Goal: Task Accomplishment & Management: Use online tool/utility

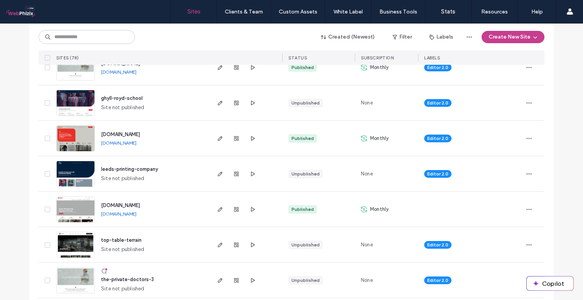
scroll to position [174, 0]
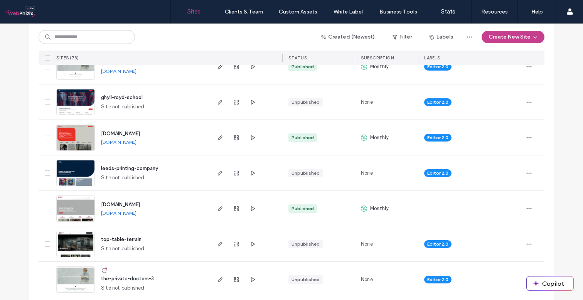
click at [123, 280] on span "the-private-doctors-3" at bounding box center [127, 279] width 53 height 6
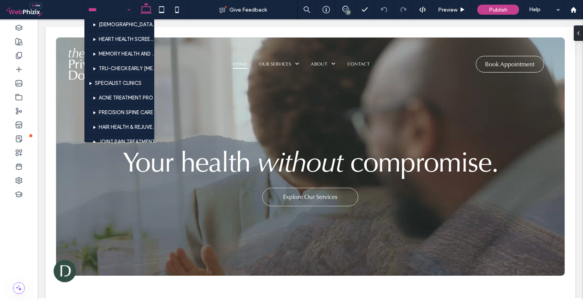
scroll to position [123, 0]
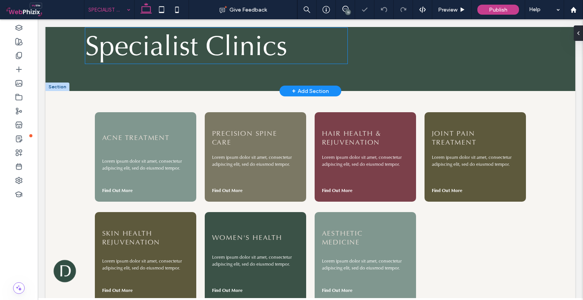
scroll to position [133, 0]
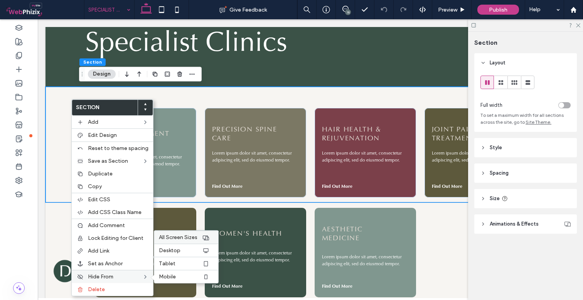
click at [188, 239] on span "All Screen Sizes" at bounding box center [178, 237] width 39 height 7
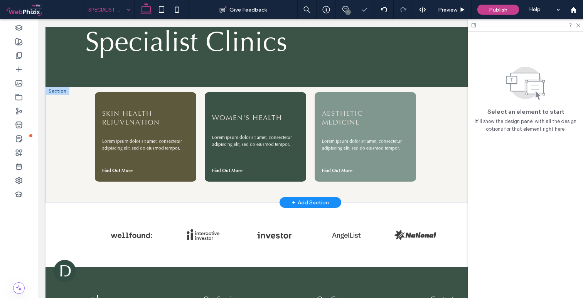
click at [61, 90] on div at bounding box center [58, 91] width 24 height 8
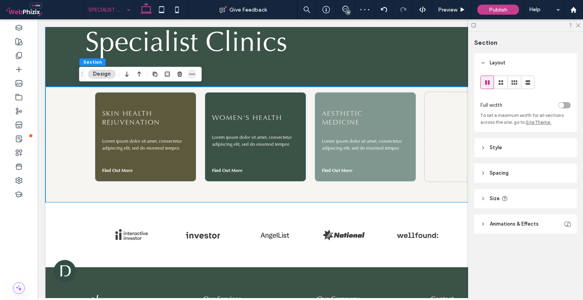
click at [190, 74] on use "button" at bounding box center [192, 74] width 5 height 1
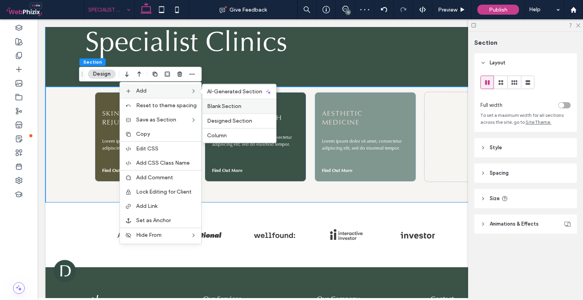
click at [224, 108] on span "Blank Section" at bounding box center [224, 106] width 34 height 7
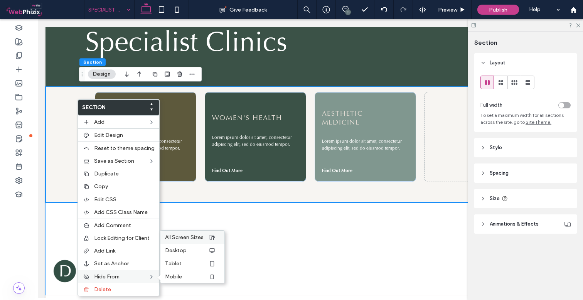
click at [182, 240] on span "All Screen Sizes" at bounding box center [184, 237] width 39 height 7
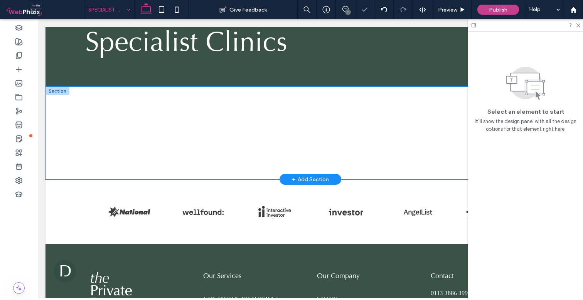
click at [67, 103] on div at bounding box center [311, 133] width 530 height 93
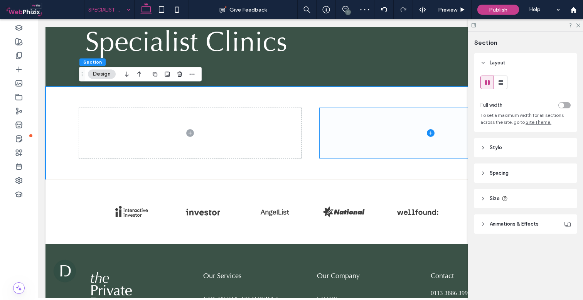
click at [516, 225] on span "Animations & Effects" at bounding box center [514, 224] width 49 height 8
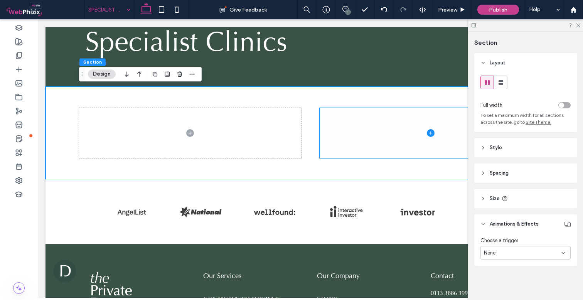
click at [525, 148] on header "Style" at bounding box center [526, 147] width 103 height 19
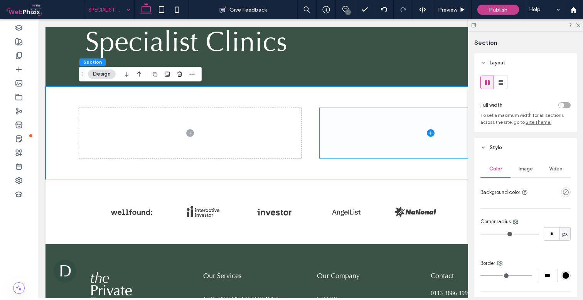
click at [562, 185] on div "Color Image Video Background color" at bounding box center [526, 179] width 90 height 39
click at [563, 190] on use "empty color" at bounding box center [566, 192] width 6 height 6
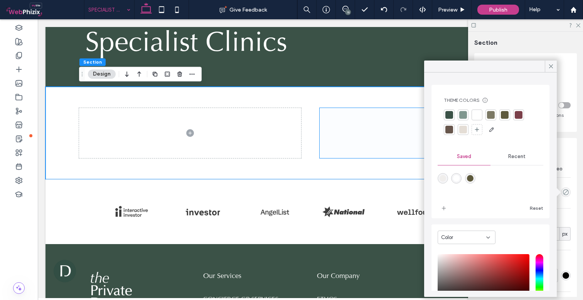
click at [444, 177] on div "rgba(228,221,213,0.30)" at bounding box center [443, 178] width 7 height 7
type input "*******"
type input "**"
type input "***"
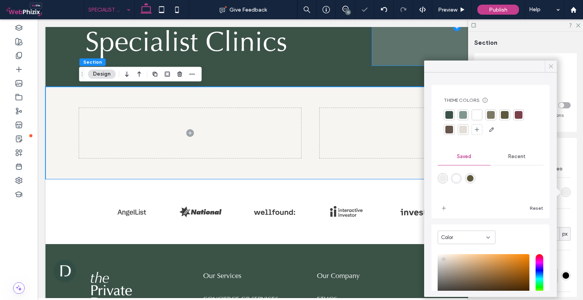
click at [552, 66] on icon at bounding box center [551, 66] width 7 height 7
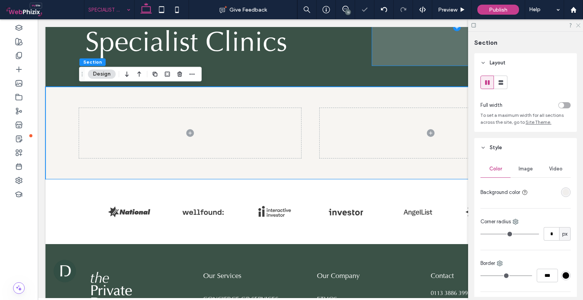
click at [579, 25] on icon at bounding box center [578, 24] width 5 height 5
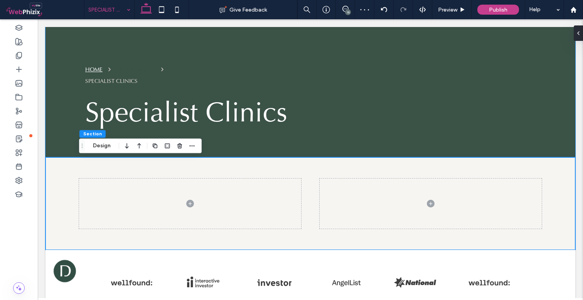
scroll to position [62, 0]
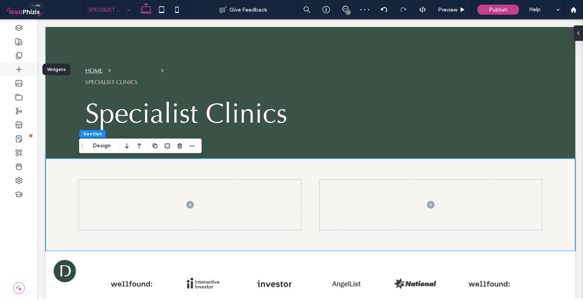
click at [18, 64] on div at bounding box center [19, 69] width 38 height 14
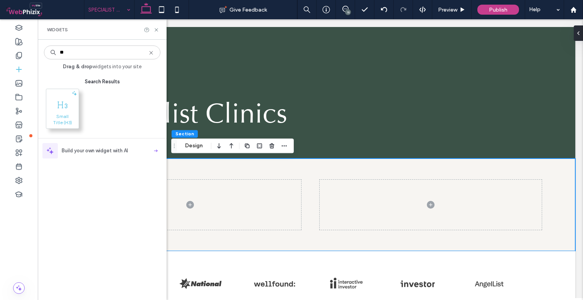
type input "**"
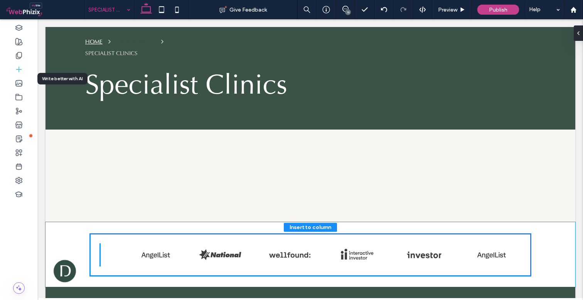
scroll to position [100, 0]
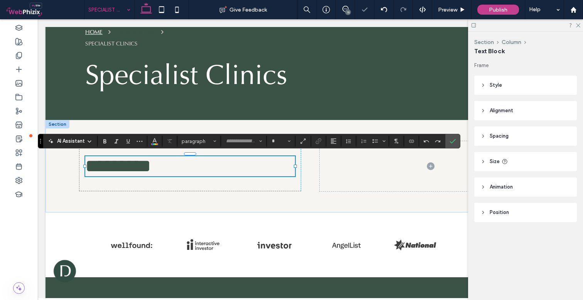
type input "**"
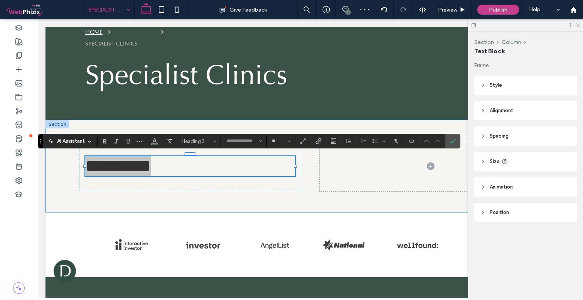
click at [578, 25] on use at bounding box center [578, 26] width 4 height 4
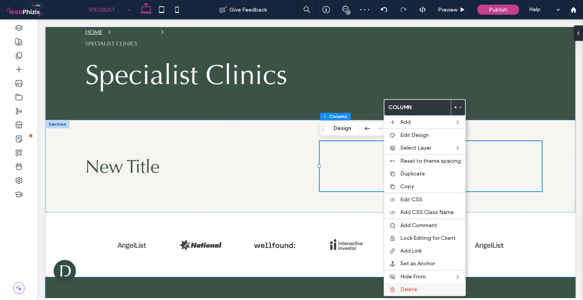
click at [408, 291] on span "Delete" at bounding box center [408, 289] width 17 height 7
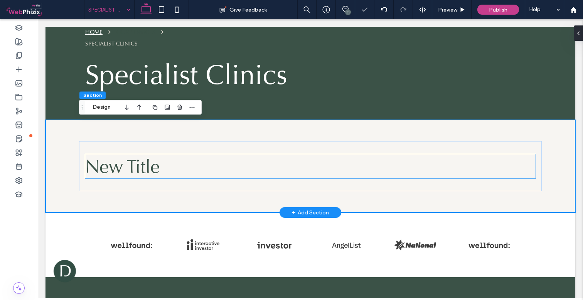
click at [178, 166] on h3 "New Title" at bounding box center [310, 166] width 451 height 24
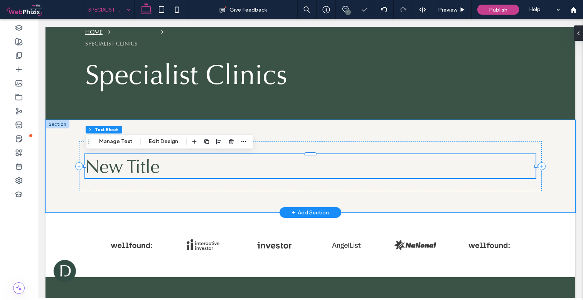
click at [178, 166] on h3 "New Title" at bounding box center [310, 166] width 451 height 24
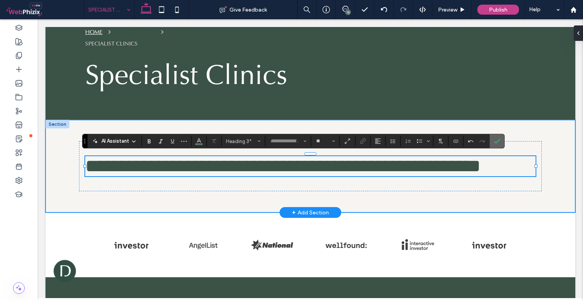
click at [495, 141] on icon "Confirm" at bounding box center [497, 141] width 6 height 6
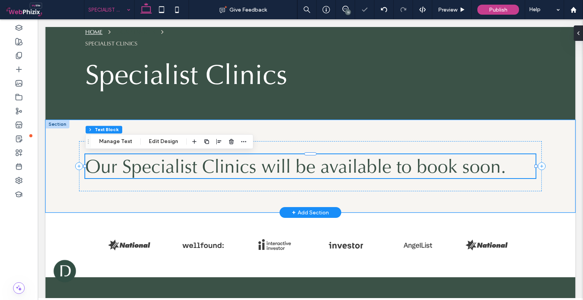
click at [129, 167] on span "Our Specialist Clinics will be available to book soon." at bounding box center [295, 166] width 421 height 24
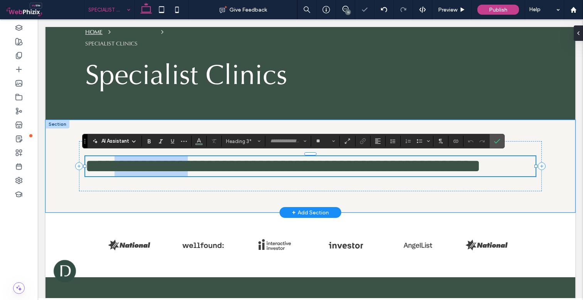
click at [129, 167] on span "**********" at bounding box center [283, 166] width 396 height 18
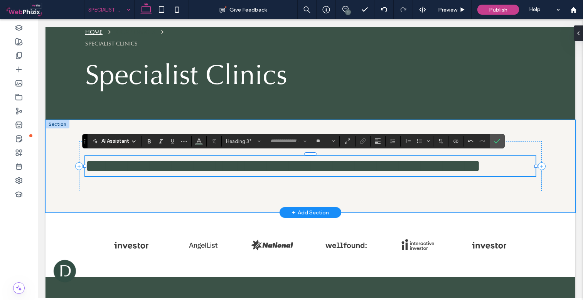
click at [206, 164] on span "**********" at bounding box center [283, 166] width 396 height 18
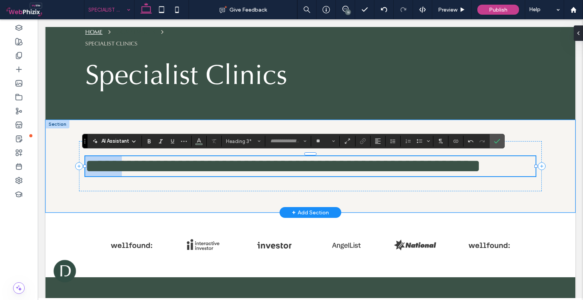
drag, startPoint x: 130, startPoint y: 168, endPoint x: 68, endPoint y: 164, distance: 62.7
click at [68, 164] on div "**********" at bounding box center [311, 166] width 530 height 93
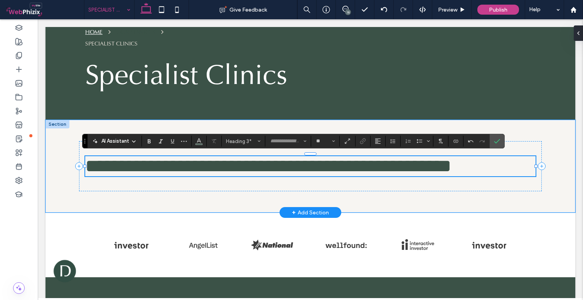
click at [376, 163] on span "**********" at bounding box center [268, 166] width 367 height 18
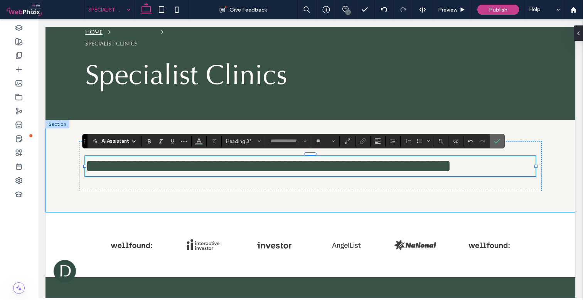
click at [498, 142] on icon "Confirm" at bounding box center [497, 141] width 6 height 6
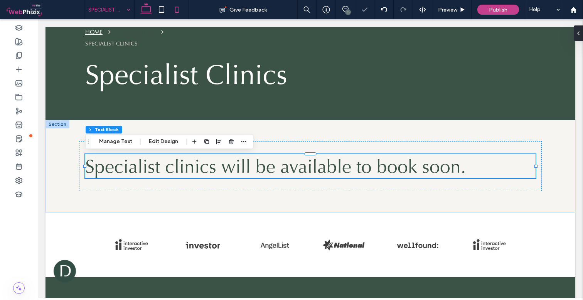
click at [177, 5] on icon at bounding box center [176, 9] width 15 height 15
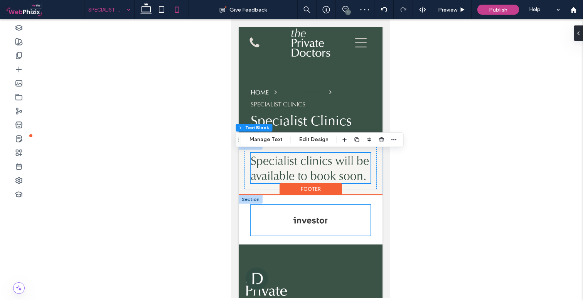
scroll to position [18, 0]
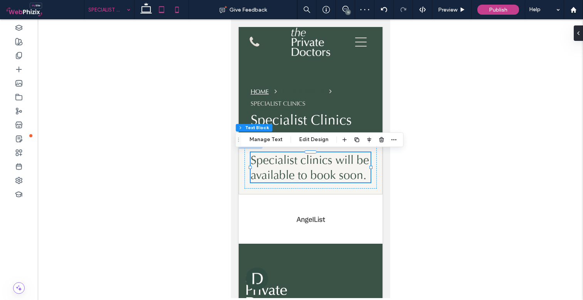
click at [164, 8] on use at bounding box center [161, 9] width 5 height 7
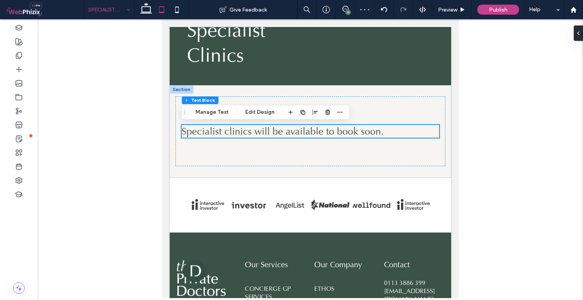
scroll to position [95, 0]
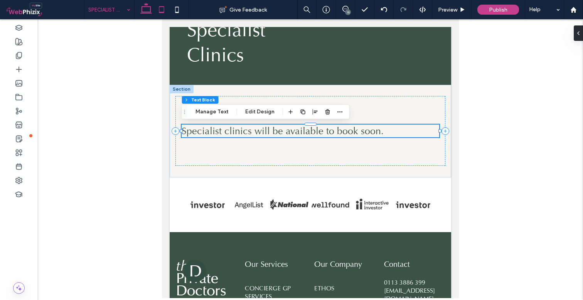
click at [147, 8] on icon at bounding box center [146, 9] width 15 height 15
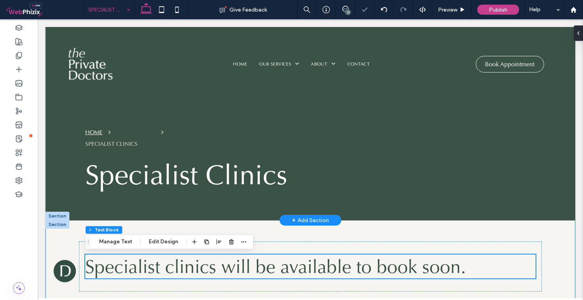
scroll to position [0, 0]
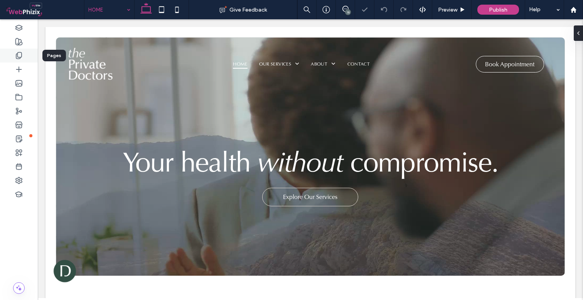
click at [19, 56] on icon at bounding box center [19, 56] width 8 height 8
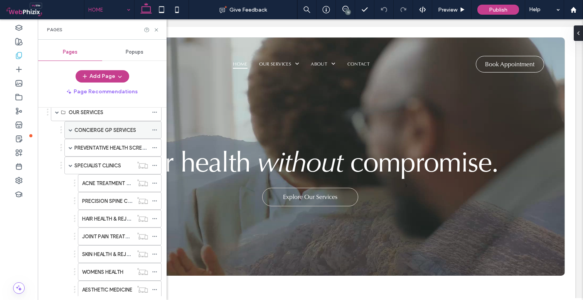
scroll to position [39, 0]
click at [449, 14] on div "Preview" at bounding box center [451, 9] width 39 height 19
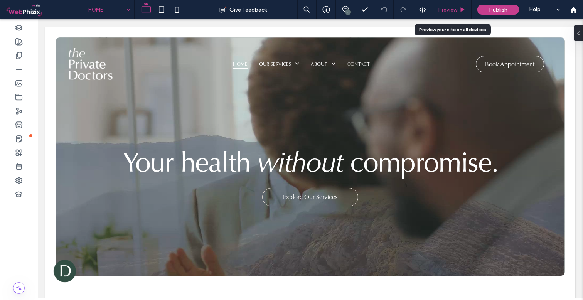
click at [445, 14] on div "Preview" at bounding box center [451, 9] width 39 height 19
click at [443, 7] on span "Preview" at bounding box center [447, 10] width 19 height 7
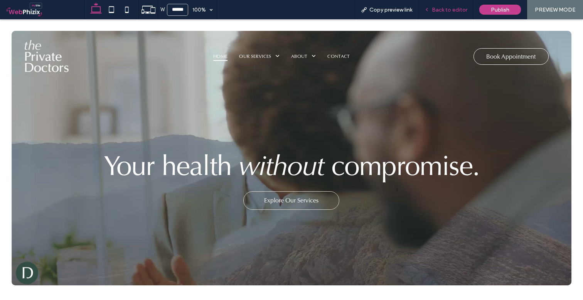
click at [444, 8] on span "Back to editor" at bounding box center [449, 10] width 35 height 7
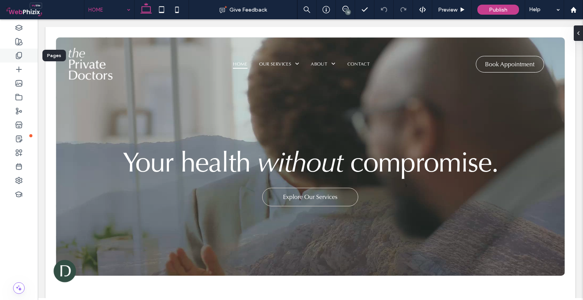
click at [20, 55] on icon at bounding box center [19, 56] width 8 height 8
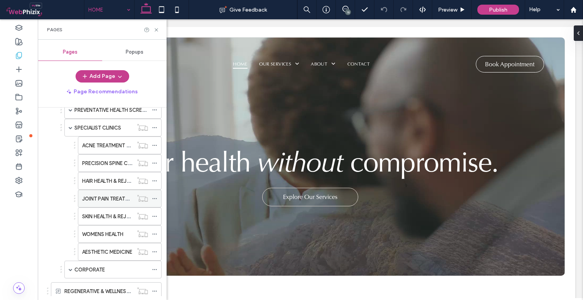
scroll to position [80, 0]
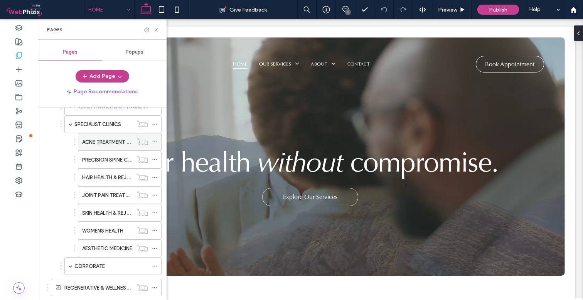
click at [152, 142] on use at bounding box center [154, 142] width 4 height 1
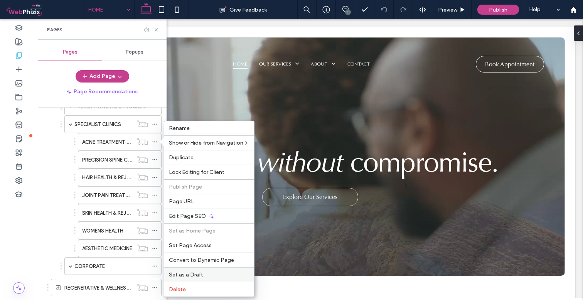
click at [199, 273] on span "Set as a Draft" at bounding box center [186, 275] width 34 height 7
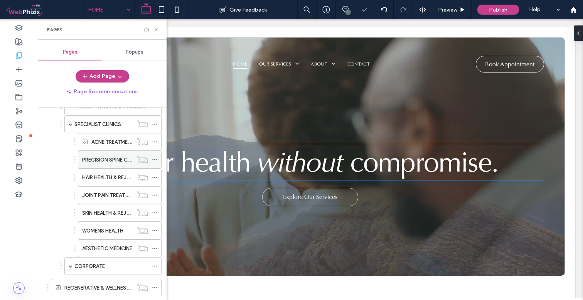
click at [152, 159] on use at bounding box center [154, 159] width 4 height 1
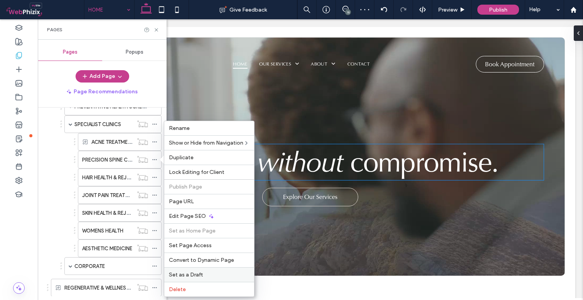
click at [191, 278] on span "Set as a Draft" at bounding box center [186, 275] width 34 height 7
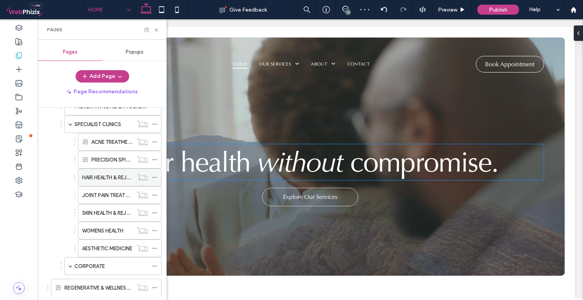
click at [152, 179] on icon at bounding box center [154, 177] width 5 height 5
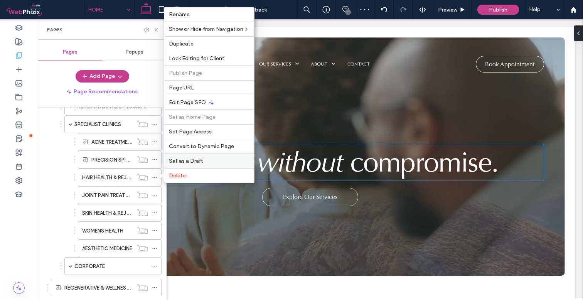
click at [187, 163] on span "Set as a Draft" at bounding box center [186, 161] width 34 height 7
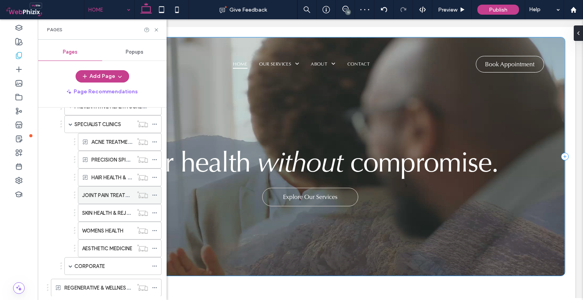
click at [152, 195] on use at bounding box center [154, 195] width 4 height 1
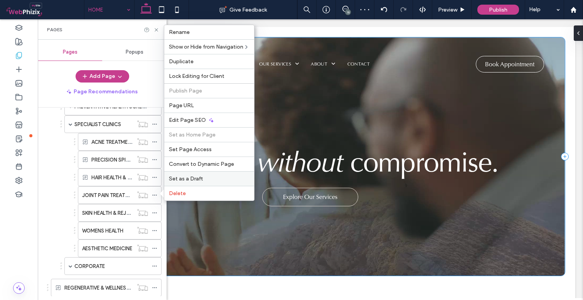
click at [195, 177] on span "Set as a Draft" at bounding box center [186, 179] width 34 height 7
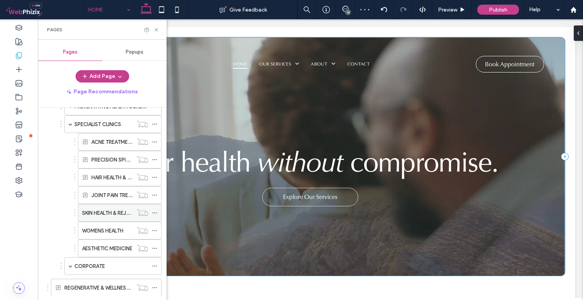
click at [152, 211] on icon at bounding box center [154, 212] width 5 height 5
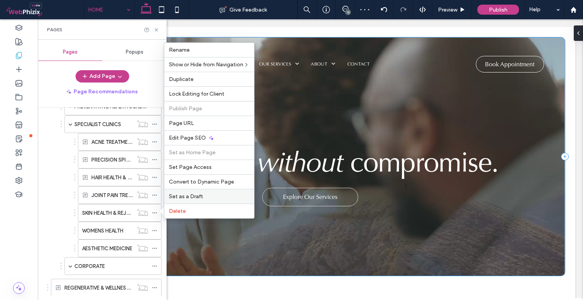
click at [175, 194] on span "Set as a Draft" at bounding box center [186, 196] width 34 height 7
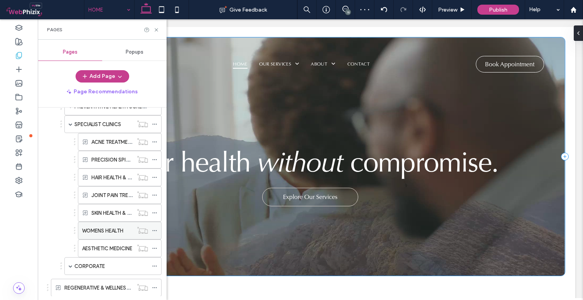
click at [152, 231] on icon at bounding box center [154, 230] width 5 height 5
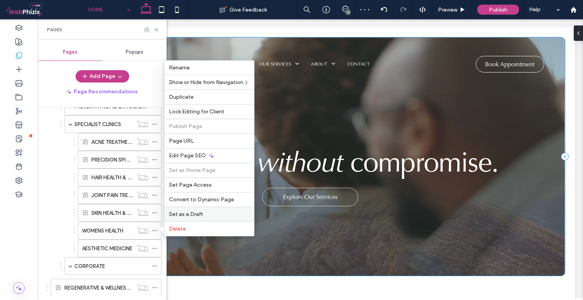
click at [174, 216] on span "Set as a Draft" at bounding box center [186, 214] width 34 height 7
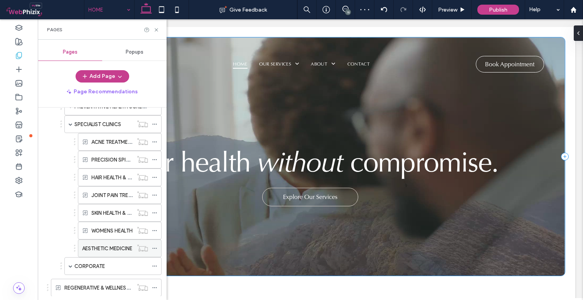
click at [152, 247] on icon at bounding box center [154, 248] width 5 height 5
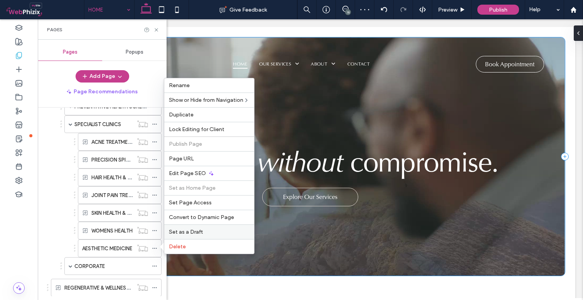
click at [193, 229] on span "Set as a Draft" at bounding box center [186, 232] width 34 height 7
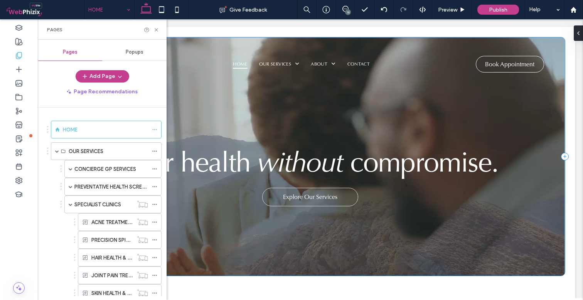
scroll to position [0, 0]
click at [71, 204] on span at bounding box center [71, 205] width 4 height 4
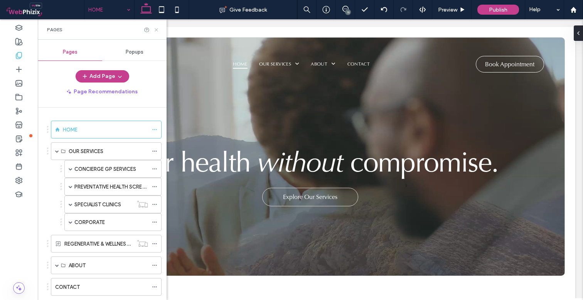
click at [158, 28] on icon at bounding box center [157, 30] width 6 height 6
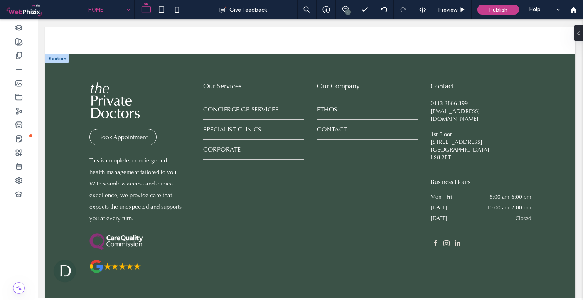
scroll to position [1208, 0]
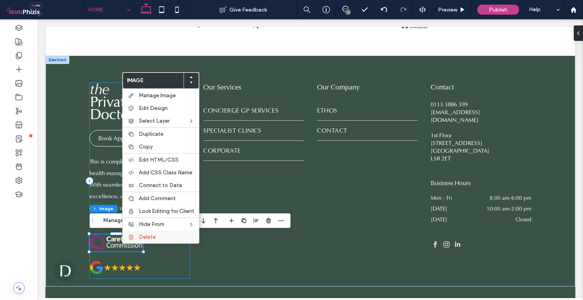
click at [158, 240] on label "Delete" at bounding box center [167, 237] width 56 height 7
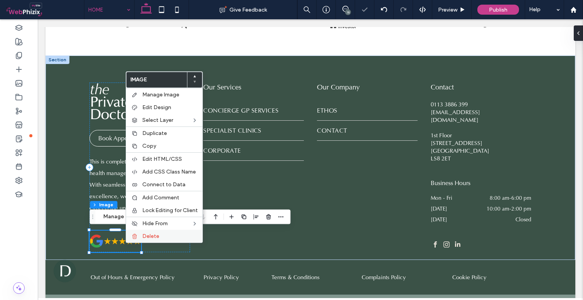
click at [155, 236] on span "Delete" at bounding box center [150, 236] width 17 height 7
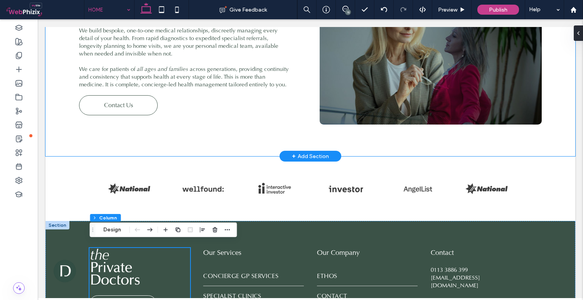
scroll to position [1048, 0]
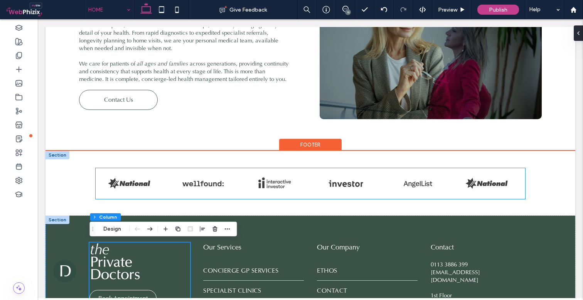
click at [264, 183] on div at bounding box center [274, 182] width 67 height 12
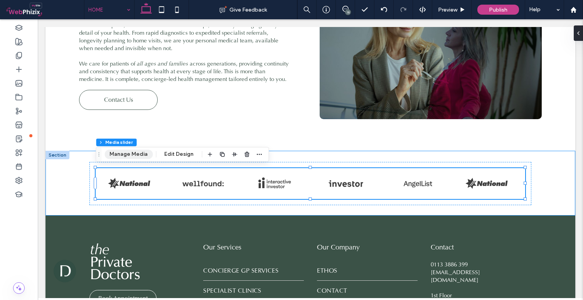
click at [134, 155] on button "Manage Media" at bounding box center [129, 154] width 48 height 9
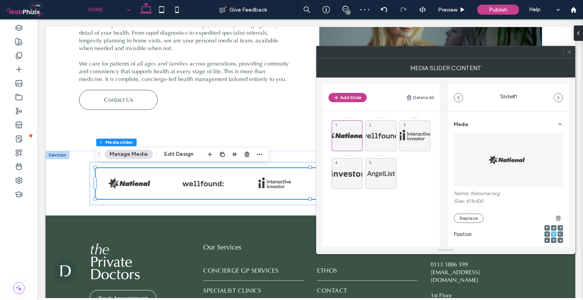
click at [569, 55] on icon at bounding box center [570, 52] width 6 height 6
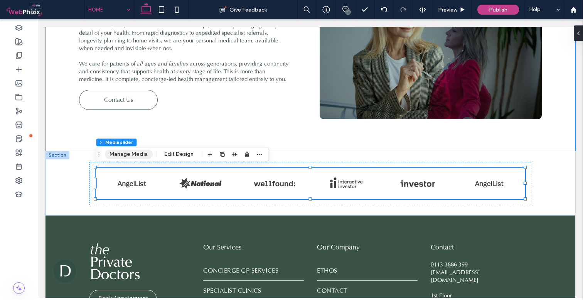
click at [133, 154] on button "Manage Media" at bounding box center [129, 154] width 48 height 9
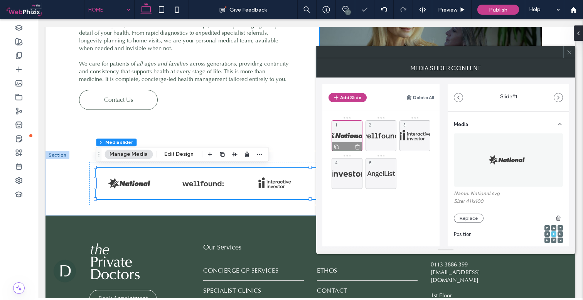
click at [357, 145] on use at bounding box center [357, 147] width 5 height 5
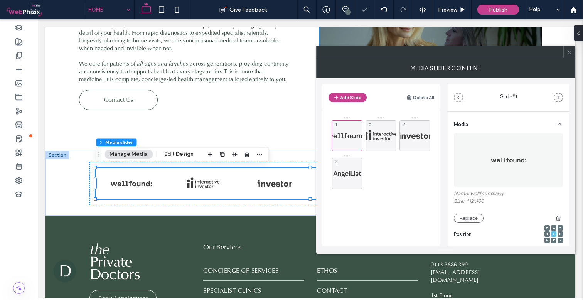
click at [0, 0] on use at bounding box center [0, 0] width 0 height 0
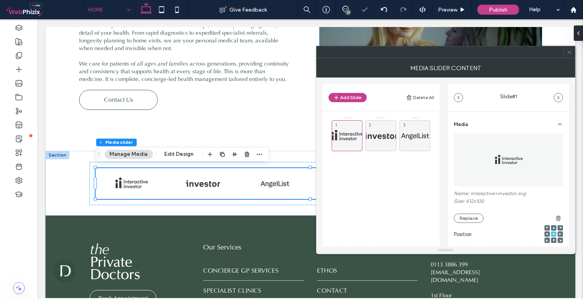
click at [0, 0] on use at bounding box center [0, 0] width 0 height 0
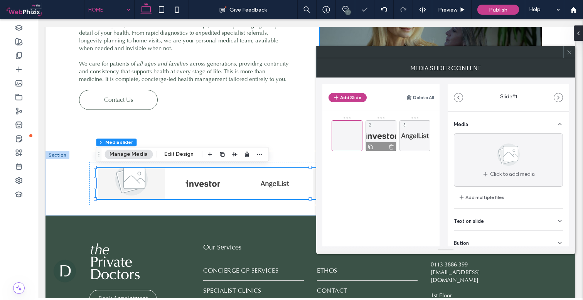
click at [392, 147] on icon at bounding box center [391, 147] width 6 height 7
click at [427, 147] on icon at bounding box center [425, 147] width 6 height 7
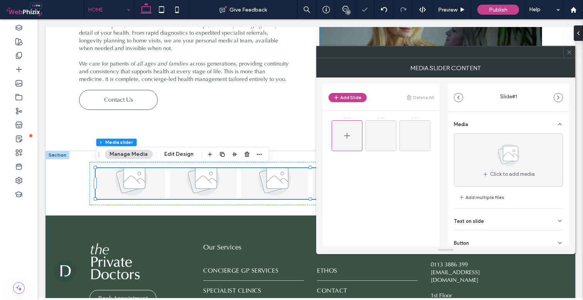
click at [347, 136] on icon at bounding box center [347, 135] width 9 height 9
click at [349, 96] on button "Add Slide" at bounding box center [348, 97] width 38 height 9
click at [348, 133] on icon at bounding box center [347, 135] width 9 height 9
click at [356, 177] on div at bounding box center [386, 157] width 108 height 81
click at [347, 137] on use at bounding box center [347, 136] width 6 height 6
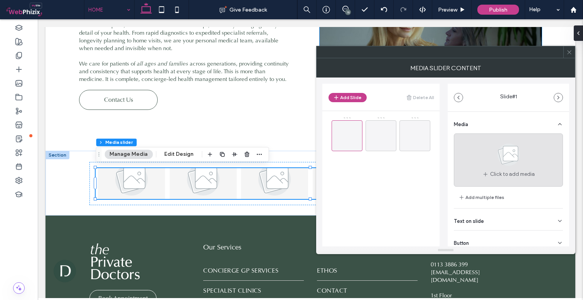
click at [510, 162] on use at bounding box center [509, 155] width 22 height 22
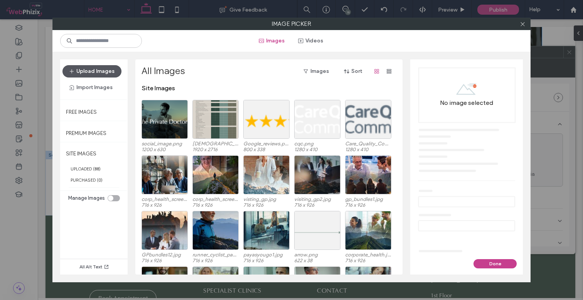
click at [116, 69] on button "Upload Images" at bounding box center [91, 71] width 59 height 12
click at [115, 73] on button "Upload Images" at bounding box center [91, 71] width 59 height 12
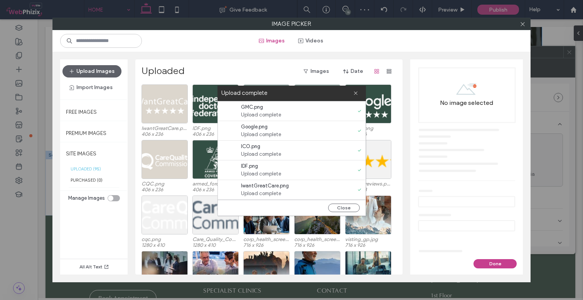
scroll to position [39, 0]
click at [350, 205] on button "Close" at bounding box center [344, 208] width 32 height 8
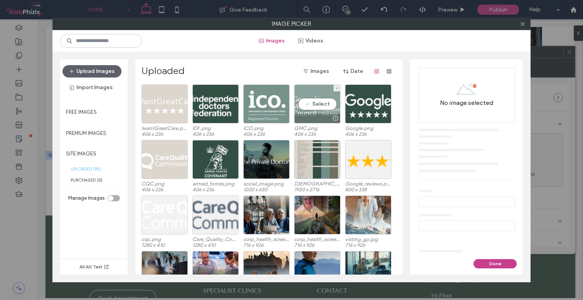
click at [309, 104] on div "Select" at bounding box center [317, 103] width 46 height 39
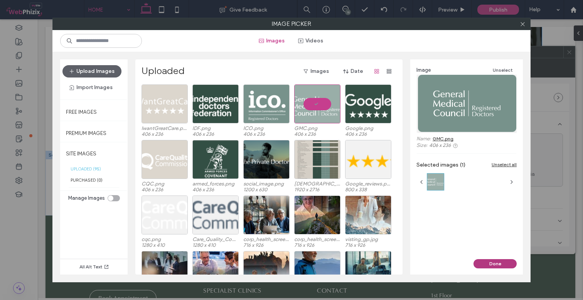
click at [497, 264] on button "Done" at bounding box center [495, 263] width 43 height 9
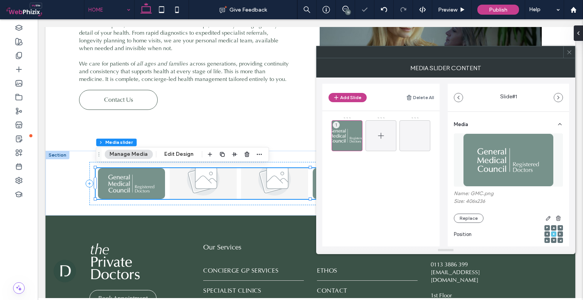
click at [380, 135] on icon at bounding box center [381, 135] width 9 height 9
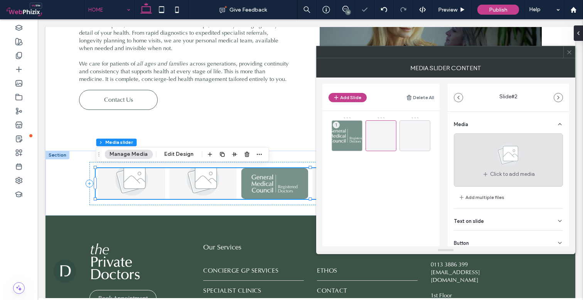
click at [506, 152] on use at bounding box center [509, 155] width 22 height 22
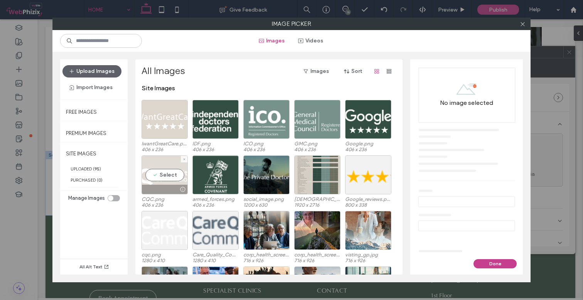
click at [179, 175] on div "Select" at bounding box center [165, 174] width 46 height 39
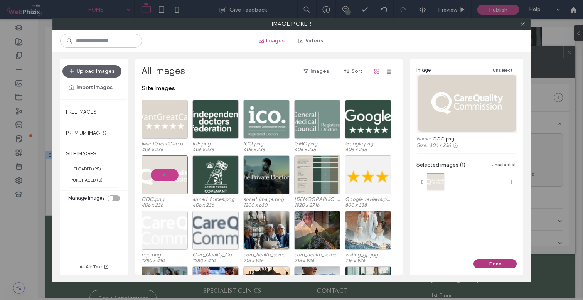
click at [497, 262] on button "Done" at bounding box center [495, 263] width 43 height 9
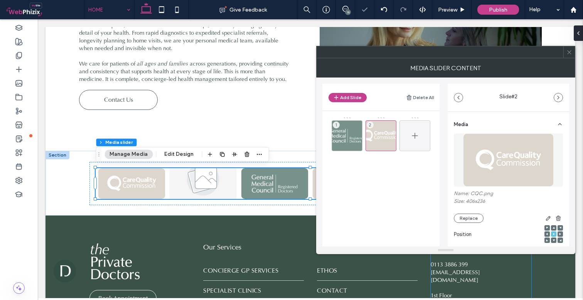
click at [419, 133] on icon at bounding box center [414, 135] width 9 height 9
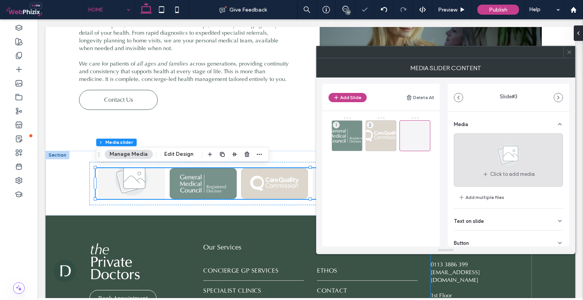
click at [508, 158] on use at bounding box center [509, 155] width 22 height 22
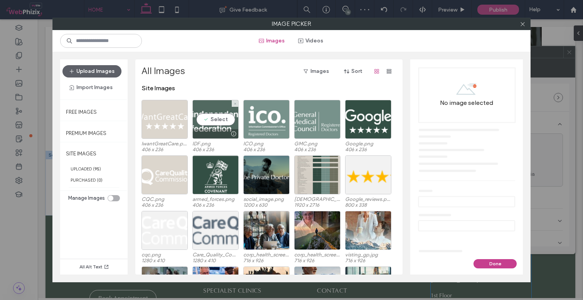
click at [217, 119] on div "Select" at bounding box center [216, 119] width 46 height 39
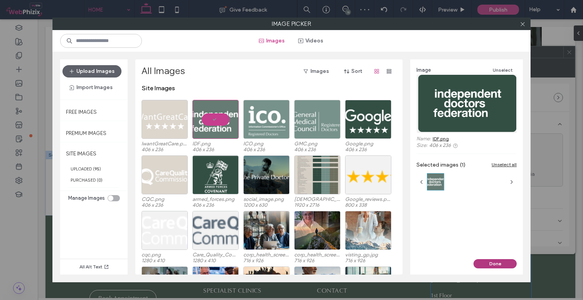
click at [499, 264] on button "Done" at bounding box center [495, 263] width 43 height 9
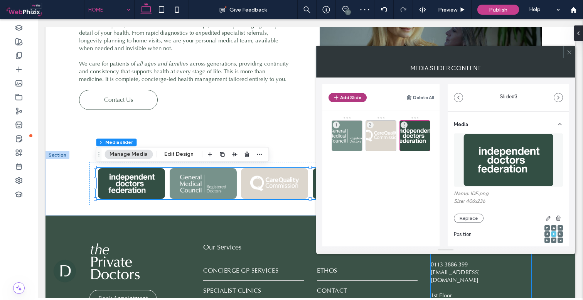
click at [356, 99] on button "Add Slide" at bounding box center [348, 97] width 38 height 9
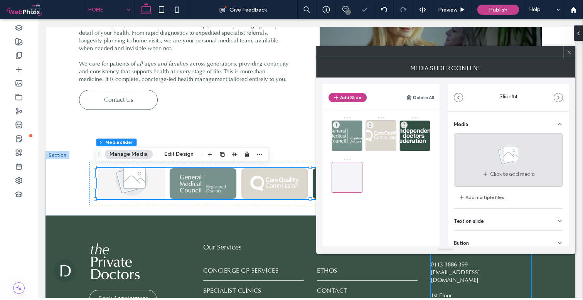
click at [502, 156] on use at bounding box center [509, 155] width 22 height 22
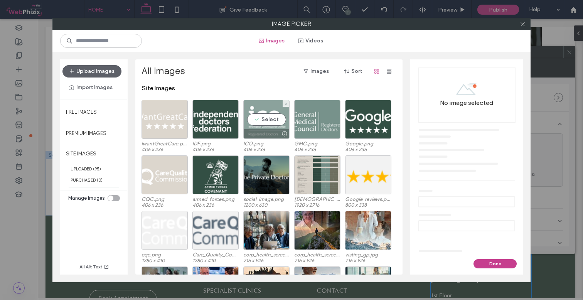
click at [261, 123] on div "Select" at bounding box center [266, 119] width 46 height 39
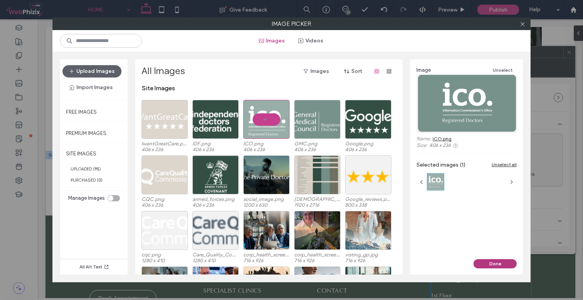
click at [499, 262] on button "Done" at bounding box center [495, 263] width 43 height 9
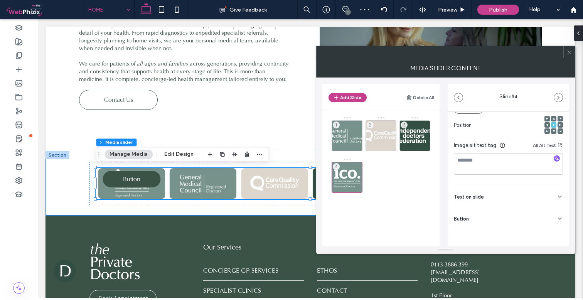
scroll to position [105, 0]
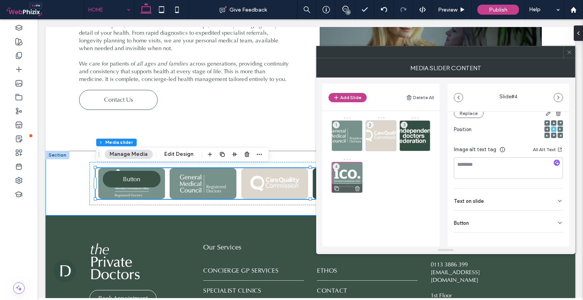
click at [359, 188] on icon at bounding box center [358, 188] width 6 height 7
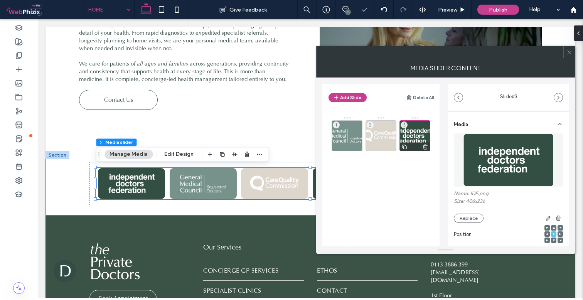
click at [404, 147] on icon at bounding box center [405, 147] width 6 height 7
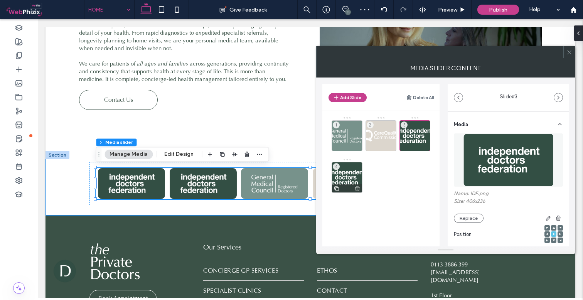
click at [355, 175] on div "4" at bounding box center [347, 177] width 31 height 31
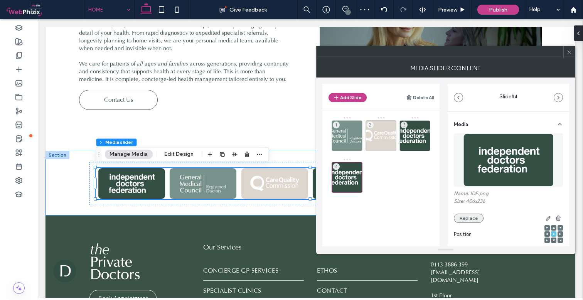
click at [467, 215] on button "Replace" at bounding box center [469, 218] width 30 height 9
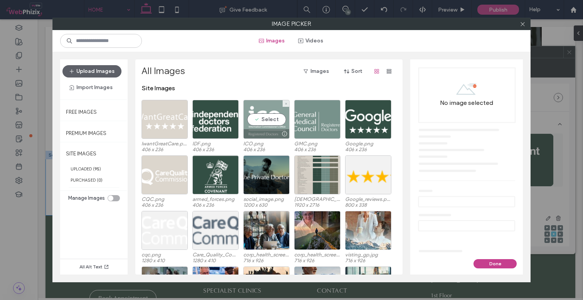
click at [258, 116] on div "Select" at bounding box center [266, 119] width 46 height 39
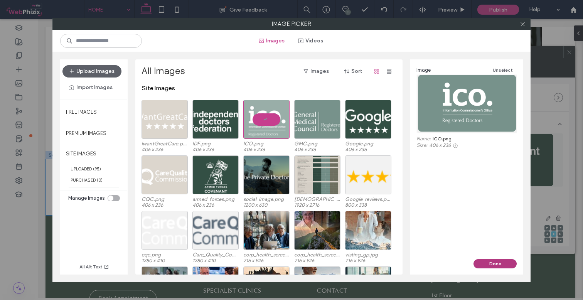
click at [485, 264] on button "Done" at bounding box center [495, 263] width 43 height 9
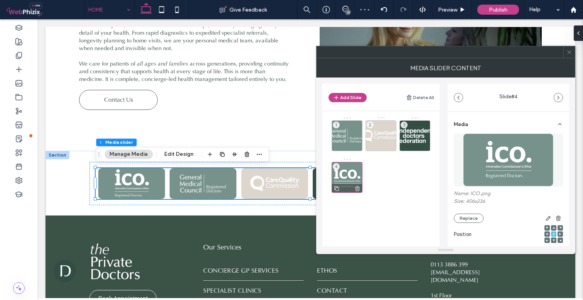
click at [336, 188] on icon at bounding box center [337, 188] width 6 height 7
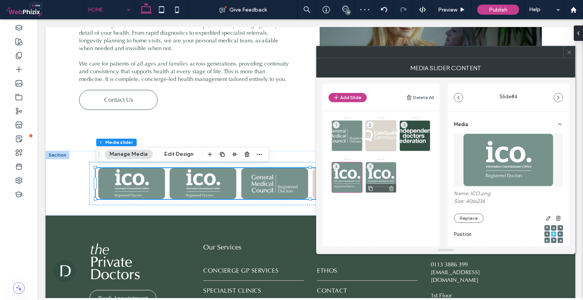
click at [392, 166] on div "5" at bounding box center [381, 177] width 31 height 31
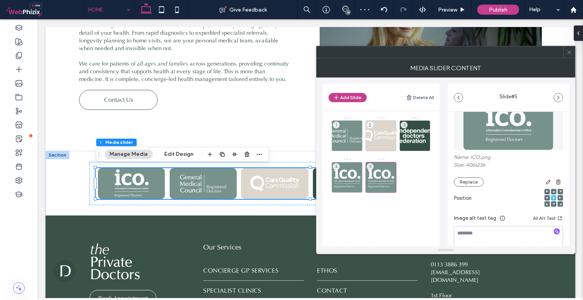
scroll to position [37, 0]
click at [469, 186] on button "Replace" at bounding box center [469, 181] width 30 height 9
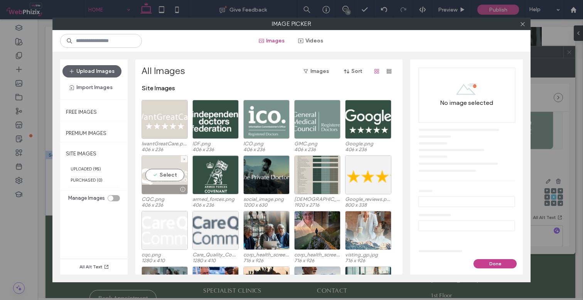
click at [165, 174] on div "Select" at bounding box center [165, 174] width 46 height 39
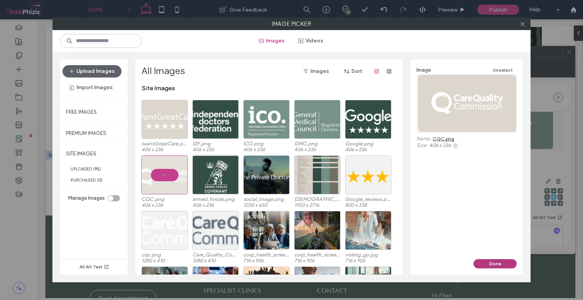
click at [496, 265] on button "Done" at bounding box center [495, 263] width 43 height 9
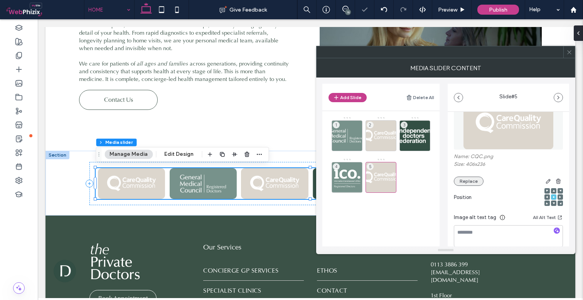
click at [470, 179] on button "Replace" at bounding box center [469, 181] width 30 height 9
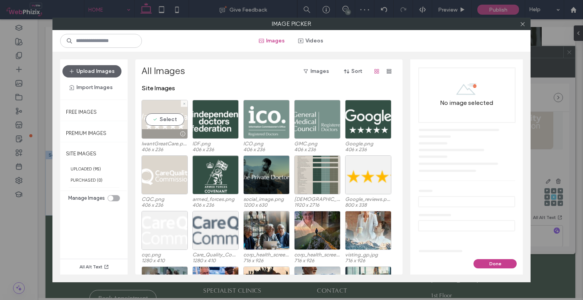
click at [171, 124] on div "Select" at bounding box center [165, 119] width 46 height 39
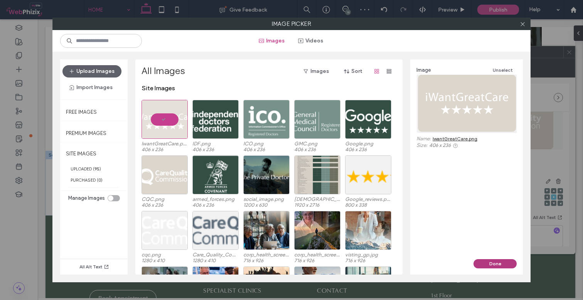
click at [498, 263] on button "Done" at bounding box center [495, 263] width 43 height 9
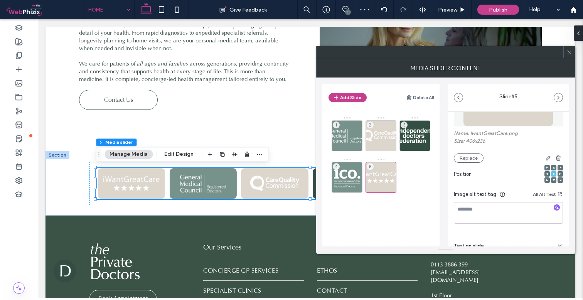
scroll to position [54, 0]
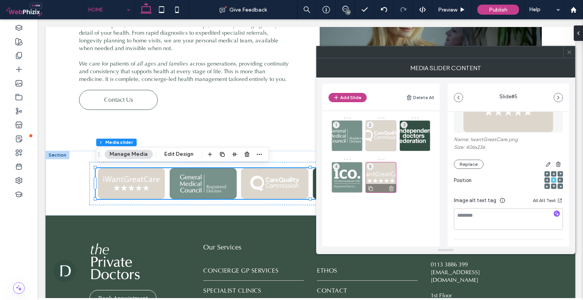
click at [372, 189] on icon at bounding box center [371, 188] width 6 height 7
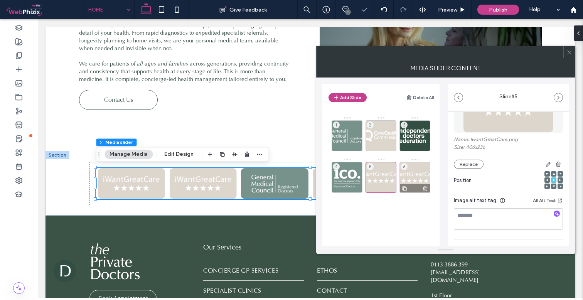
click at [403, 172] on div "6" at bounding box center [415, 177] width 31 height 31
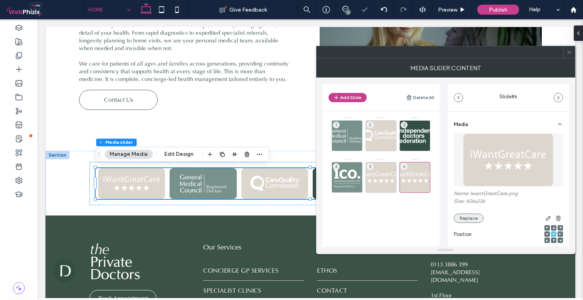
click at [465, 215] on button "Replace" at bounding box center [469, 218] width 30 height 9
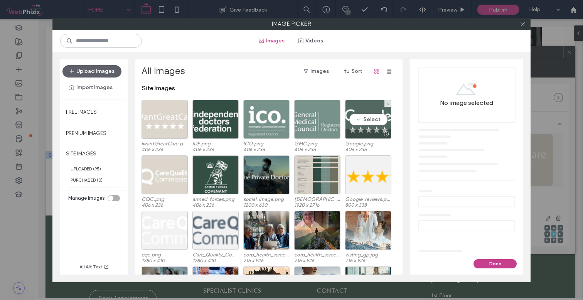
click at [372, 114] on div "Select" at bounding box center [368, 119] width 46 height 39
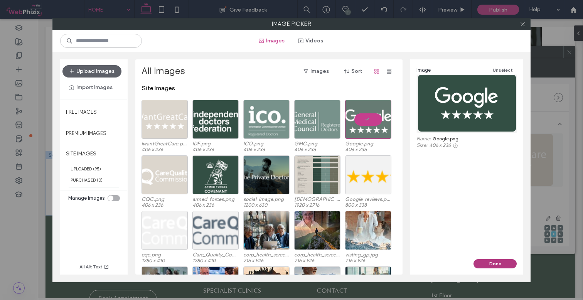
click at [490, 264] on button "Done" at bounding box center [495, 263] width 43 height 9
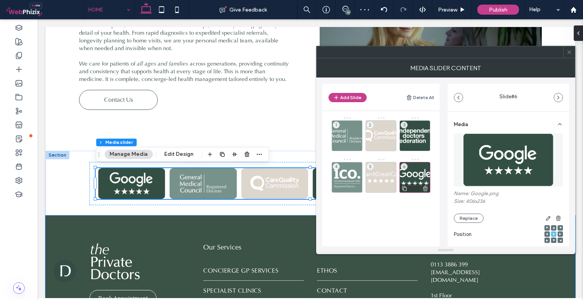
click at [407, 187] on icon at bounding box center [405, 188] width 6 height 7
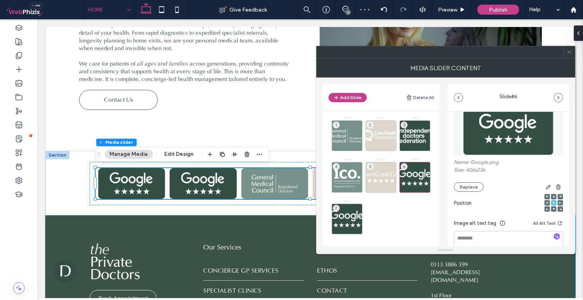
scroll to position [36, 0]
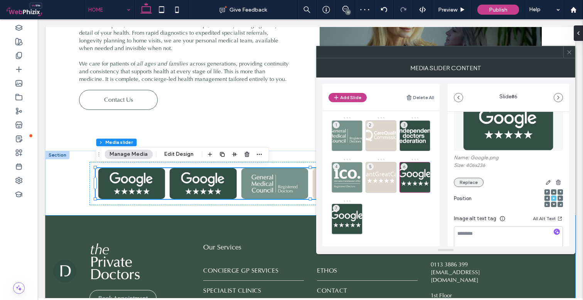
click at [465, 179] on button "Replace" at bounding box center [469, 182] width 30 height 9
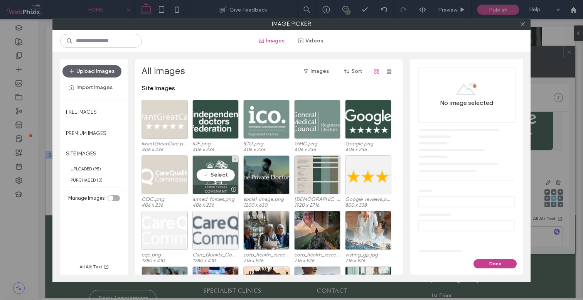
click at [209, 168] on div "Select" at bounding box center [216, 174] width 46 height 39
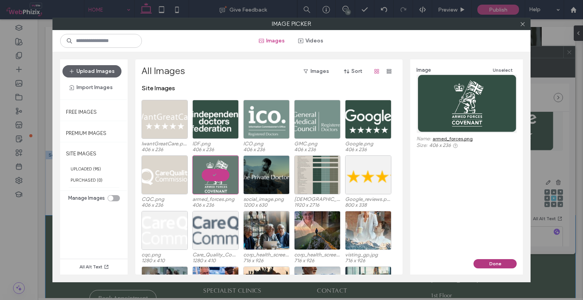
click at [492, 260] on button "Done" at bounding box center [495, 263] width 43 height 9
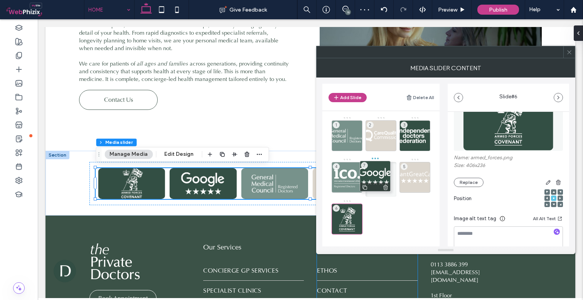
drag, startPoint x: 350, startPoint y: 209, endPoint x: 378, endPoint y: 166, distance: 51.3
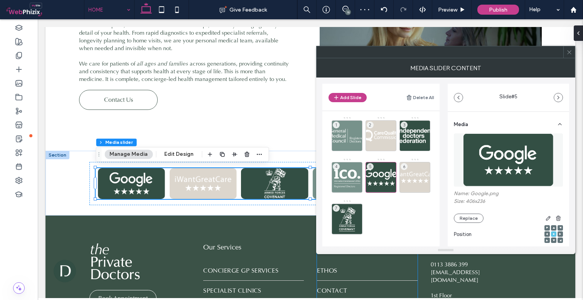
click at [397, 233] on div "1 2 3 4 5 6 7" at bounding box center [386, 178] width 108 height 122
click at [569, 49] on icon at bounding box center [570, 52] width 6 height 6
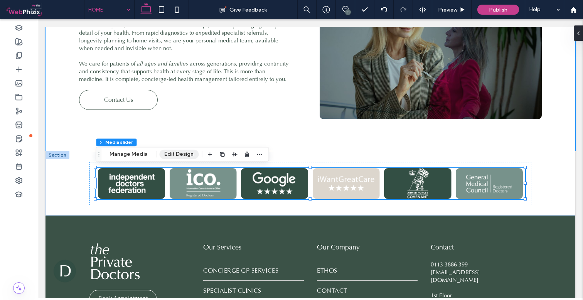
click at [170, 155] on button "Edit Design" at bounding box center [178, 154] width 39 height 9
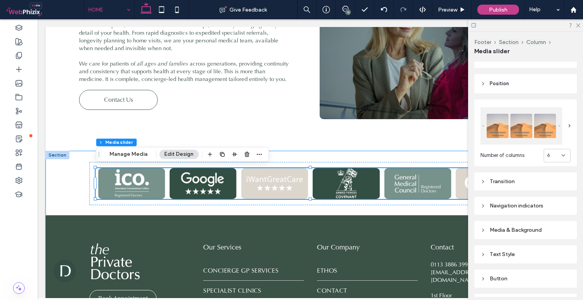
scroll to position [64, 0]
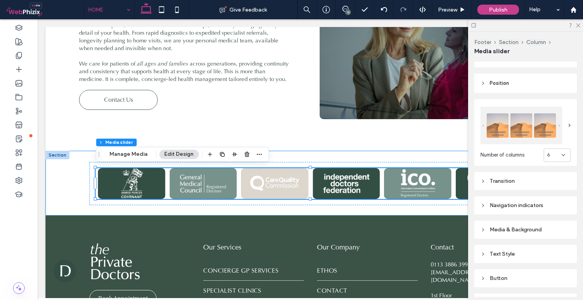
click at [499, 228] on div "Media & Background" at bounding box center [526, 229] width 90 height 7
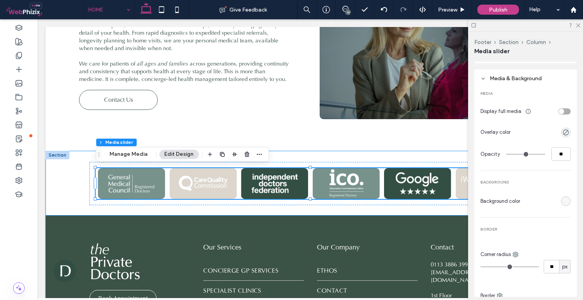
scroll to position [220, 0]
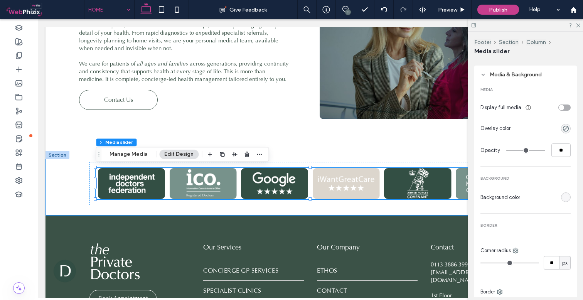
type input "*"
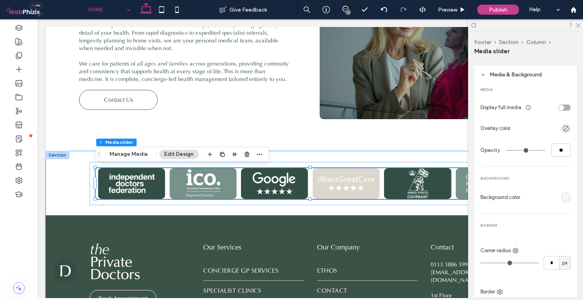
type input "*"
drag, startPoint x: 488, startPoint y: 262, endPoint x: 461, endPoint y: 257, distance: 27.7
type input "*"
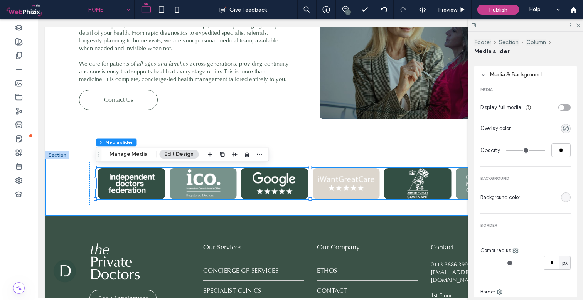
click at [461, 257] on div "Footer Section Column Media slider Manage Media Edit Design Footer Section Colu…" at bounding box center [291, 159] width 583 height 281
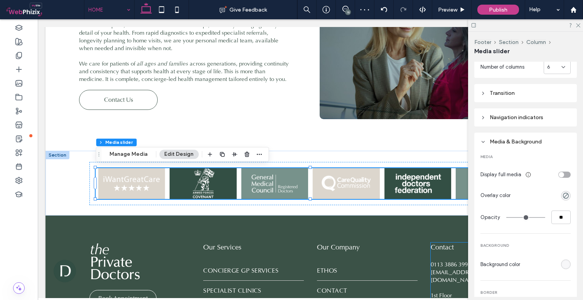
scroll to position [154, 0]
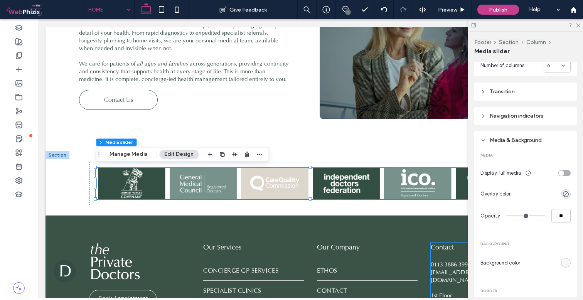
click at [560, 172] on div "toggle" at bounding box center [565, 173] width 12 height 6
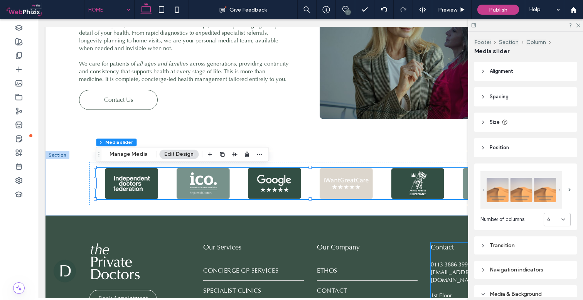
scroll to position [0, 0]
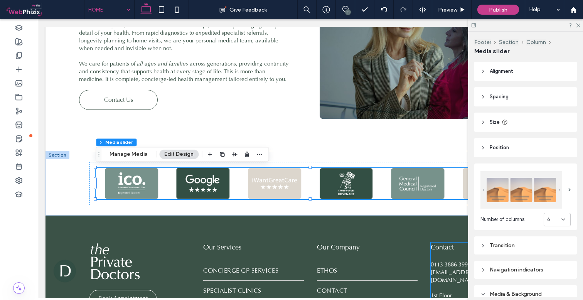
click at [502, 69] on span "Alignment" at bounding box center [502, 72] width 24 height 8
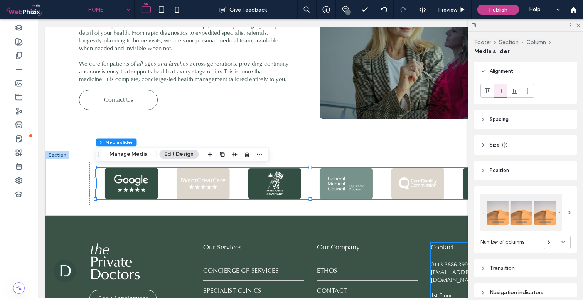
click at [502, 116] on span "Spacing" at bounding box center [499, 120] width 19 height 8
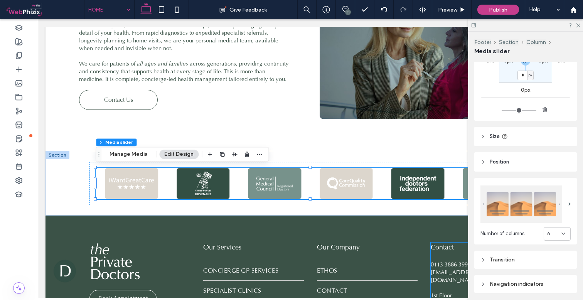
scroll to position [118, 0]
click at [497, 136] on span "Size" at bounding box center [495, 136] width 10 height 8
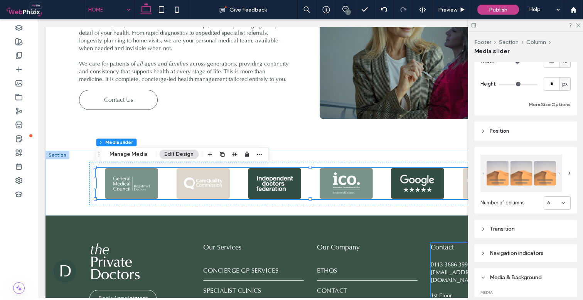
click at [497, 136] on header "Position" at bounding box center [526, 131] width 103 height 19
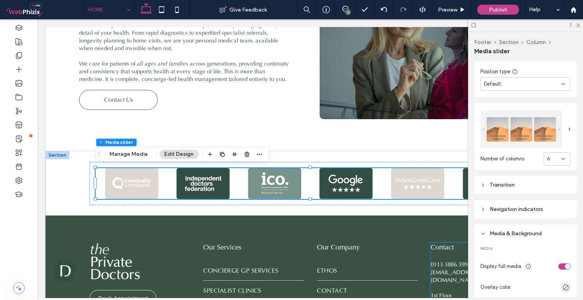
scroll to position [296, 0]
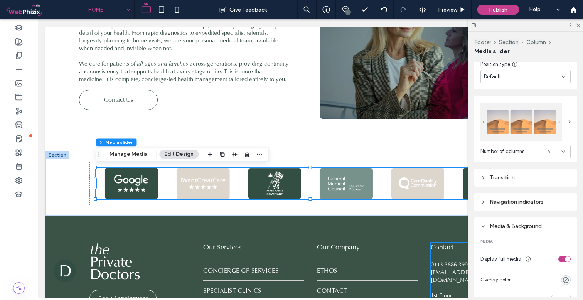
click at [509, 176] on div "Transition" at bounding box center [526, 177] width 90 height 7
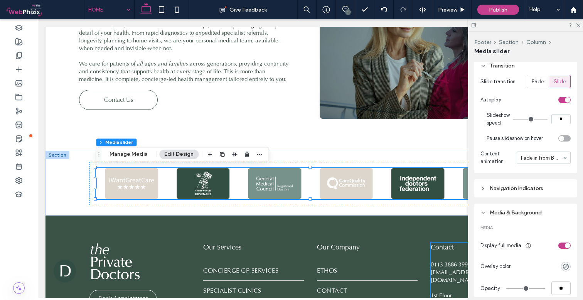
scroll to position [423, 0]
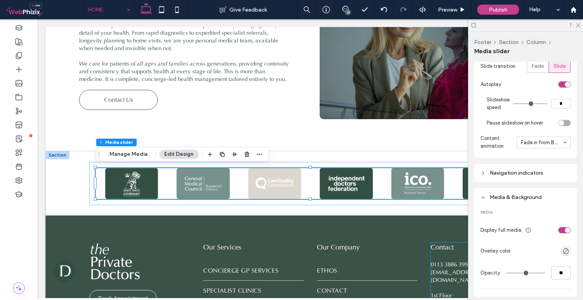
click at [507, 175] on div "Navigation indicators" at bounding box center [526, 173] width 90 height 10
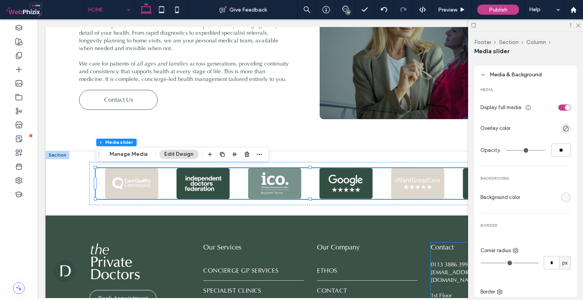
scroll to position [671, 0]
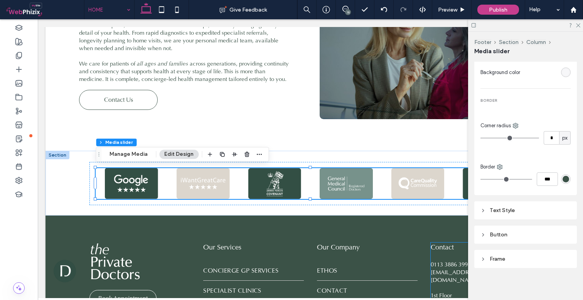
click at [501, 208] on div "Text Style" at bounding box center [526, 210] width 90 height 7
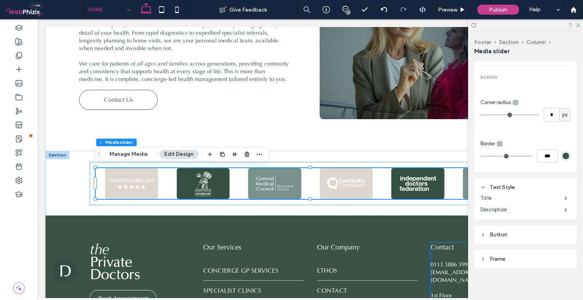
scroll to position [802, 0]
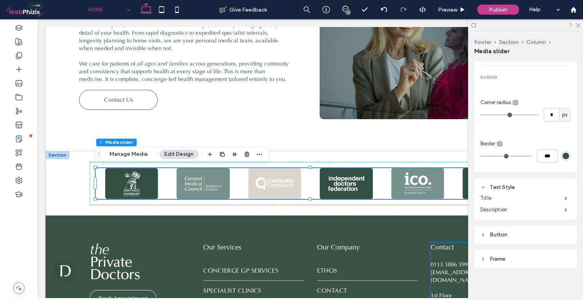
click at [500, 264] on div "Frame" at bounding box center [526, 259] width 103 height 18
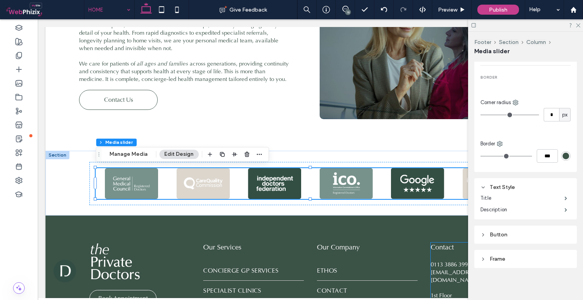
click at [498, 258] on div "Frame" at bounding box center [526, 259] width 90 height 7
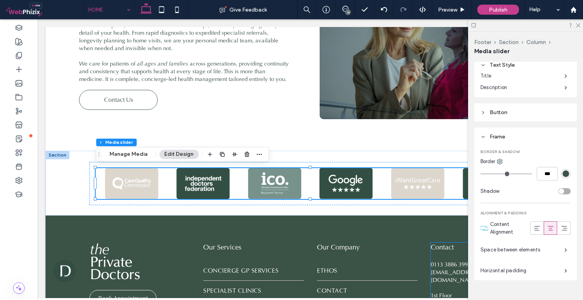
scroll to position [934, 0]
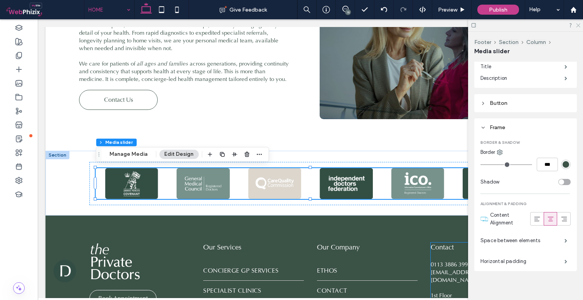
click at [579, 27] on icon at bounding box center [578, 24] width 5 height 5
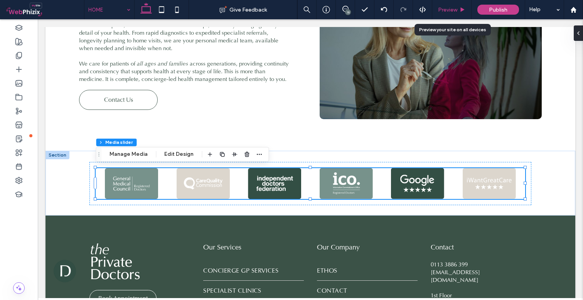
click at [453, 14] on div "Preview" at bounding box center [451, 9] width 39 height 19
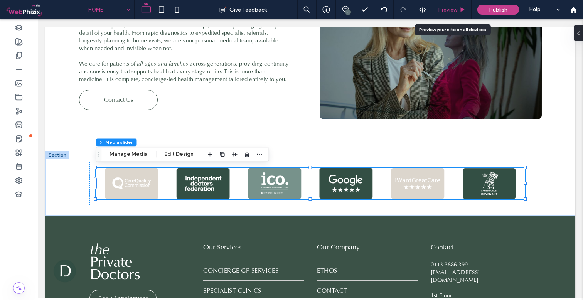
click at [453, 14] on div "Preview" at bounding box center [451, 9] width 39 height 19
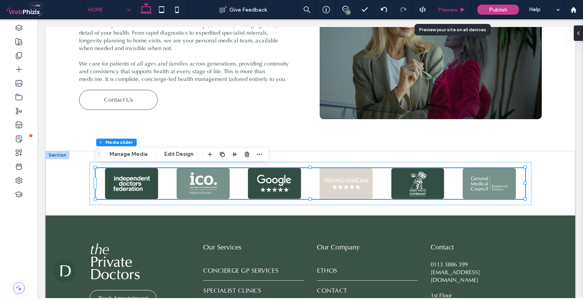
click at [450, 10] on span "Preview" at bounding box center [447, 10] width 19 height 7
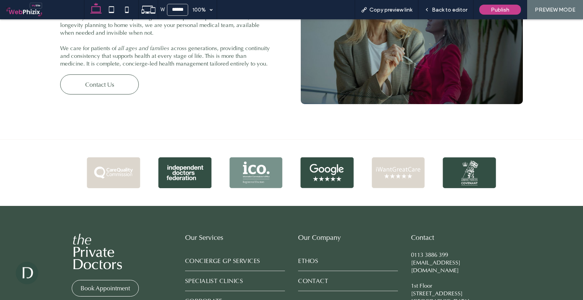
scroll to position [1076, 0]
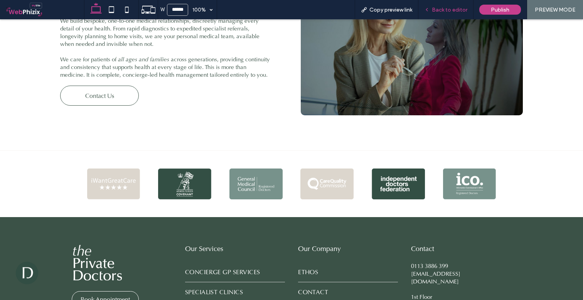
click at [452, 5] on div "Back to editor" at bounding box center [446, 9] width 55 height 19
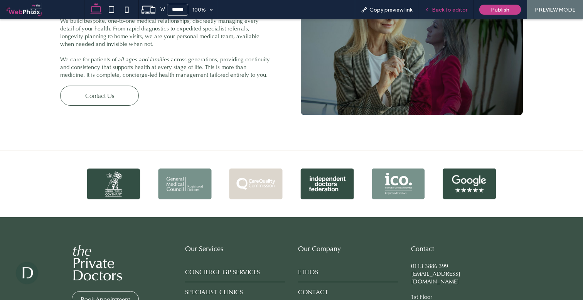
click at [452, 5] on div "Back to editor" at bounding box center [446, 9] width 55 height 19
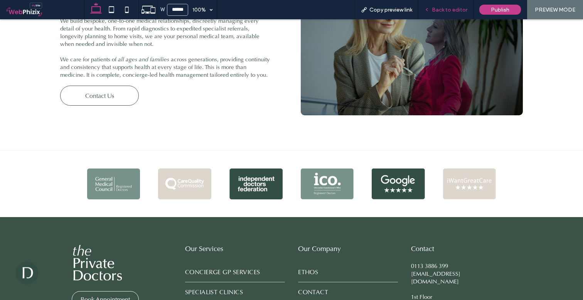
click at [443, 9] on span "Back to editor" at bounding box center [449, 10] width 35 height 7
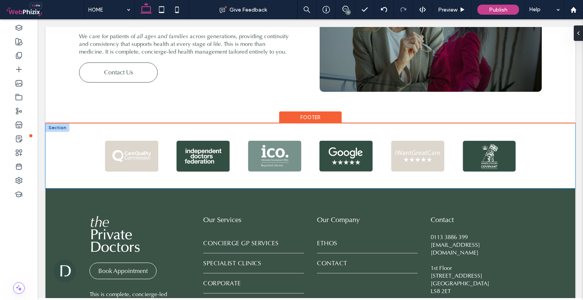
click at [78, 148] on div at bounding box center [311, 155] width 530 height 65
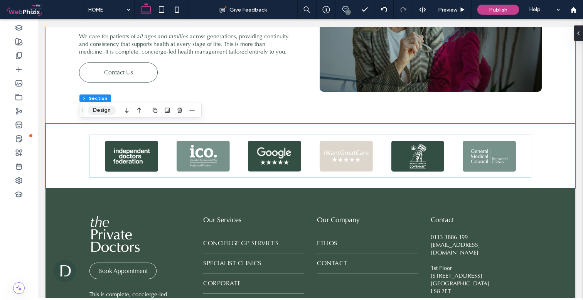
click at [104, 111] on button "Design" at bounding box center [102, 110] width 28 height 9
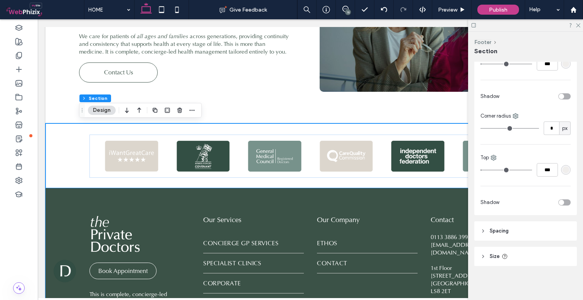
scroll to position [220, 0]
click at [494, 225] on header "Spacing" at bounding box center [526, 230] width 103 height 19
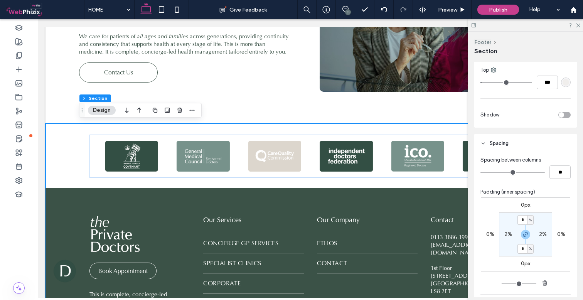
scroll to position [311, 0]
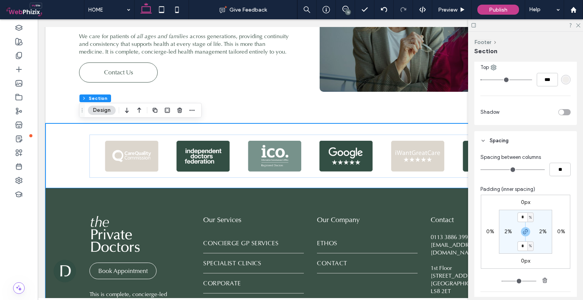
click at [505, 230] on label "2%" at bounding box center [509, 231] width 8 height 7
type input "*"
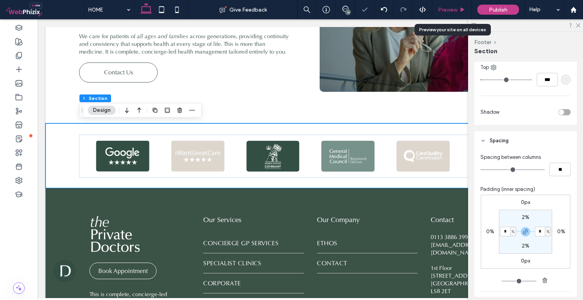
click at [454, 7] on span "Preview" at bounding box center [447, 10] width 19 height 7
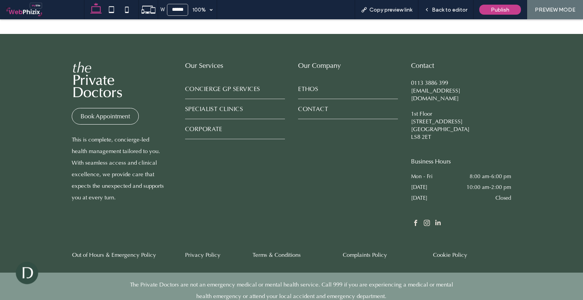
scroll to position [1258, 0]
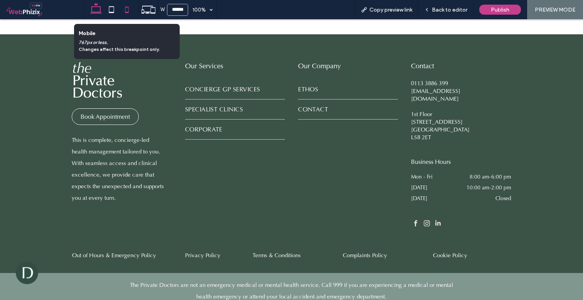
click at [130, 12] on icon at bounding box center [126, 9] width 15 height 15
type input "*****"
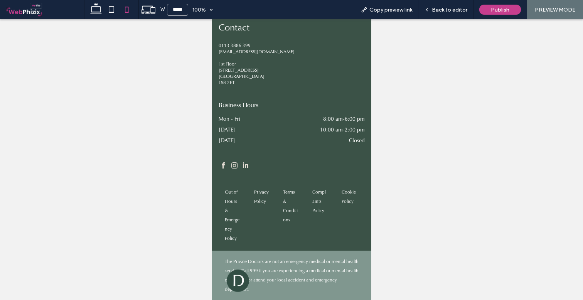
scroll to position [2206, 0]
click at [446, 12] on span "Back to editor" at bounding box center [449, 10] width 35 height 7
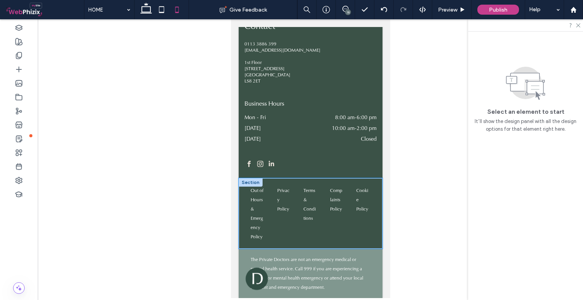
click at [240, 192] on div "Out of Hours & Emergency P olicy Privacy Policy Terms & Conditions Complaints P…" at bounding box center [310, 213] width 144 height 71
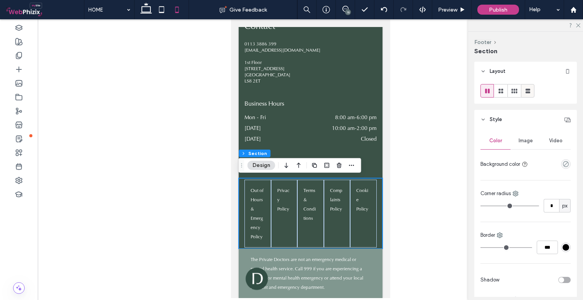
click at [528, 92] on use at bounding box center [528, 91] width 5 height 5
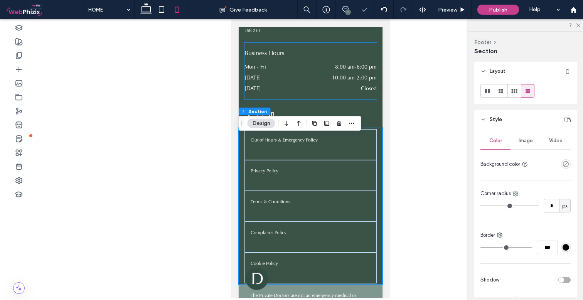
scroll to position [2242, 0]
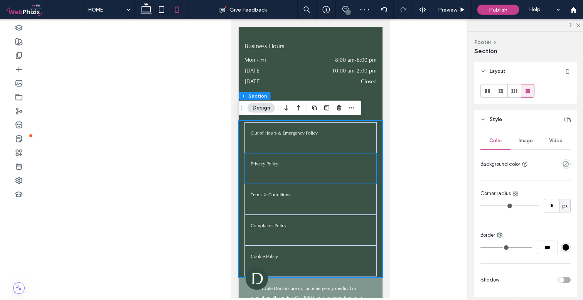
click at [321, 153] on div "Privacy Policy" at bounding box center [310, 168] width 132 height 31
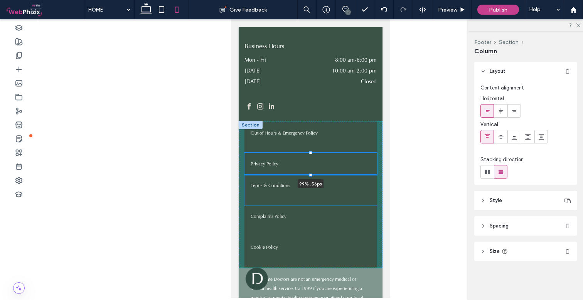
drag, startPoint x: 310, startPoint y: 184, endPoint x: 311, endPoint y: 157, distance: 27.8
click at [311, 157] on div "Out of Hours & Emergency P olicy Privacy Policy 99% , 56px Terms & Conditions C…" at bounding box center [310, 195] width 144 height 148
type input "**"
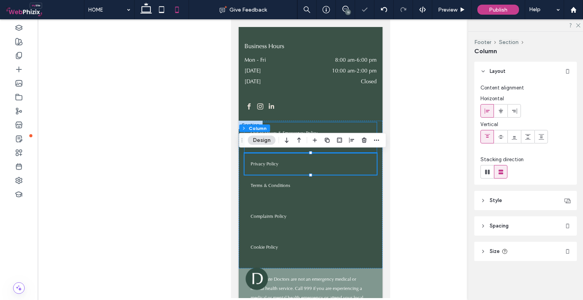
click at [333, 149] on div "Out of Hours & Emergency P olicy" at bounding box center [310, 137] width 132 height 31
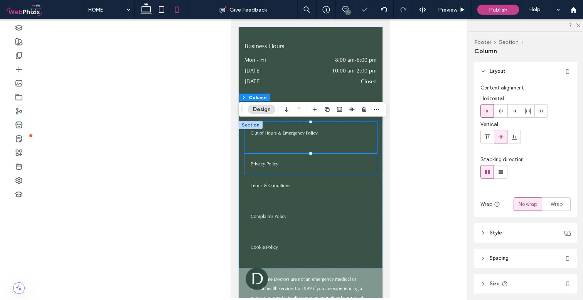
scroll to position [2233, 0]
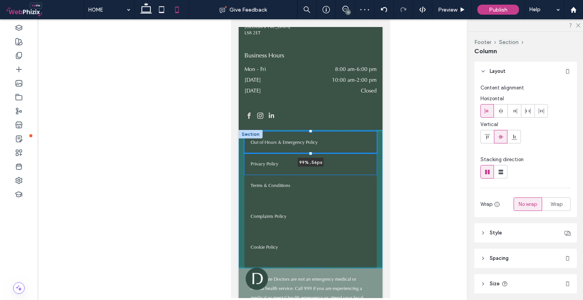
drag, startPoint x: 311, startPoint y: 154, endPoint x: 312, endPoint y: 129, distance: 24.7
type input "**"
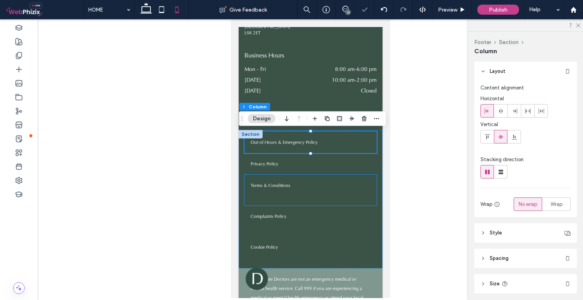
click at [316, 194] on div "Terms & Conditions" at bounding box center [310, 190] width 132 height 31
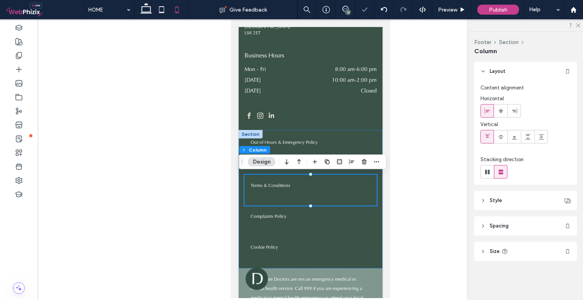
scroll to position [2224, 0]
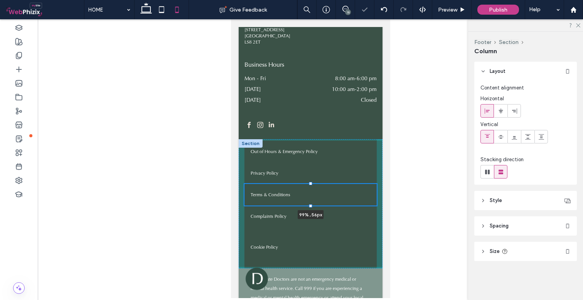
drag, startPoint x: 310, startPoint y: 206, endPoint x: 310, endPoint y: 182, distance: 23.5
click at [245, 184] on div at bounding box center [244, 184] width 0 height 0
type input "**"
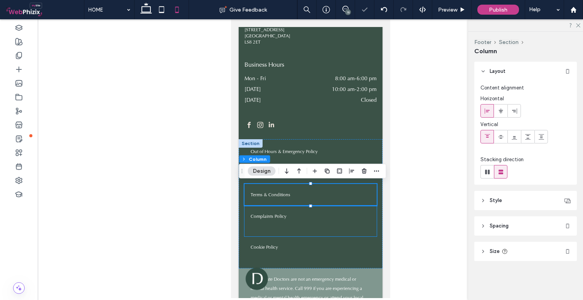
click at [289, 228] on div "Complaints Policy" at bounding box center [310, 221] width 132 height 31
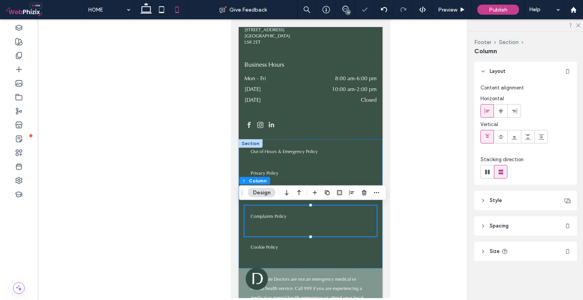
scroll to position [2214, 0]
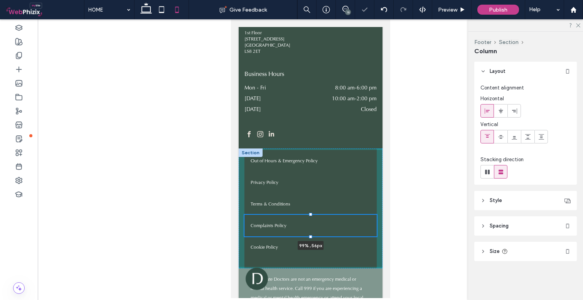
drag, startPoint x: 311, startPoint y: 237, endPoint x: 311, endPoint y: 218, distance: 18.9
click at [311, 218] on div "Out of Hours & Emergency P olicy Privacy Policy Terms & Conditions Complaints P…" at bounding box center [310, 209] width 144 height 120
type input "**"
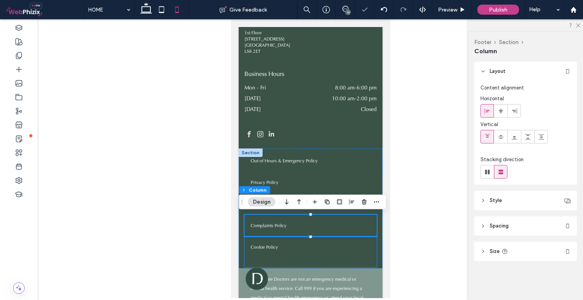
click at [292, 257] on div "Cookie Policy" at bounding box center [310, 251] width 132 height 31
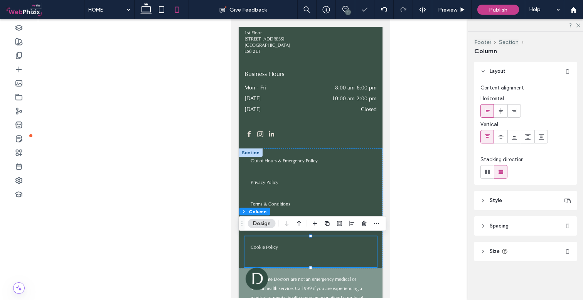
click at [310, 266] on div "Cookie Policy" at bounding box center [310, 251] width 132 height 31
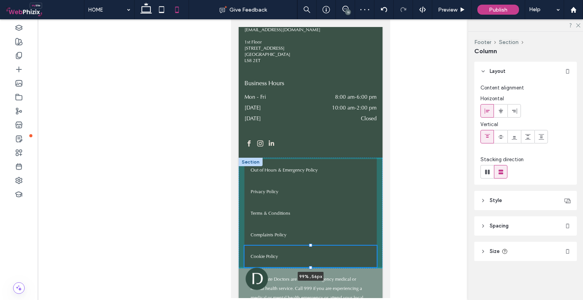
drag, startPoint x: 310, startPoint y: 267, endPoint x: 312, endPoint y: 245, distance: 22.4
click at [245, 246] on div at bounding box center [244, 246] width 0 height 0
type input "**"
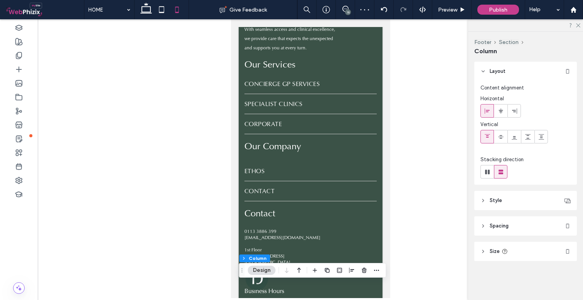
scroll to position [1981, 0]
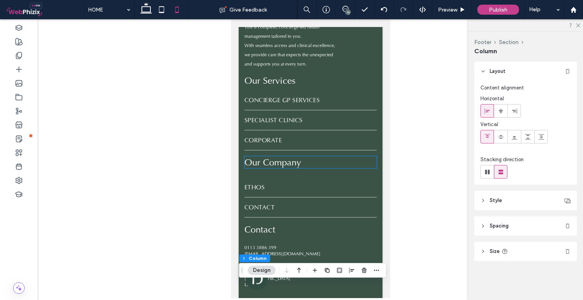
click at [280, 162] on span "Our Company" at bounding box center [272, 162] width 57 height 12
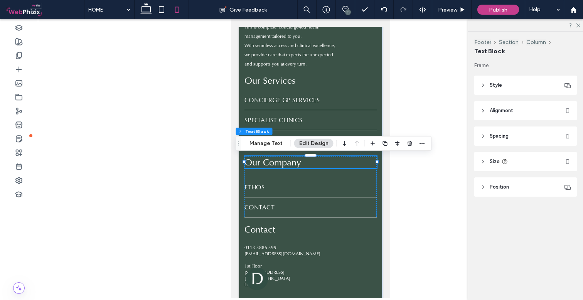
click at [518, 135] on header "Spacing" at bounding box center [526, 136] width 103 height 19
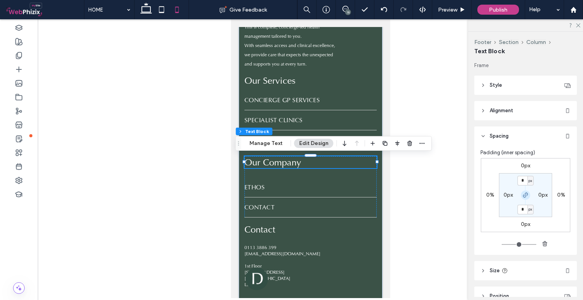
click at [525, 193] on icon "button" at bounding box center [526, 195] width 6 height 6
click at [524, 176] on section "* px 0px 0px 0px" at bounding box center [525, 195] width 53 height 44
click at [524, 179] on input "*" at bounding box center [523, 181] width 10 height 10
type input "**"
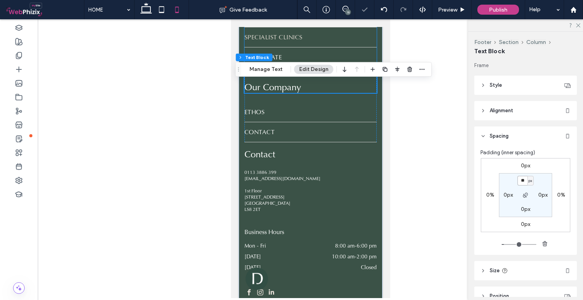
scroll to position [2072, 0]
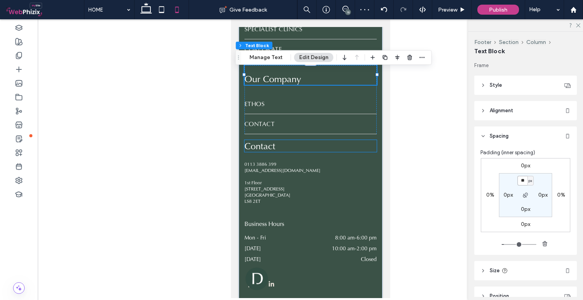
click at [268, 144] on span "Contact" at bounding box center [259, 146] width 31 height 12
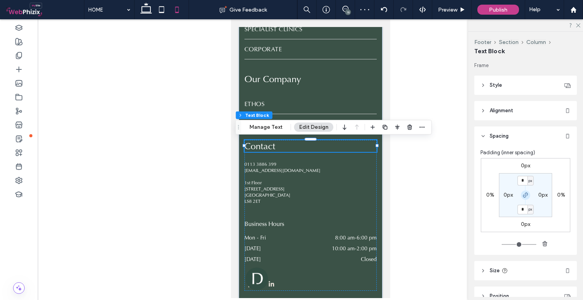
click at [523, 195] on icon "button" at bounding box center [526, 195] width 6 height 6
click at [523, 180] on input "*" at bounding box center [523, 181] width 10 height 10
type input "**"
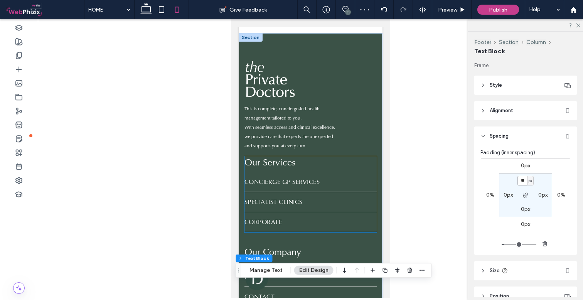
scroll to position [1904, 0]
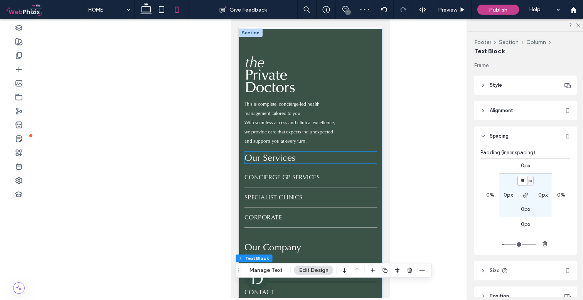
click at [276, 161] on span "Our Services" at bounding box center [269, 158] width 51 height 12
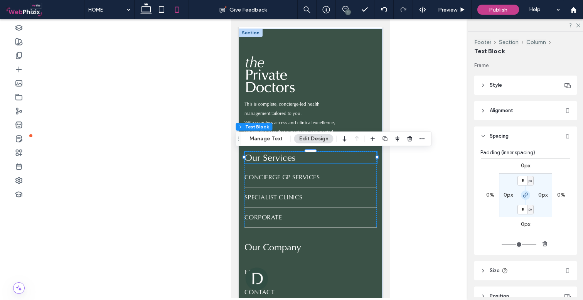
click at [524, 196] on use "button" at bounding box center [526, 195] width 5 height 5
click at [522, 177] on input "*" at bounding box center [523, 181] width 10 height 10
type input "**"
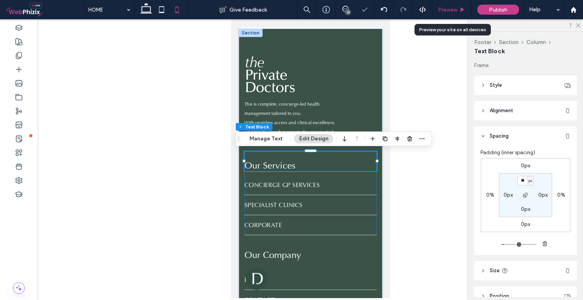
click at [451, 14] on div "Preview" at bounding box center [451, 9] width 39 height 19
click at [449, 3] on div "Preview" at bounding box center [451, 9] width 39 height 19
click at [451, 9] on span "Preview" at bounding box center [447, 10] width 19 height 7
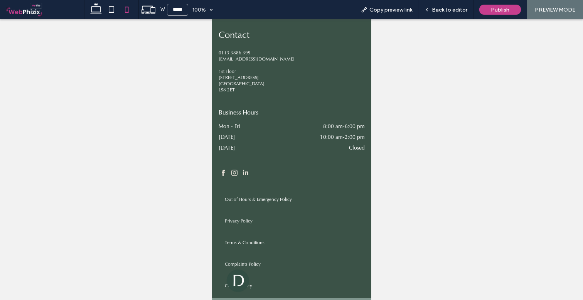
scroll to position [2224, 0]
click at [449, 7] on span "Back to editor" at bounding box center [449, 10] width 35 height 7
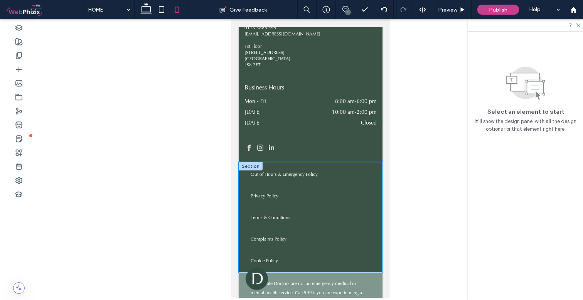
click at [243, 182] on div "Out of Hours & Emergency P olicy Privacy Policy Terms & Conditions Complaints P…" at bounding box center [310, 217] width 144 height 111
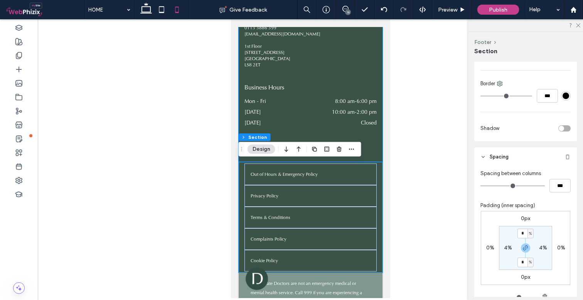
scroll to position [270, 0]
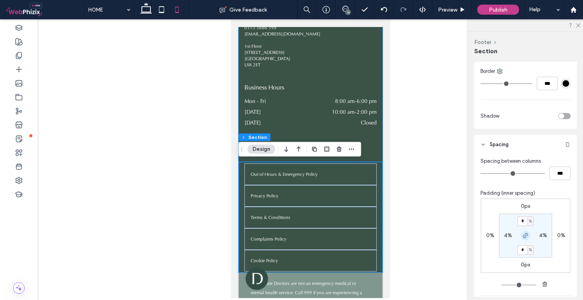
click at [523, 236] on icon "button" at bounding box center [526, 236] width 6 height 6
click at [506, 235] on label "4%" at bounding box center [508, 235] width 8 height 7
type input "*"
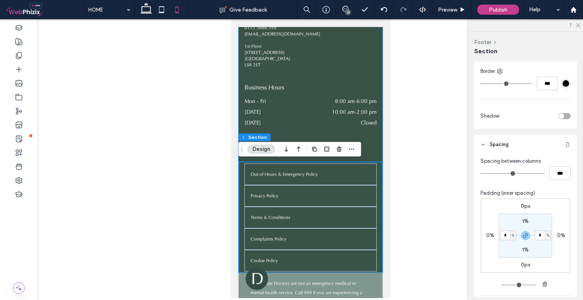
type input "*"
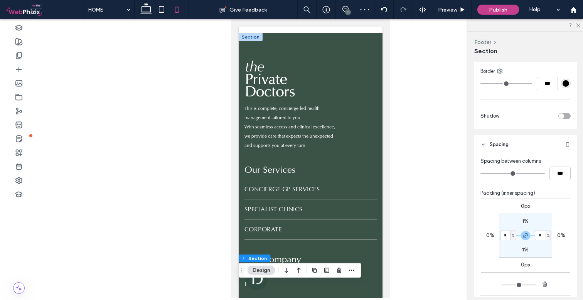
scroll to position [1881, 0]
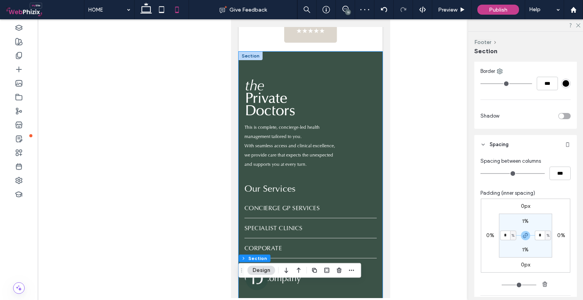
click at [262, 60] on div "Book Appointment This is complete, concierge-led health management tailored to …" at bounding box center [310, 278] width 144 height 453
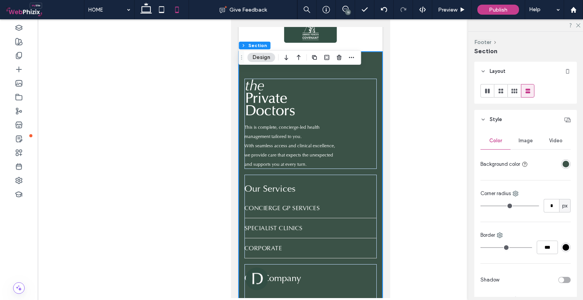
click at [267, 71] on div "Book Appointment This is complete, concierge-led health management tailored to …" at bounding box center [310, 278] width 144 height 453
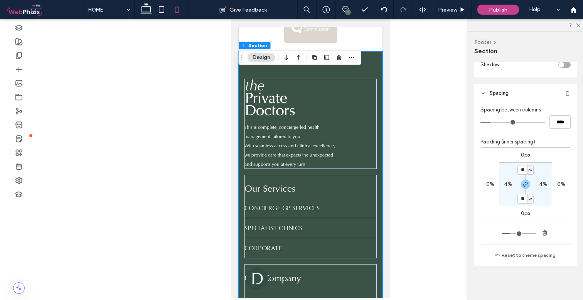
scroll to position [321, 0]
click at [505, 184] on label "4%" at bounding box center [508, 184] width 8 height 7
type input "*"
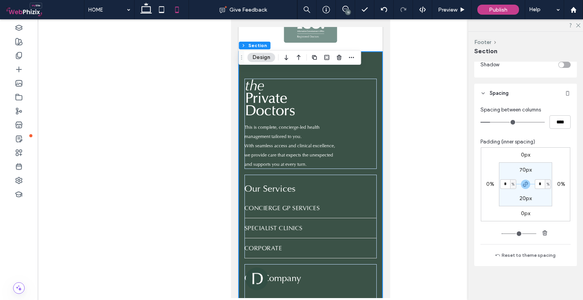
type input "*"
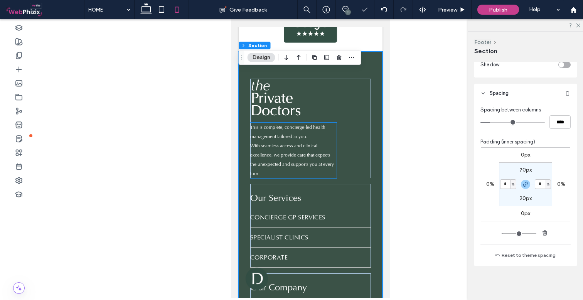
click at [324, 152] on span "With seamless access and clinical excellence, we provide care that expects the …" at bounding box center [292, 160] width 84 height 34
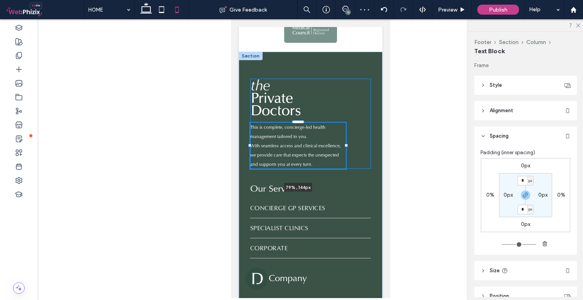
drag, startPoint x: 336, startPoint y: 151, endPoint x: 341, endPoint y: 150, distance: 4.7
click at [341, 150] on div "Book Appointment This is complete, concierge-led health management tailored to …" at bounding box center [310, 278] width 144 height 453
type input "**"
type input "****"
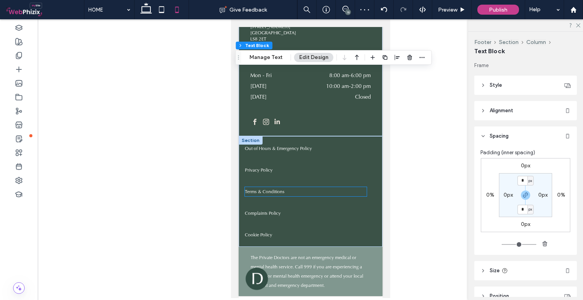
scroll to position [2250, 0]
click at [243, 142] on div at bounding box center [250, 140] width 24 height 8
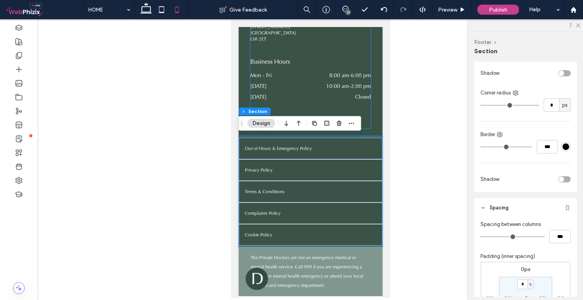
scroll to position [225, 0]
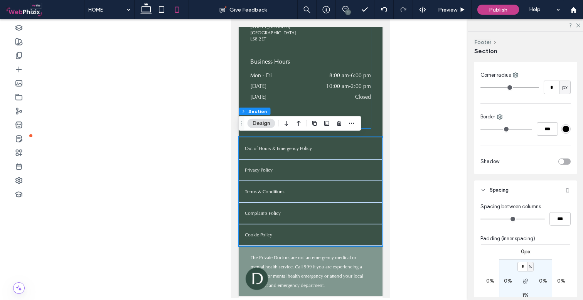
click at [508, 284] on label "0%" at bounding box center [508, 281] width 8 height 7
type input "*"
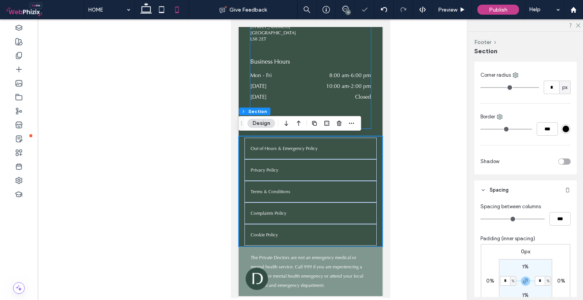
type input "*"
click at [450, 8] on span "Preview" at bounding box center [447, 10] width 19 height 7
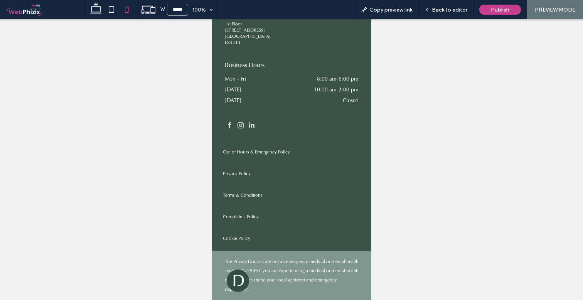
scroll to position [2270, 0]
click at [101, 13] on icon at bounding box center [95, 9] width 15 height 15
type input "******"
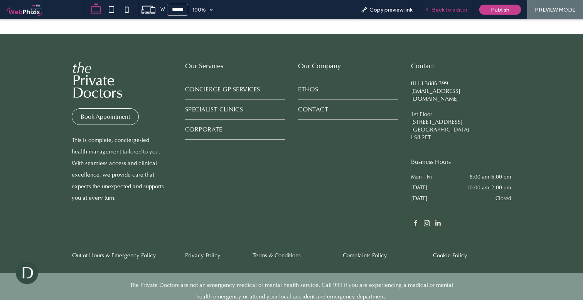
click at [455, 6] on div "Back to editor" at bounding box center [446, 9] width 55 height 19
click at [450, 9] on span "Back to editor" at bounding box center [449, 10] width 35 height 7
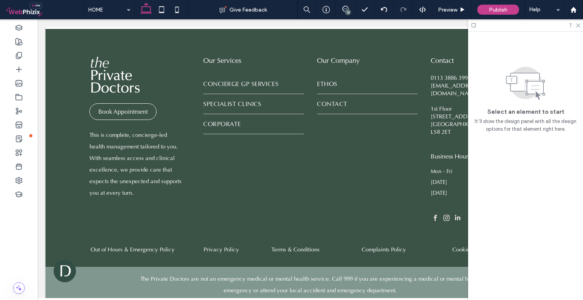
scroll to position [1232, 0]
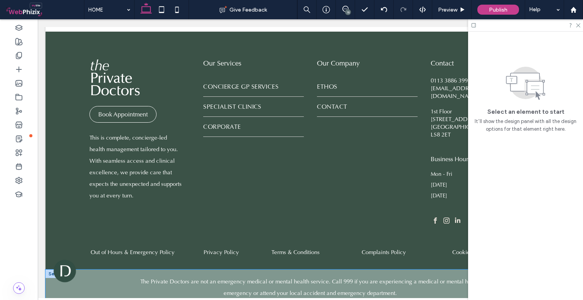
click at [65, 274] on div "The Private Doctors are not an emergency medical or mental health service. Call…" at bounding box center [311, 287] width 530 height 35
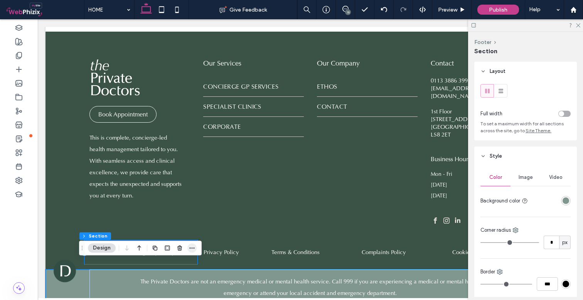
click at [196, 251] on span "button" at bounding box center [191, 247] width 9 height 9
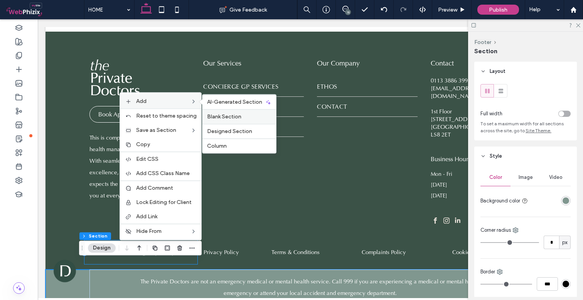
click at [226, 114] on span "Blank Section" at bounding box center [224, 116] width 34 height 7
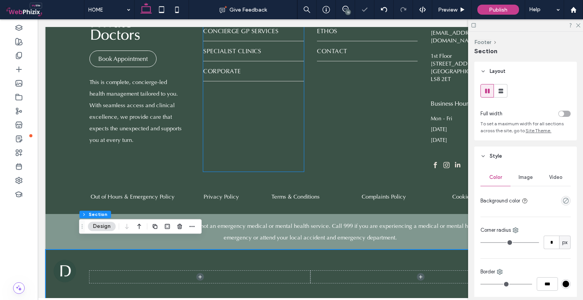
scroll to position [1287, 0]
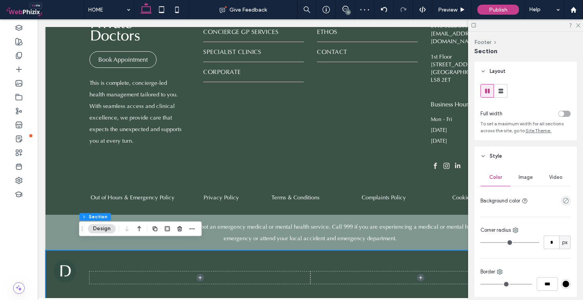
click at [278, 254] on div at bounding box center [310, 277] width 463 height 55
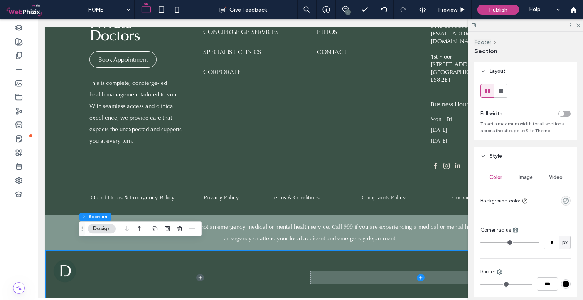
click at [341, 274] on span at bounding box center [421, 278] width 221 height 12
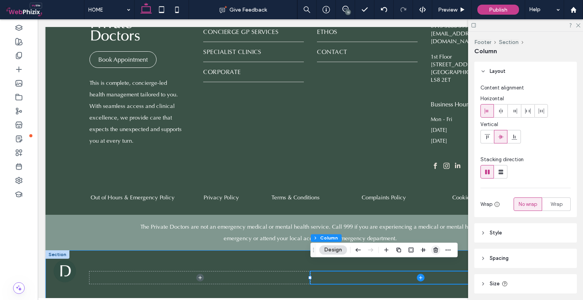
click at [436, 249] on icon "button" at bounding box center [436, 250] width 6 height 6
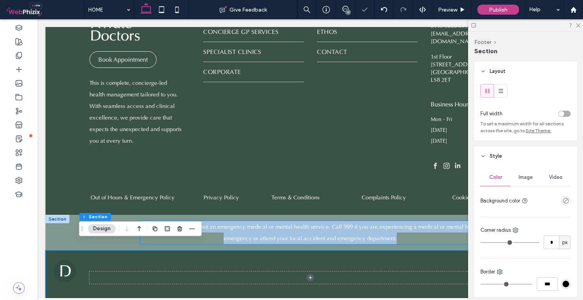
scroll to position [1282, 0]
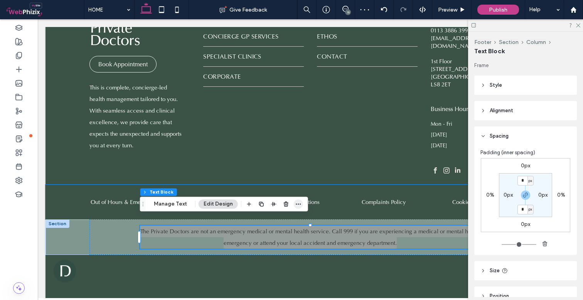
click at [299, 202] on icon "button" at bounding box center [299, 204] width 6 height 6
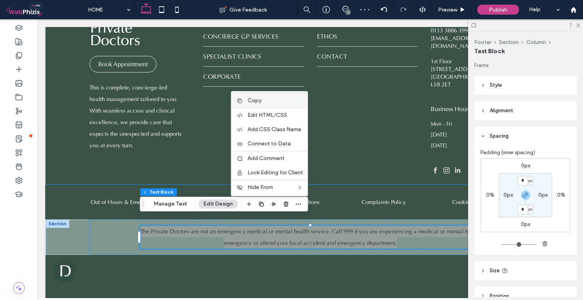
click at [257, 103] on span "Copy" at bounding box center [255, 100] width 14 height 7
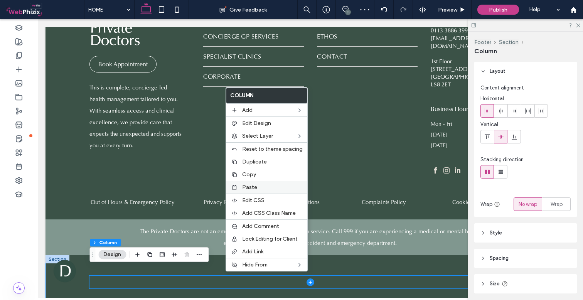
click at [252, 184] on span "Paste" at bounding box center [249, 187] width 15 height 7
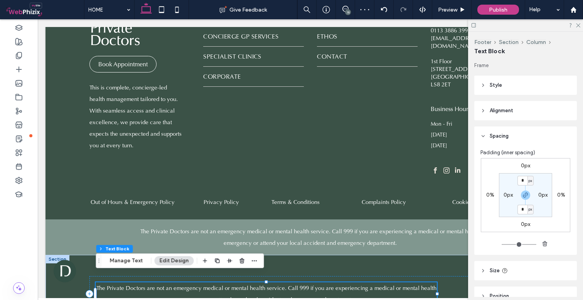
click at [267, 284] on link "The Private Doctors are not an emergency medical or mental health service. Call…" at bounding box center [266, 293] width 340 height 19
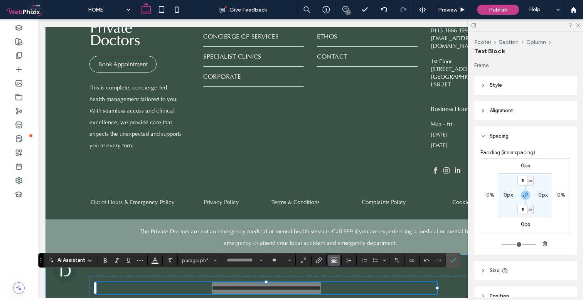
click at [334, 259] on icon "Alignment" at bounding box center [334, 260] width 6 height 6
click at [341, 212] on use "ui.textEditor.alignment.left" at bounding box center [339, 214] width 5 height 5
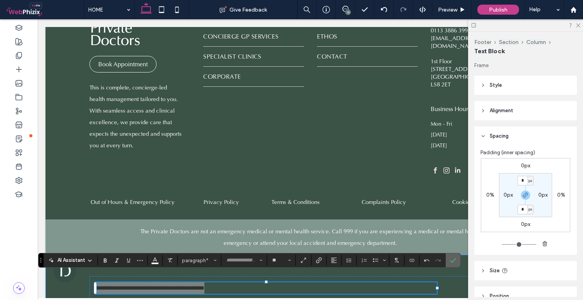
click at [453, 258] on icon "Confirm" at bounding box center [453, 260] width 6 height 6
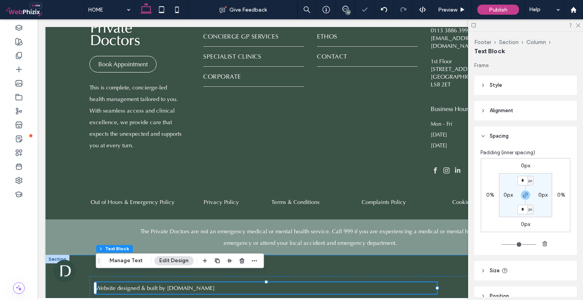
click at [396, 257] on div "W ebsite designed & built by www.webphizix.co.uk" at bounding box center [310, 288] width 463 height 66
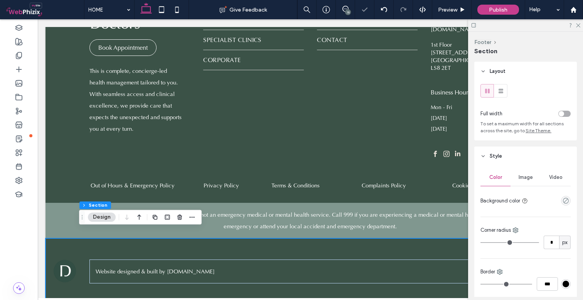
scroll to position [1299, 0]
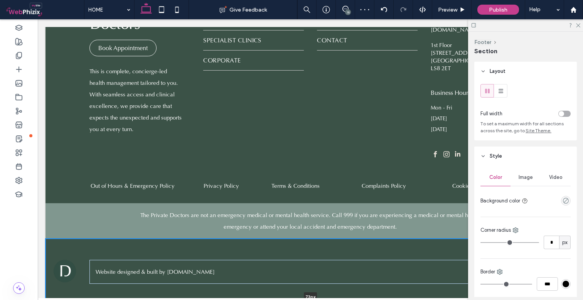
drag, startPoint x: 349, startPoint y: 297, endPoint x: 348, endPoint y: 248, distance: 49.0
click at [348, 248] on div "W ebsite designed & built by www.webphizix.co.uk 73px Section" at bounding box center [311, 272] width 530 height 66
type input "**"
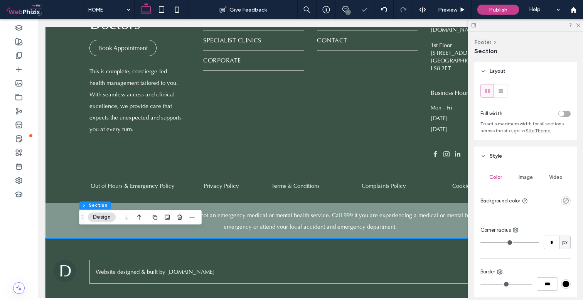
click at [333, 239] on div "W ebsite designed & built by www.webphizix.co.uk" at bounding box center [310, 272] width 463 height 66
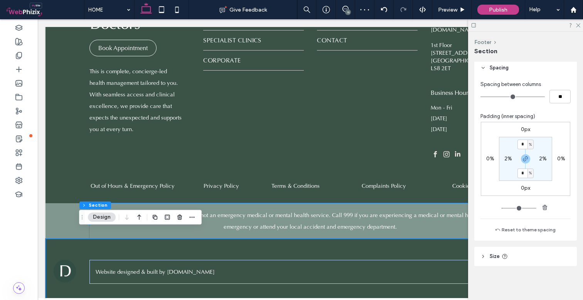
scroll to position [383, 0]
click at [522, 139] on section "* % 2% * % 2%" at bounding box center [525, 159] width 53 height 44
click at [522, 142] on input "*" at bounding box center [523, 145] width 10 height 10
type input "*"
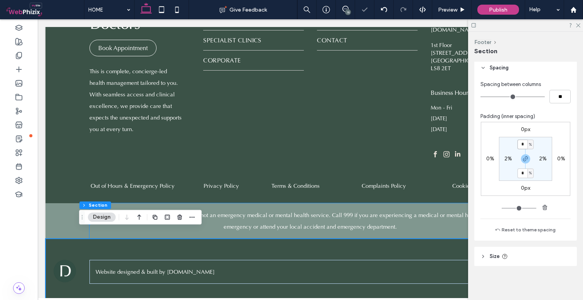
type input "*"
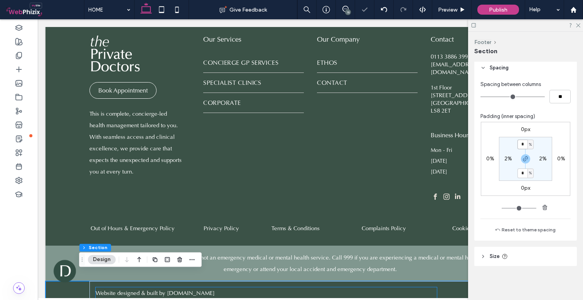
click at [215, 289] on span "ebsite designed & built by [DOMAIN_NAME]" at bounding box center [158, 293] width 114 height 8
click at [220, 285] on div "W ebsite designed & built by www.webphizix.co.uk" at bounding box center [311, 293] width 442 height 24
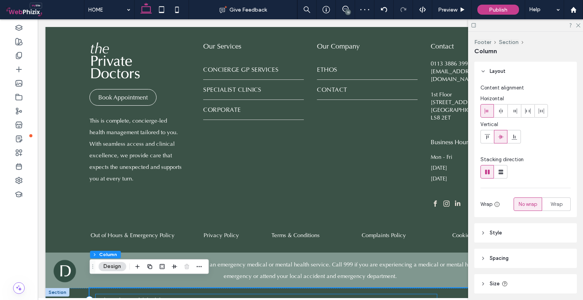
click at [225, 294] on p "W ebsite designed & built by www.webphizix.co.uk" at bounding box center [266, 300] width 341 height 12
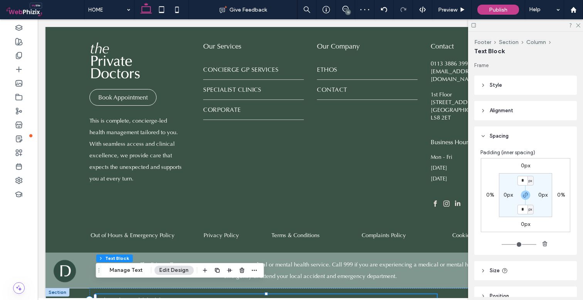
click at [225, 294] on p "W ebsite designed & built by www.webphizix.co.uk" at bounding box center [266, 300] width 341 height 12
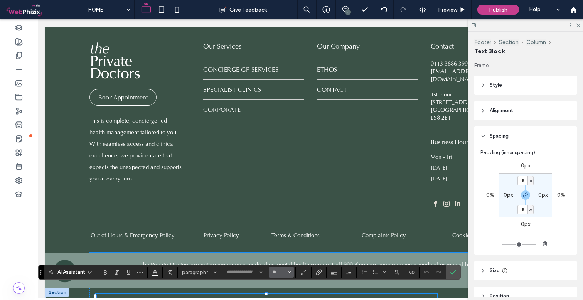
click at [291, 272] on icon "Size" at bounding box center [289, 272] width 3 height 3
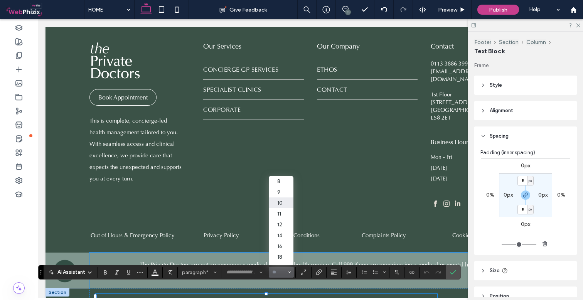
click at [284, 205] on label "10" at bounding box center [281, 203] width 25 height 11
type input "**"
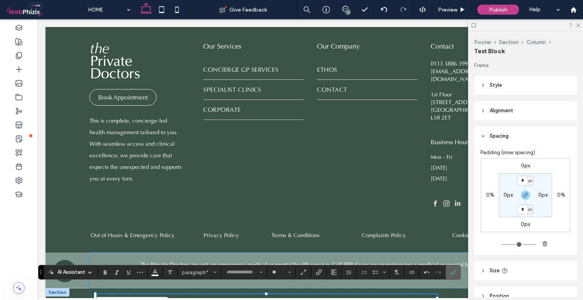
click at [453, 274] on use "Confirm" at bounding box center [453, 272] width 6 height 5
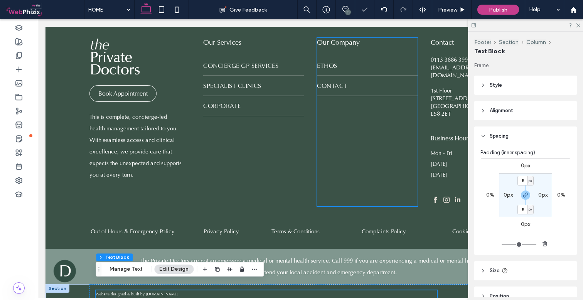
scroll to position [1252, 0]
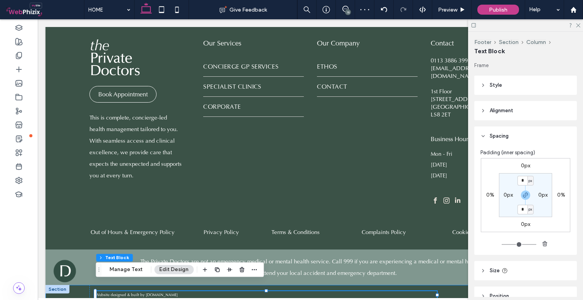
click at [75, 287] on div "W ebsite designed & built by www.webphizix.co.uk" at bounding box center [311, 295] width 530 height 20
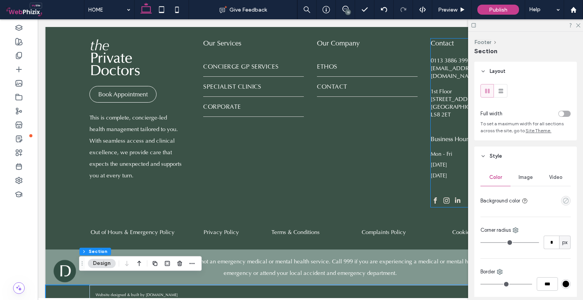
click at [563, 199] on icon "empty color" at bounding box center [566, 201] width 7 height 7
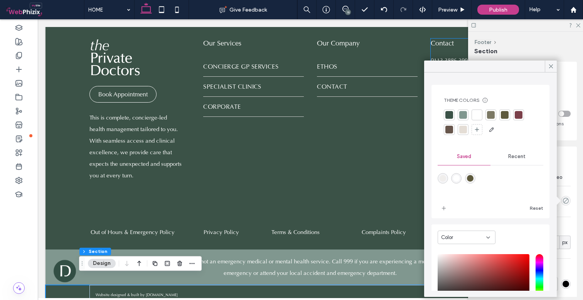
click at [516, 115] on div at bounding box center [519, 115] width 8 height 8
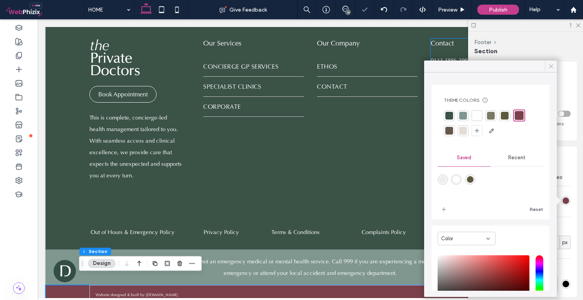
click at [549, 66] on icon at bounding box center [551, 66] width 7 height 7
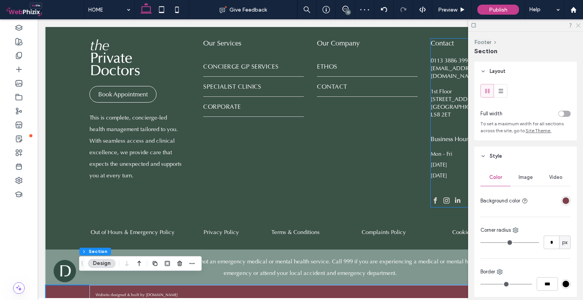
click at [579, 26] on use at bounding box center [578, 26] width 4 height 4
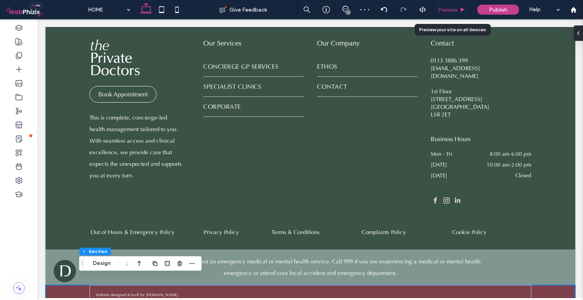
click at [455, 7] on span "Preview" at bounding box center [447, 10] width 19 height 7
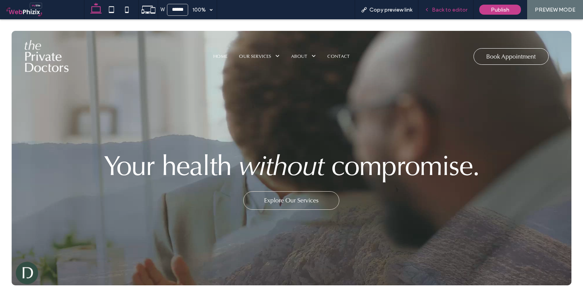
click at [448, 10] on span "Back to editor" at bounding box center [449, 10] width 35 height 7
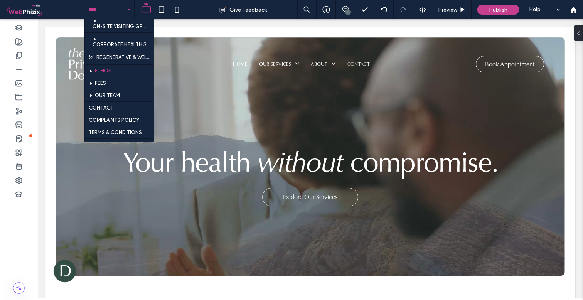
scroll to position [423, 0]
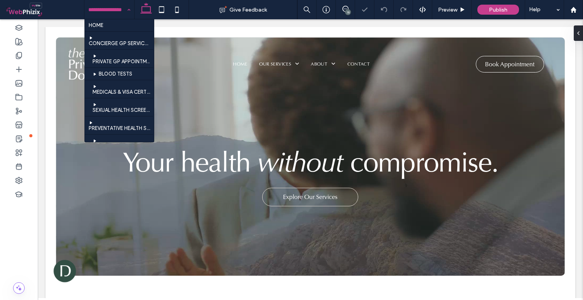
click at [126, 13] on div "HOME CONCIERGE GP SERVICES PRIVATE GP APPOINTMENTS BLOOD TESTS MEDICALS & VISA …" at bounding box center [109, 9] width 50 height 19
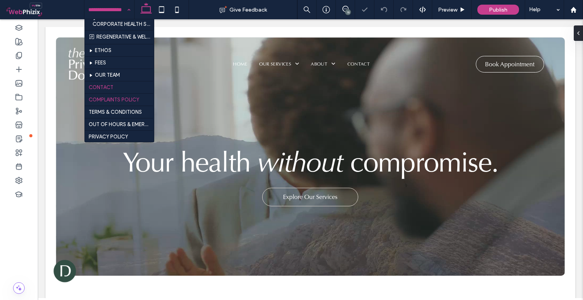
scroll to position [430, 0]
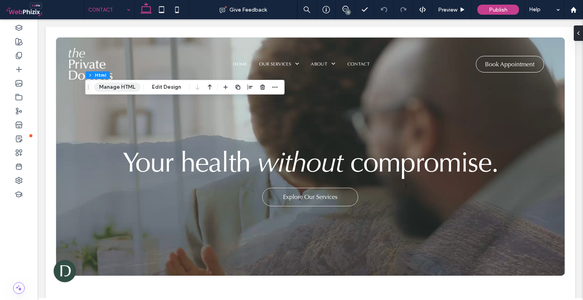
click at [126, 86] on button "Manage HTML" at bounding box center [117, 87] width 46 height 9
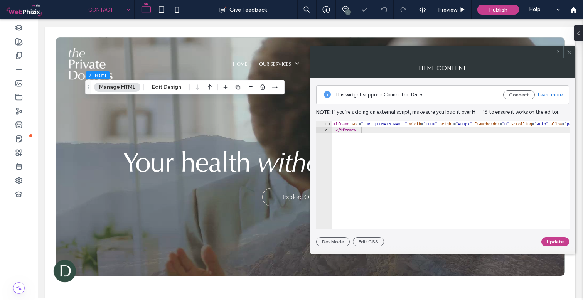
click at [417, 148] on div "< iframe src = "https://online-booking.semble.io/?token=d95f2b3be91eaf15dee0f62…" at bounding box center [575, 181] width 486 height 121
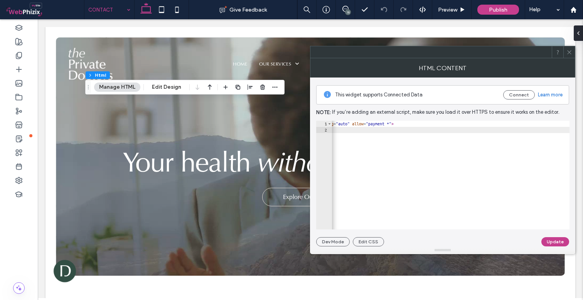
scroll to position [0, 199]
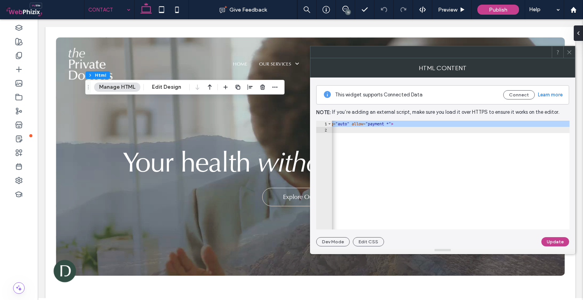
paste textarea "Cursor at row 2"
type textarea "**********"
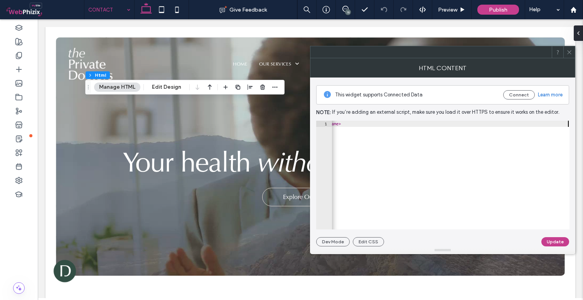
scroll to position [0, 268]
click at [554, 242] on button "Update" at bounding box center [556, 241] width 28 height 9
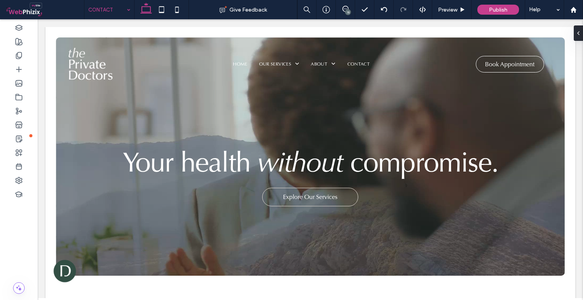
type input "***"
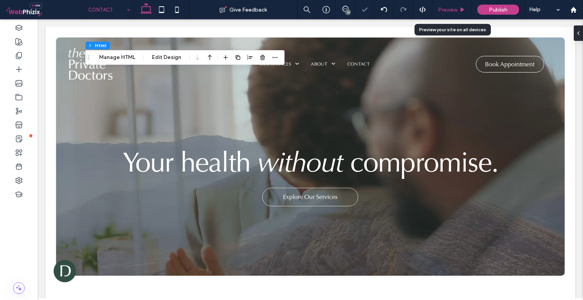
click at [442, 10] on span "Preview" at bounding box center [447, 10] width 19 height 7
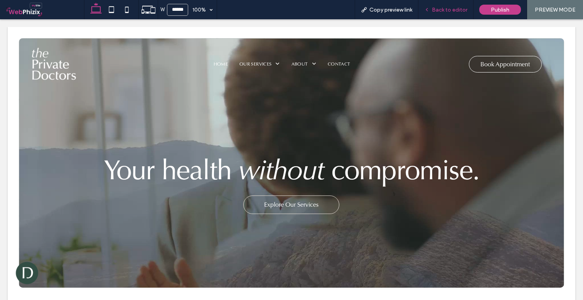
click at [445, 13] on span "Back to editor" at bounding box center [449, 10] width 35 height 7
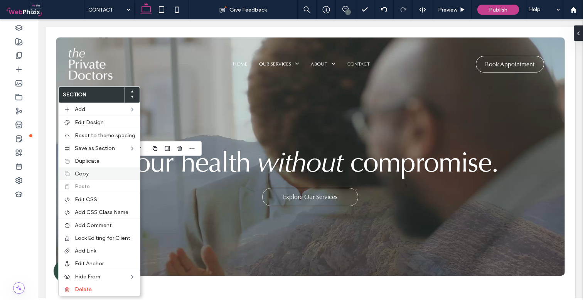
click at [82, 172] on span "Copy" at bounding box center [82, 174] width 14 height 7
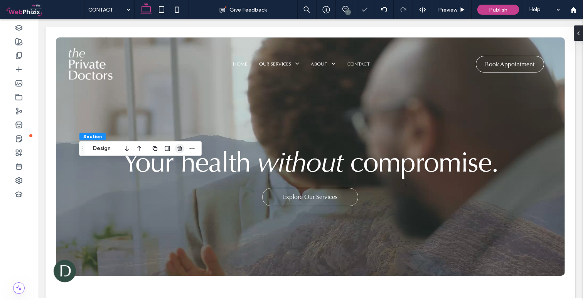
click at [181, 149] on use "button" at bounding box center [179, 148] width 5 height 5
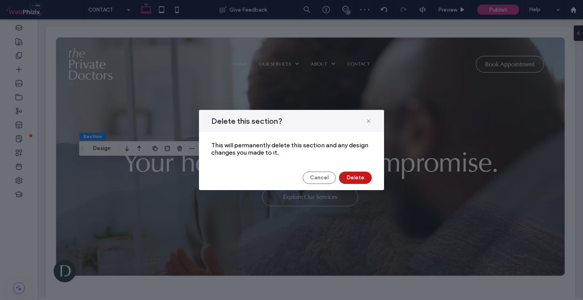
click at [351, 177] on button "Delete" at bounding box center [355, 178] width 33 height 12
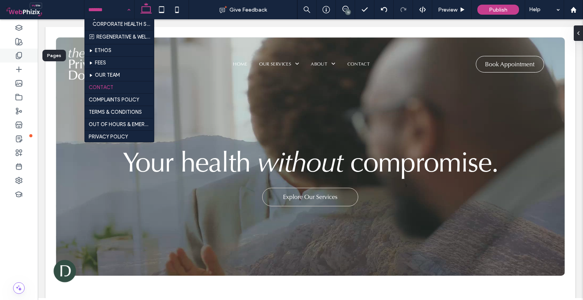
scroll to position [430, 0]
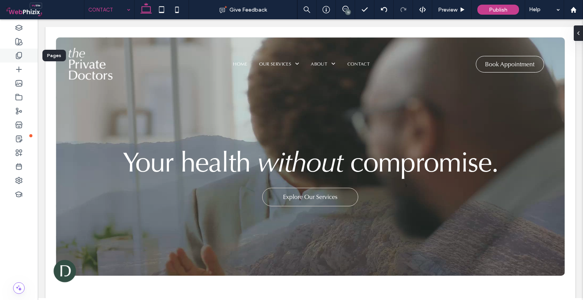
click at [20, 55] on icon at bounding box center [19, 56] width 8 height 8
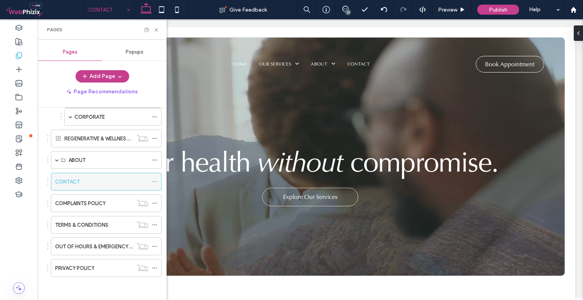
scroll to position [105, 0]
click at [152, 181] on icon at bounding box center [154, 181] width 5 height 5
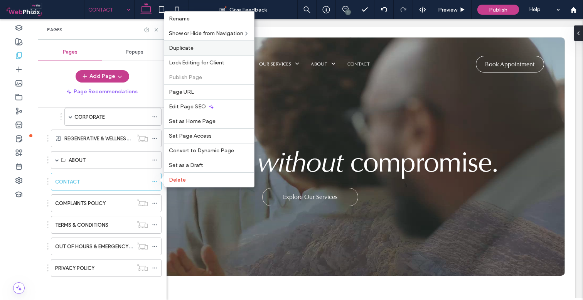
click at [189, 47] on span "Duplicate" at bounding box center [181, 48] width 25 height 7
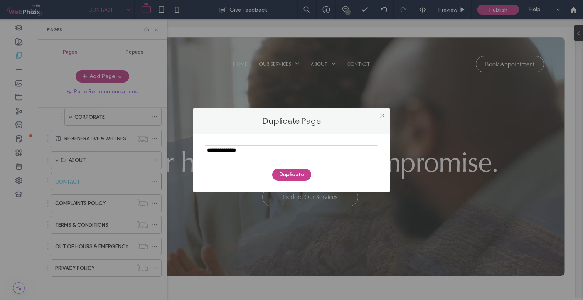
drag, startPoint x: 264, startPoint y: 147, endPoint x: 196, endPoint y: 147, distance: 67.5
click at [196, 147] on div "Duplicate" at bounding box center [291, 163] width 197 height 59
drag, startPoint x: 270, startPoint y: 148, endPoint x: 194, endPoint y: 145, distance: 76.1
click at [194, 145] on div "Duplicate" at bounding box center [291, 163] width 197 height 59
type input "*******"
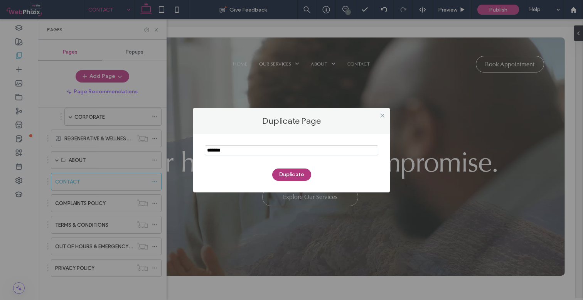
click at [299, 173] on button "Duplicate" at bounding box center [291, 175] width 39 height 12
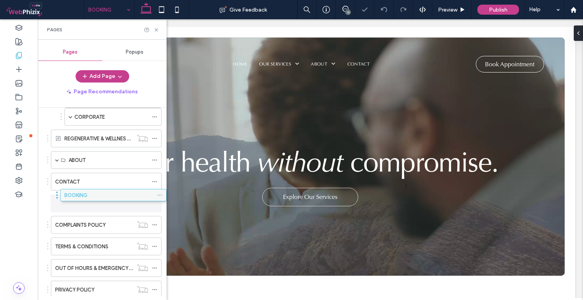
drag, startPoint x: 78, startPoint y: 287, endPoint x: 87, endPoint y: 196, distance: 92.3
click at [152, 202] on icon at bounding box center [154, 203] width 5 height 5
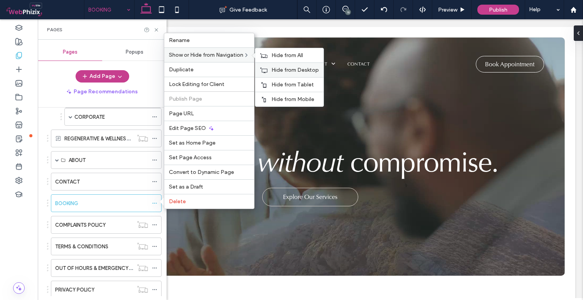
click at [278, 68] on span "Hide from Desktop" at bounding box center [295, 70] width 47 height 7
click at [287, 83] on span "Hide from Tablet" at bounding box center [293, 84] width 42 height 7
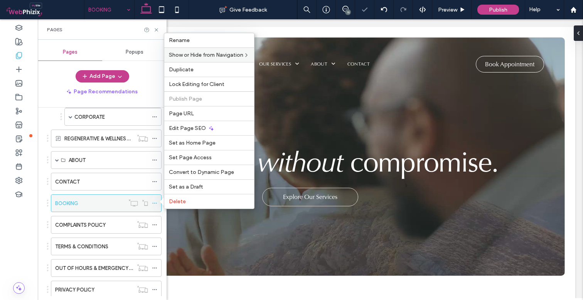
click at [152, 203] on icon at bounding box center [154, 203] width 5 height 5
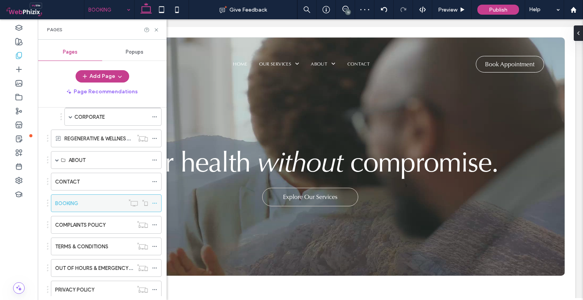
click at [152, 203] on icon at bounding box center [154, 203] width 5 height 5
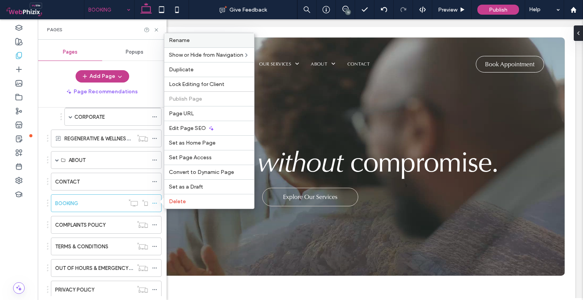
click at [192, 41] on label "Rename" at bounding box center [209, 40] width 81 height 7
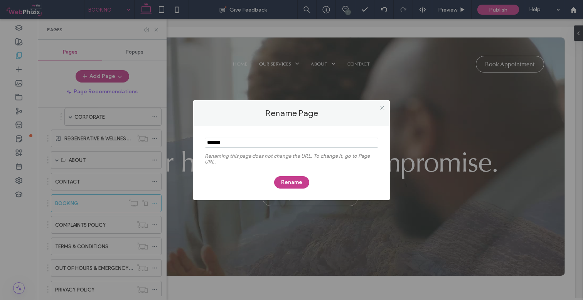
drag, startPoint x: 243, startPoint y: 141, endPoint x: 199, endPoint y: 142, distance: 43.6
click at [199, 142] on div "Renaming this page does not change the URL. To change it, go to Page URL. Rename" at bounding box center [291, 163] width 197 height 74
drag, startPoint x: 258, startPoint y: 144, endPoint x: 186, endPoint y: 144, distance: 72.5
click at [186, 144] on div "Rename Page Renaming this page does not change the URL. To change it, go to Pag…" at bounding box center [291, 150] width 583 height 300
type input "**********"
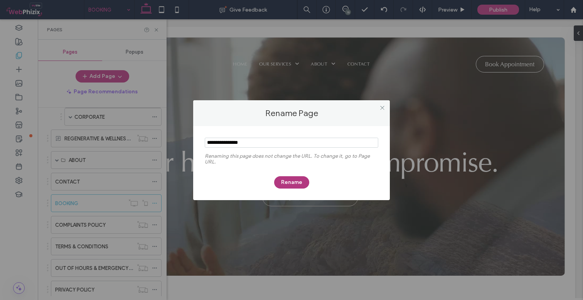
click at [289, 179] on button "Rename" at bounding box center [291, 182] width 35 height 12
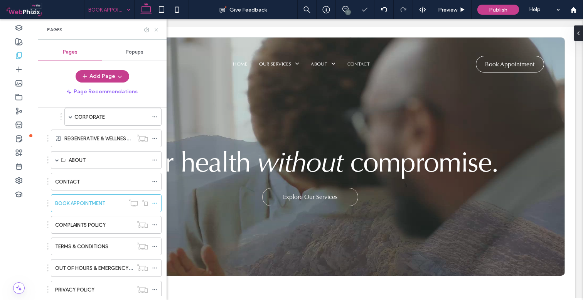
click at [157, 30] on use at bounding box center [156, 29] width 3 height 3
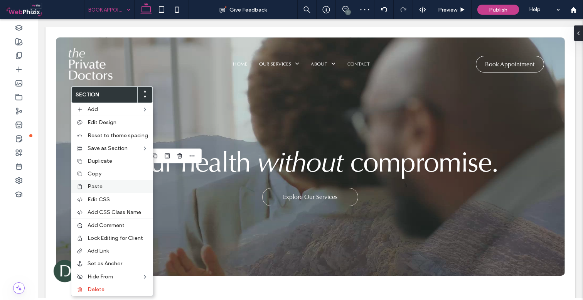
click at [97, 188] on span "Paste" at bounding box center [95, 186] width 15 height 7
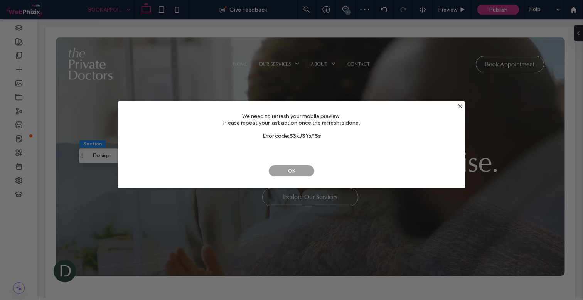
click at [297, 174] on span "OK" at bounding box center [292, 171] width 46 height 12
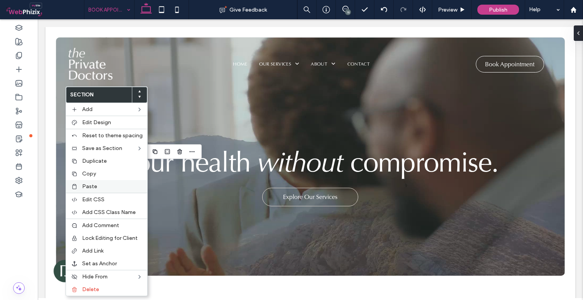
click at [93, 184] on span "Paste" at bounding box center [89, 186] width 15 height 7
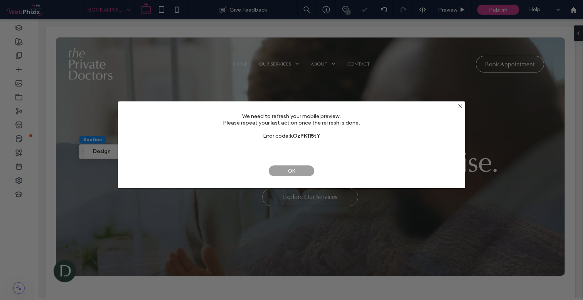
click at [289, 167] on span "OK" at bounding box center [292, 171] width 46 height 12
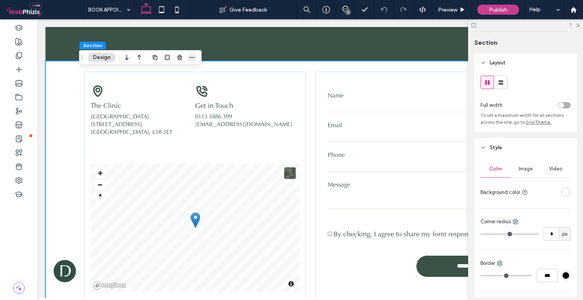
click at [193, 56] on icon "button" at bounding box center [192, 57] width 6 height 6
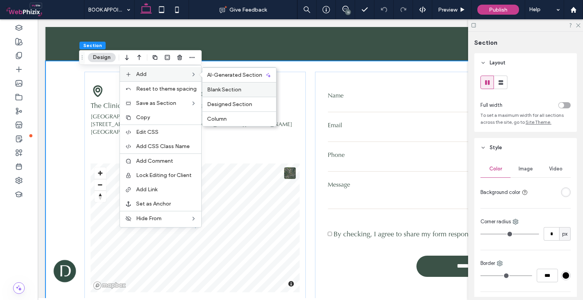
click at [228, 91] on span "Blank Section" at bounding box center [224, 89] width 34 height 7
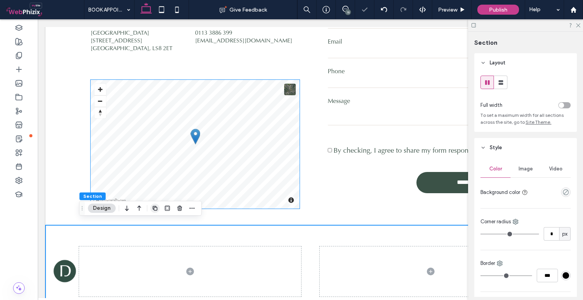
scroll to position [228, 0]
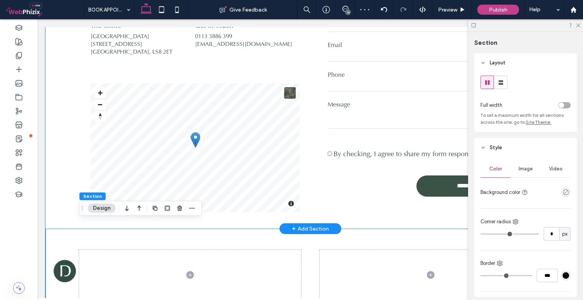
click at [67, 90] on div "**********" at bounding box center [311, 105] width 530 height 248
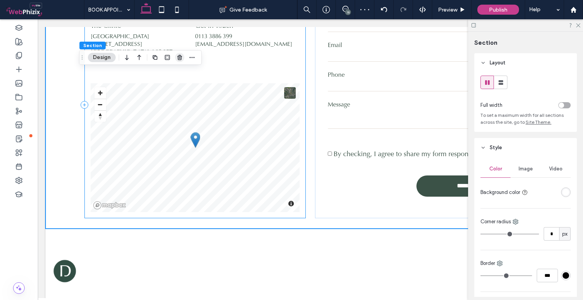
click at [182, 57] on use "button" at bounding box center [179, 57] width 5 height 5
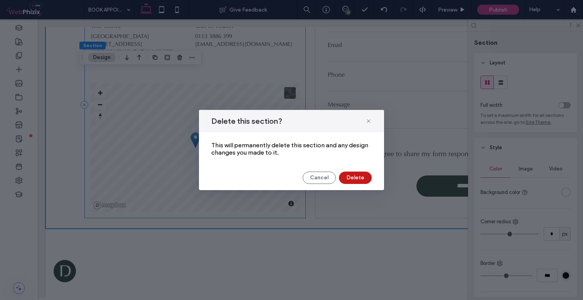
click at [358, 180] on button "Delete" at bounding box center [355, 178] width 33 height 12
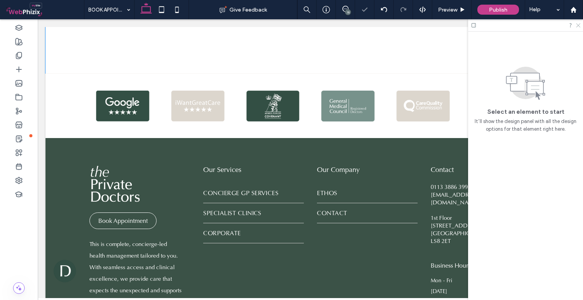
click at [580, 25] on icon at bounding box center [578, 24] width 5 height 5
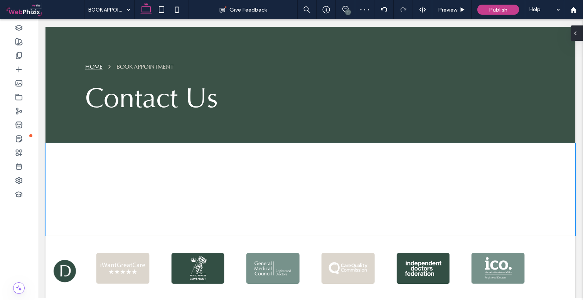
scroll to position [54, 0]
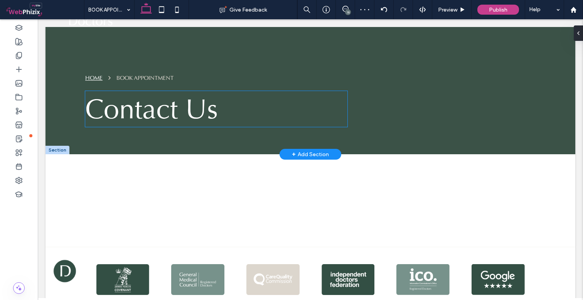
click at [167, 110] on span "Contact Us" at bounding box center [151, 109] width 133 height 36
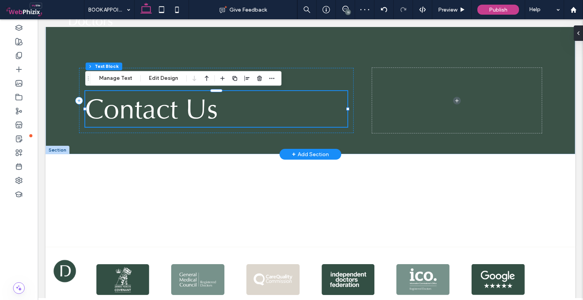
click at [167, 110] on span "Contact Us" at bounding box center [151, 109] width 133 height 36
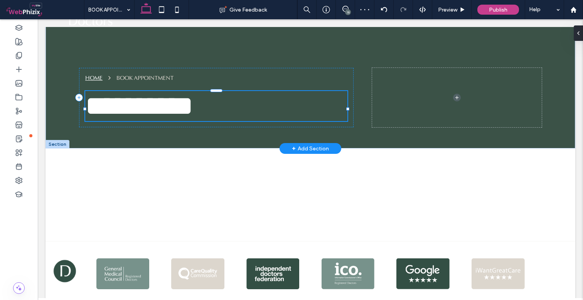
type input "**"
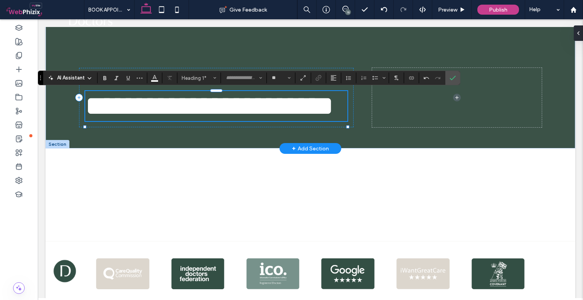
click at [158, 113] on span "**********" at bounding box center [209, 105] width 248 height 27
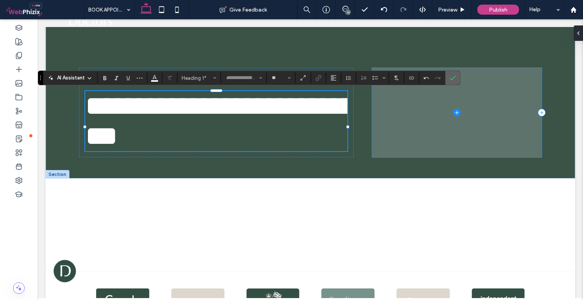
click at [455, 77] on use "Confirm" at bounding box center [453, 78] width 6 height 5
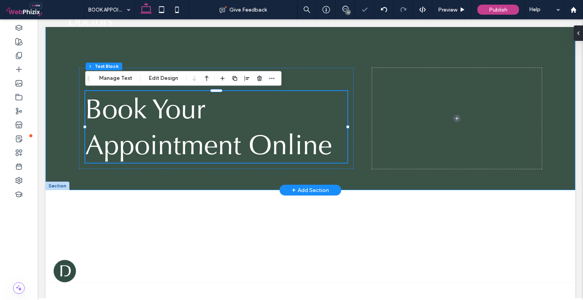
click at [372, 46] on div "HOME BOOK APPOINTMENT Book Your Appointment Online" at bounding box center [310, 82] width 463 height 218
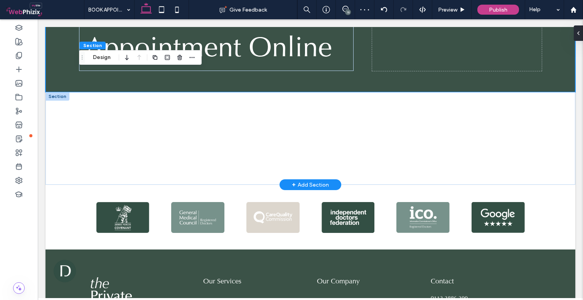
scroll to position [161, 0]
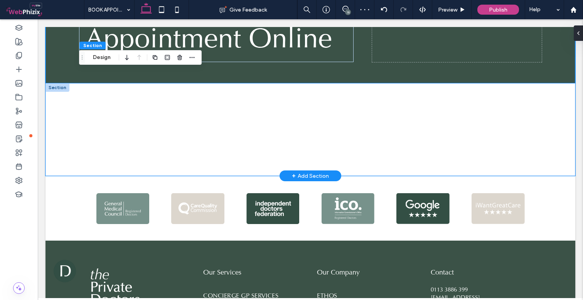
click at [103, 95] on div at bounding box center [310, 129] width 463 height 93
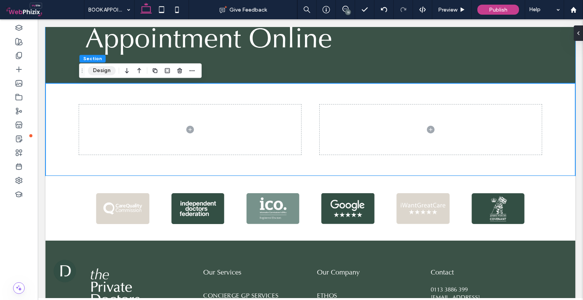
click at [105, 71] on button "Design" at bounding box center [102, 70] width 28 height 9
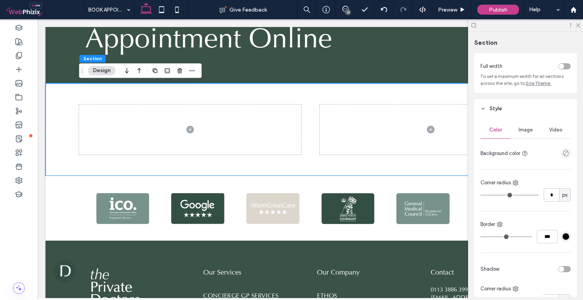
scroll to position [42, 0]
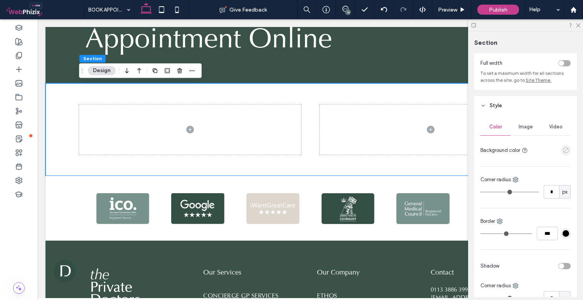
click at [563, 150] on use "empty color" at bounding box center [566, 150] width 6 height 6
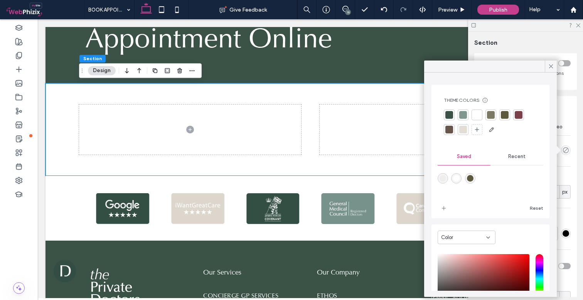
click at [444, 176] on div "rgba(228,221,213,0.30)" at bounding box center [443, 178] width 7 height 7
type input "*******"
type input "**"
type input "***"
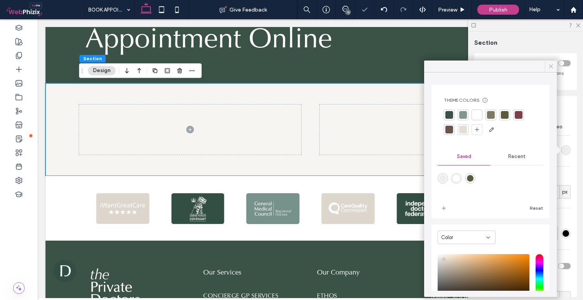
click at [552, 66] on icon at bounding box center [551, 66] width 7 height 7
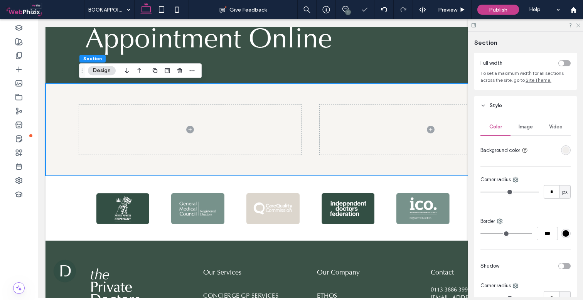
click at [579, 26] on icon at bounding box center [578, 24] width 5 height 5
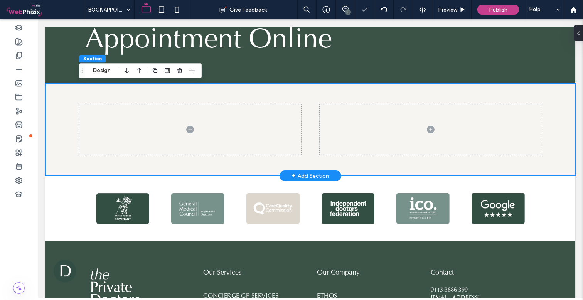
click at [382, 104] on div at bounding box center [310, 129] width 463 height 93
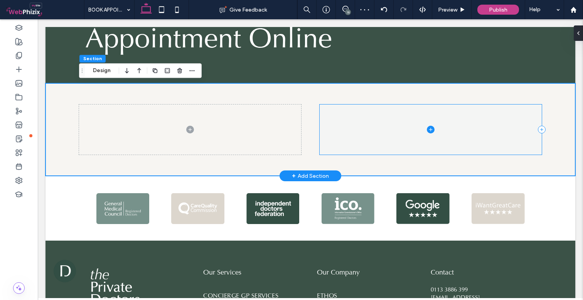
click at [370, 122] on span at bounding box center [431, 130] width 222 height 50
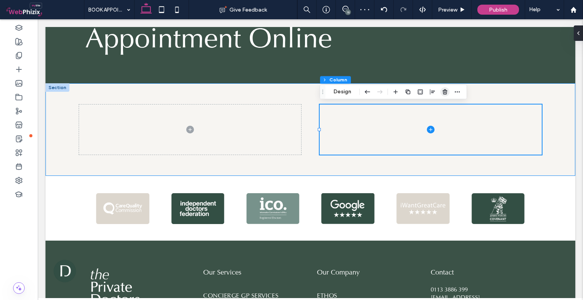
click at [445, 91] on icon "button" at bounding box center [445, 92] width 6 height 6
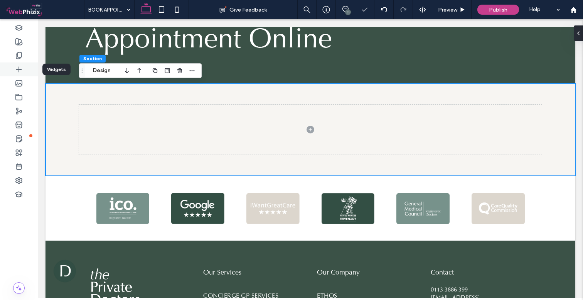
click at [20, 71] on icon at bounding box center [19, 70] width 8 height 8
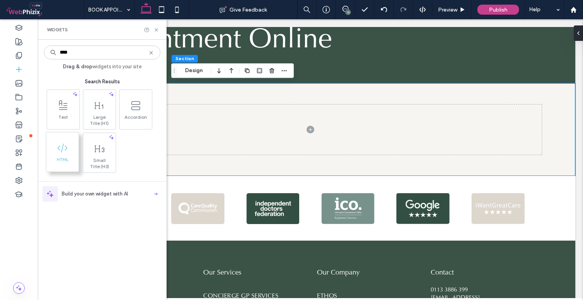
type input "****"
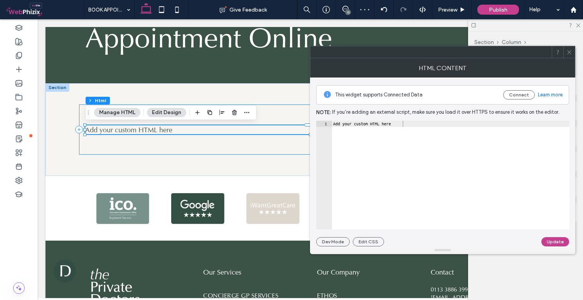
click at [417, 140] on div "Add your custom HTML here" at bounding box center [451, 181] width 238 height 121
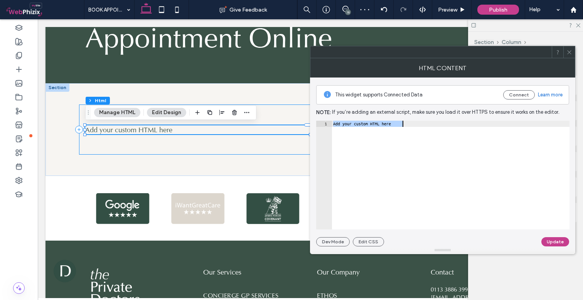
paste textarea "**********"
type textarea "**********"
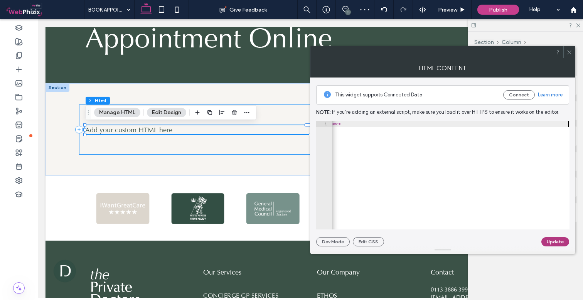
click at [547, 241] on button "Update" at bounding box center [556, 241] width 28 height 9
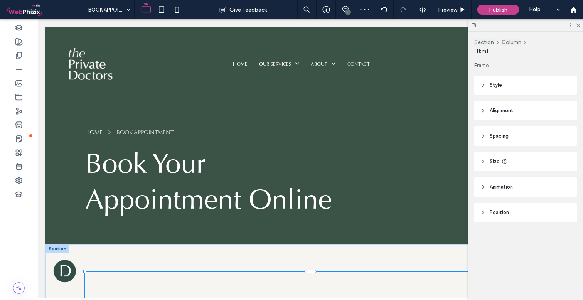
scroll to position [0, 0]
click at [569, 52] on div "Html" at bounding box center [526, 51] width 103 height 8
click at [578, 24] on icon at bounding box center [578, 24] width 5 height 5
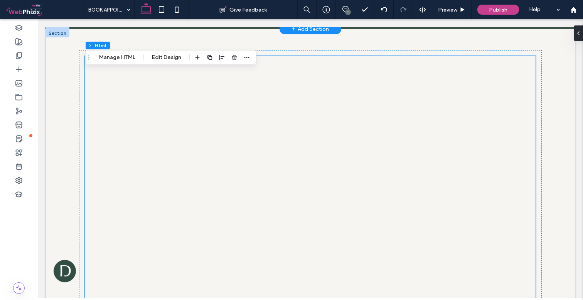
scroll to position [216, 0]
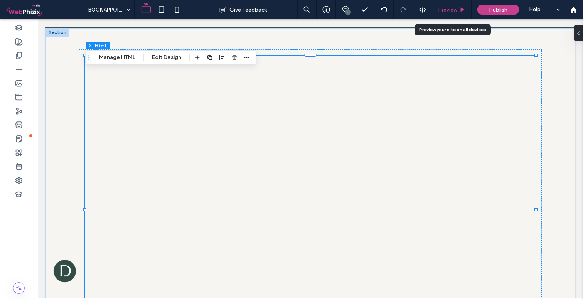
click at [456, 17] on div "Preview" at bounding box center [451, 9] width 39 height 19
click at [453, 9] on span "Preview" at bounding box center [447, 10] width 19 height 7
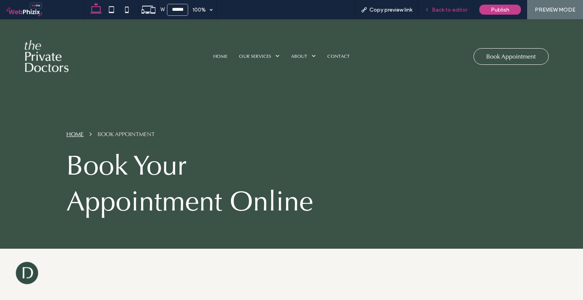
click at [439, 13] on div "Back to editor" at bounding box center [446, 9] width 55 height 19
click at [436, 9] on span "Back to editor" at bounding box center [449, 10] width 35 height 7
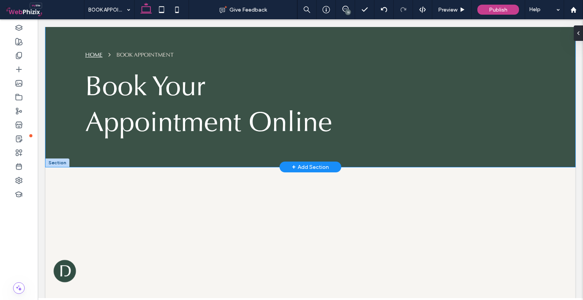
scroll to position [81, 0]
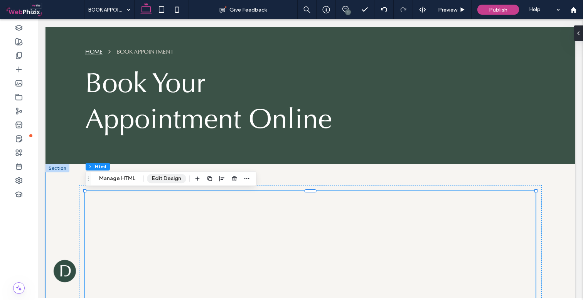
click at [170, 180] on button "Edit Design" at bounding box center [166, 178] width 39 height 9
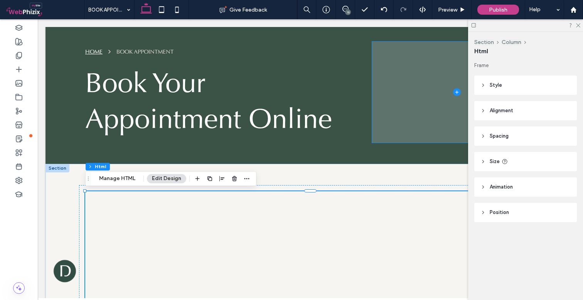
click at [514, 134] on header "Spacing" at bounding box center [526, 136] width 103 height 19
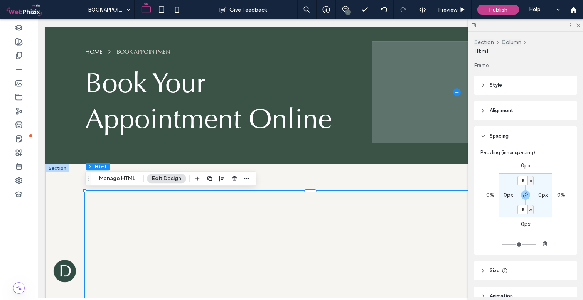
click at [524, 164] on label "0px" at bounding box center [525, 165] width 9 height 7
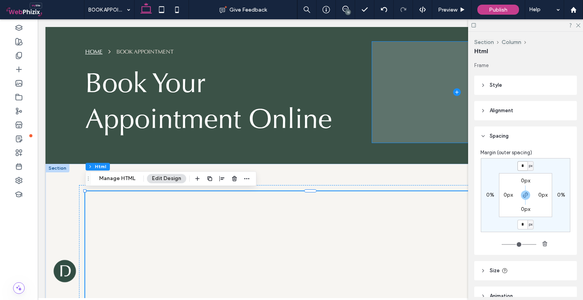
click at [524, 164] on input "*" at bounding box center [523, 166] width 10 height 10
type input "****"
type input "*"
type input "****"
type input "*"
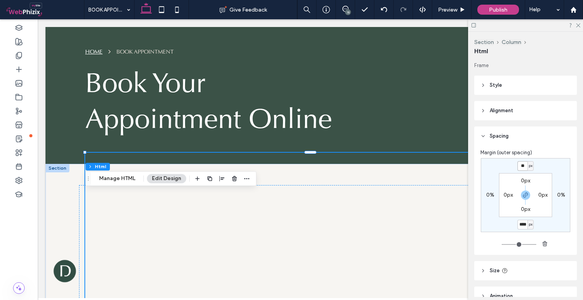
type input "*"
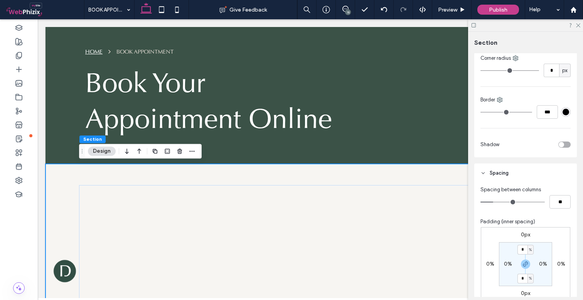
scroll to position [286, 0]
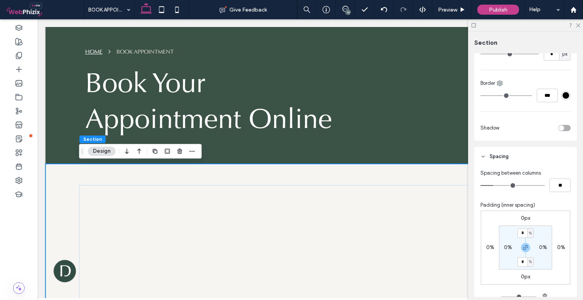
click at [524, 231] on input "*" at bounding box center [523, 233] width 10 height 10
click at [540, 231] on section "* % 0% * % 0%" at bounding box center [525, 248] width 53 height 44
click at [520, 233] on input "*" at bounding box center [523, 233] width 10 height 10
type input "*"
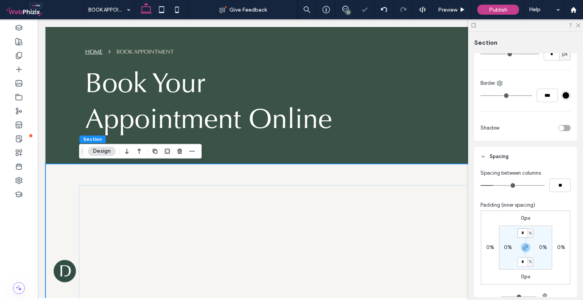
type input "*"
click at [456, 17] on div "Preview" at bounding box center [451, 9] width 39 height 19
click at [450, 5] on div "Preview" at bounding box center [451, 9] width 39 height 19
click at [448, 8] on span "Preview" at bounding box center [447, 10] width 19 height 7
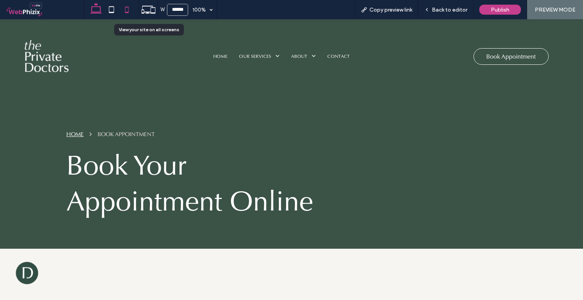
click at [124, 8] on icon at bounding box center [126, 9] width 15 height 15
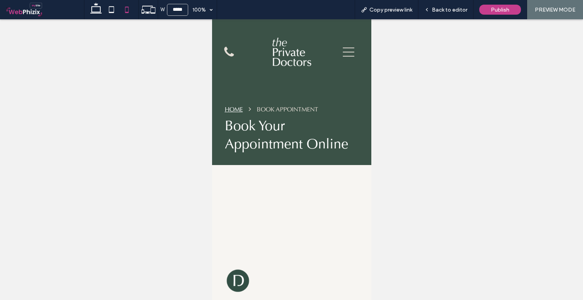
type input "*****"
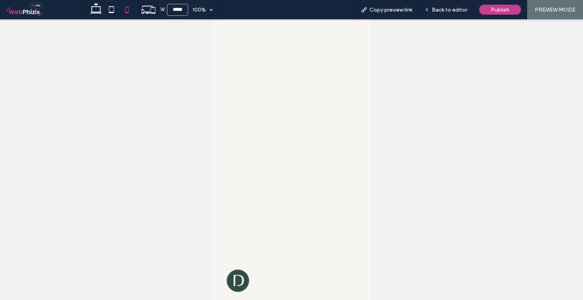
scroll to position [163, 0]
click at [448, 3] on div "Back to editor" at bounding box center [446, 9] width 55 height 19
click at [444, 8] on span "Back to editor" at bounding box center [449, 10] width 35 height 7
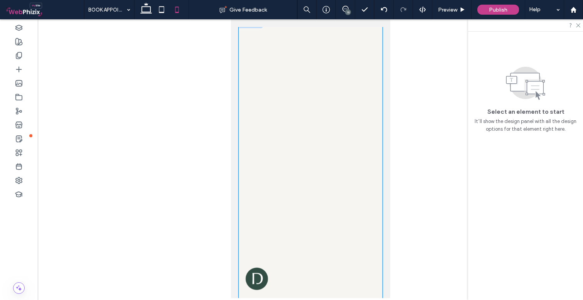
click at [379, 174] on div at bounding box center [310, 183] width 144 height 327
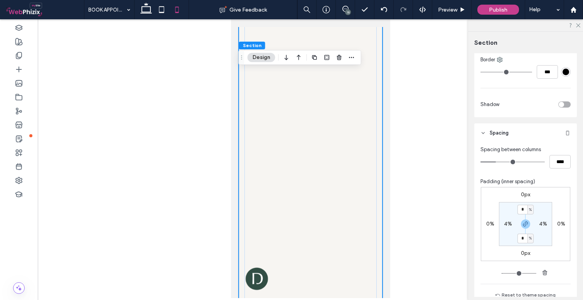
scroll to position [291, 0]
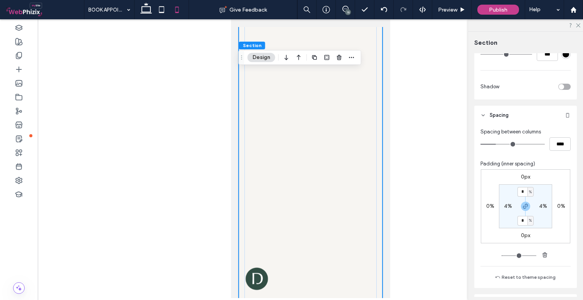
click at [541, 205] on label "4%" at bounding box center [543, 206] width 8 height 7
type input "*"
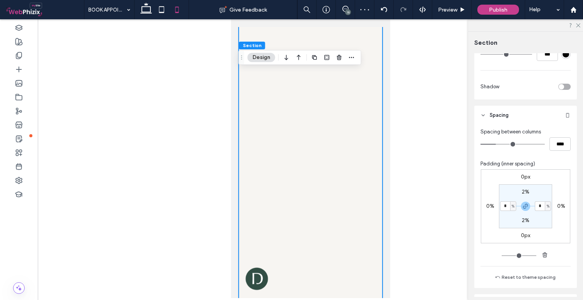
click at [242, 162] on div at bounding box center [310, 183] width 144 height 321
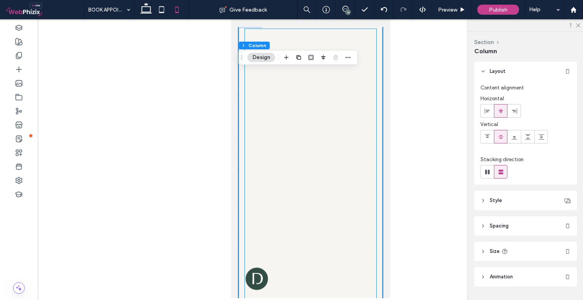
click at [249, 160] on div at bounding box center [311, 183] width 132 height 309
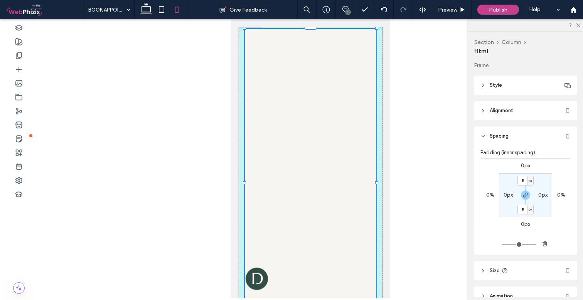
drag, startPoint x: 245, startPoint y: 183, endPoint x: 236, endPoint y: 180, distance: 9.5
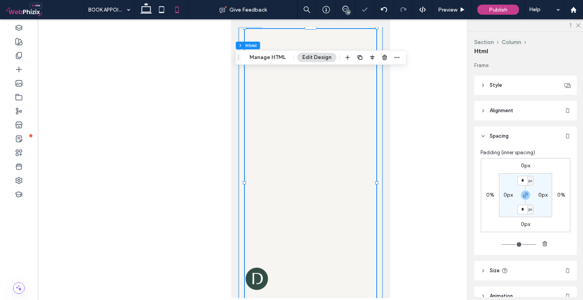
click at [241, 176] on div "113% , 800px" at bounding box center [310, 183] width 144 height 321
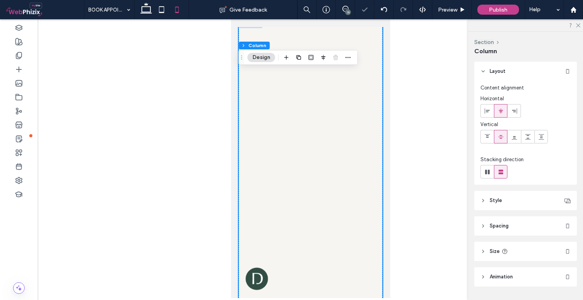
click at [519, 221] on header "Spacing" at bounding box center [526, 225] width 103 height 19
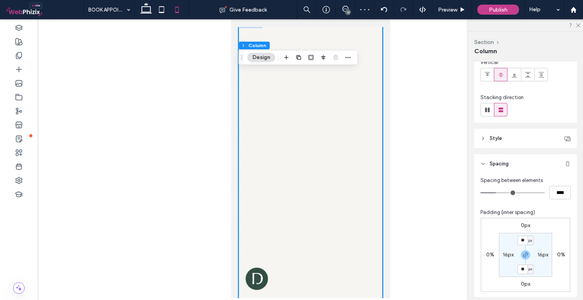
scroll to position [63, 0]
click at [505, 254] on label "16px" at bounding box center [508, 254] width 11 height 7
type input "*"
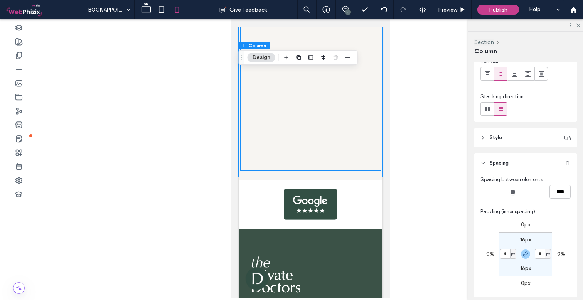
scroll to position [329, 0]
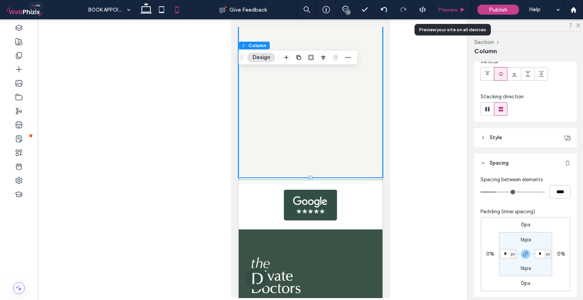
click at [444, 8] on span "Preview" at bounding box center [447, 10] width 19 height 7
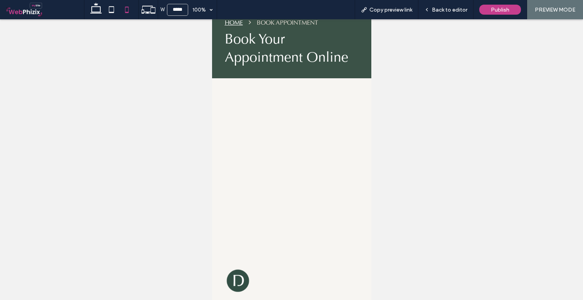
scroll to position [78, 0]
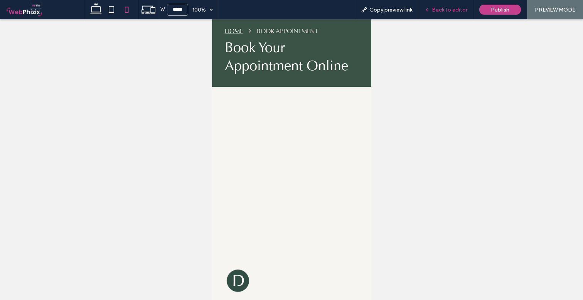
click at [449, 11] on span "Back to editor" at bounding box center [449, 10] width 35 height 7
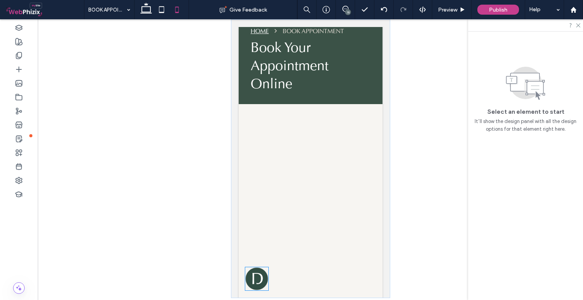
click at [262, 267] on img at bounding box center [256, 278] width 23 height 23
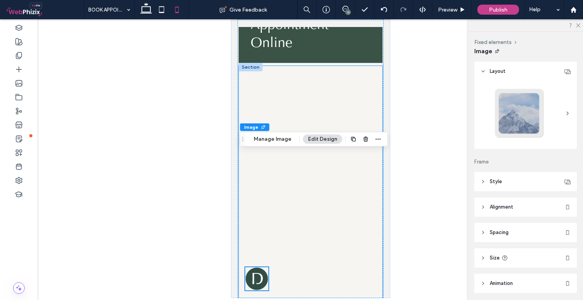
scroll to position [105, 0]
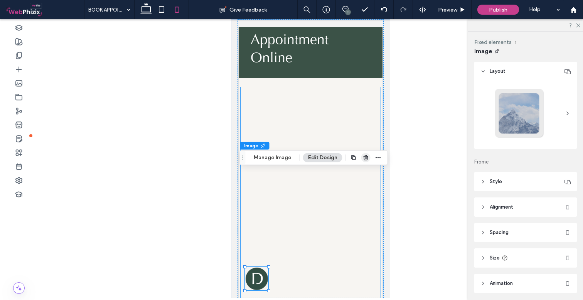
click at [363, 154] on span "button" at bounding box center [365, 157] width 9 height 9
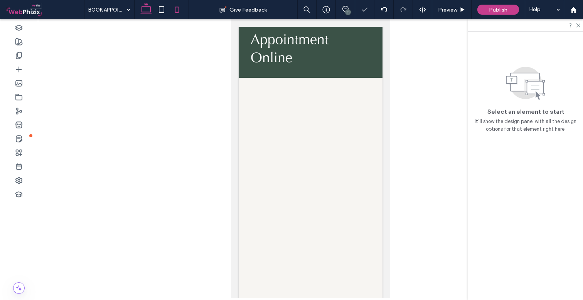
click at [148, 14] on icon at bounding box center [146, 9] width 15 height 15
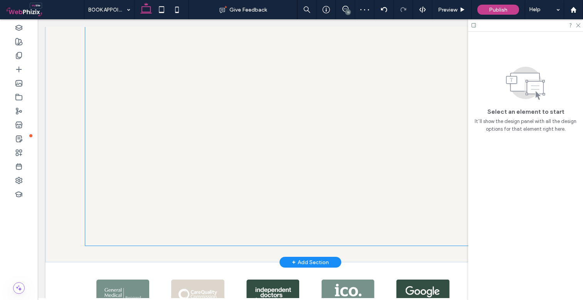
scroll to position [327, 0]
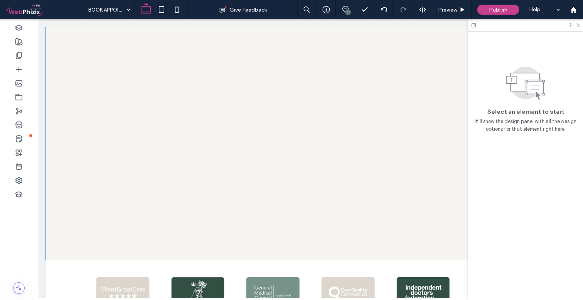
click at [579, 25] on use at bounding box center [578, 26] width 4 height 4
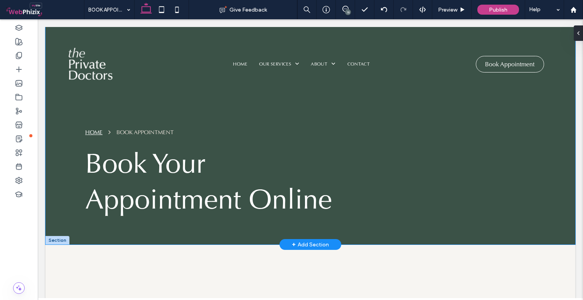
scroll to position [0, 0]
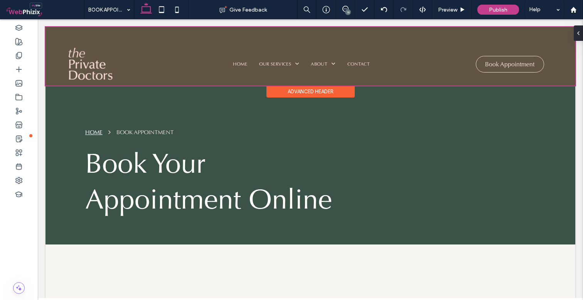
click at [512, 63] on div at bounding box center [311, 56] width 530 height 59
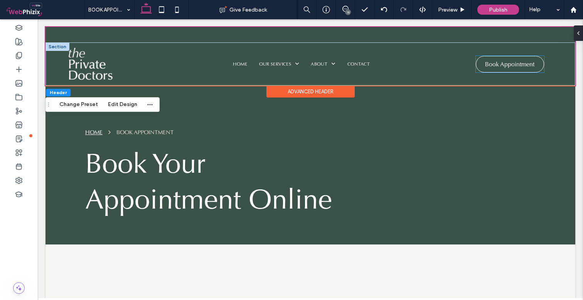
click at [502, 65] on span "Book Appointment" at bounding box center [509, 64] width 49 height 16
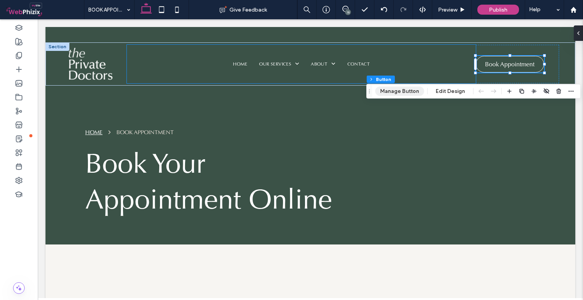
click at [412, 90] on button "Manage Button" at bounding box center [399, 91] width 49 height 9
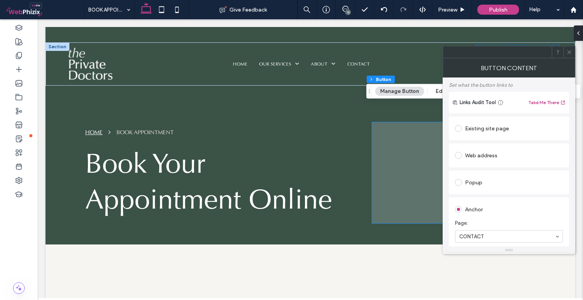
scroll to position [44, 0]
click at [513, 128] on div "Existing site page" at bounding box center [509, 126] width 108 height 12
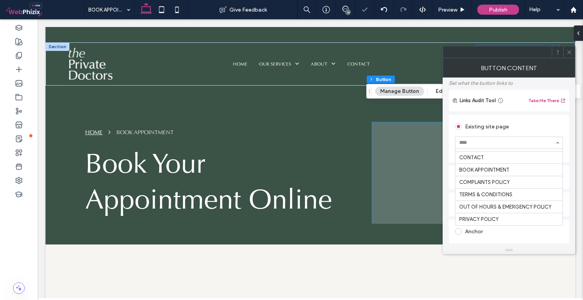
scroll to position [368, 0]
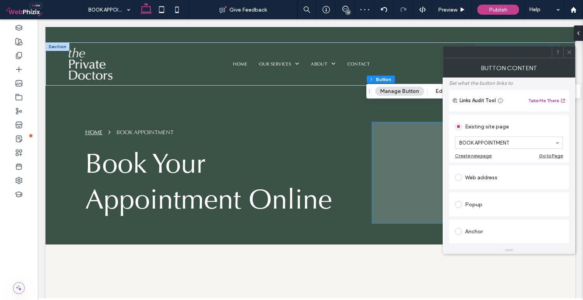
click at [572, 49] on span at bounding box center [570, 52] width 6 height 12
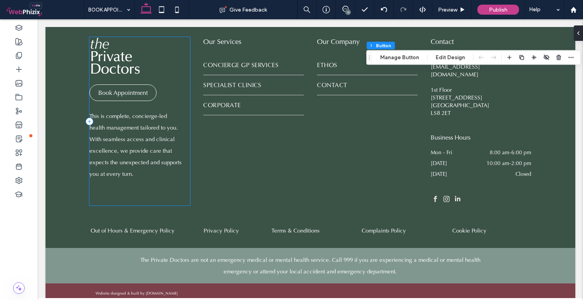
scroll to position [641, 0]
click at [133, 94] on span "Book Appointment" at bounding box center [122, 93] width 49 height 16
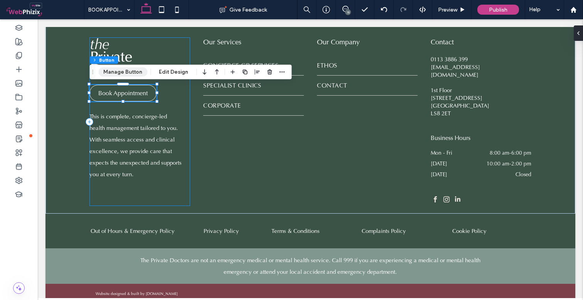
click at [137, 73] on button "Manage Button" at bounding box center [122, 72] width 49 height 9
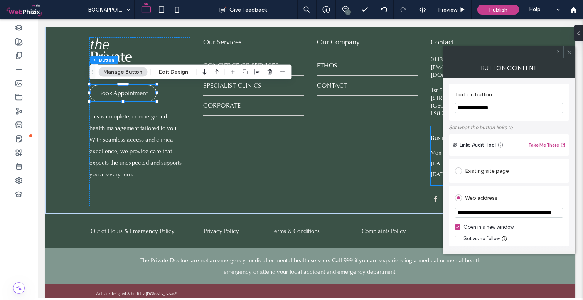
click at [501, 174] on div "Existing site page" at bounding box center [509, 171] width 108 height 12
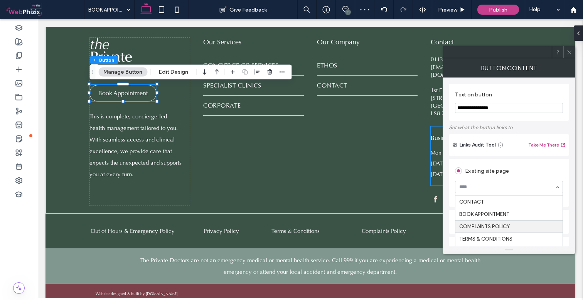
scroll to position [368, 0]
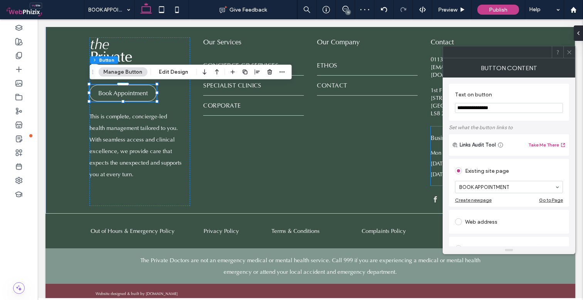
click at [572, 51] on icon at bounding box center [570, 52] width 6 height 6
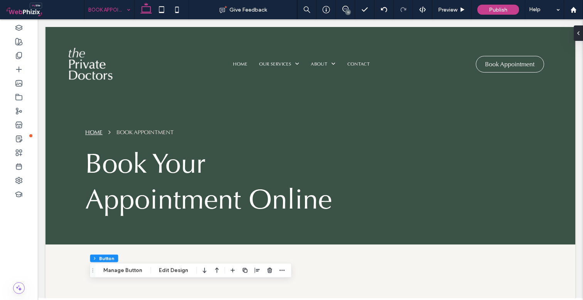
scroll to position [0, 0]
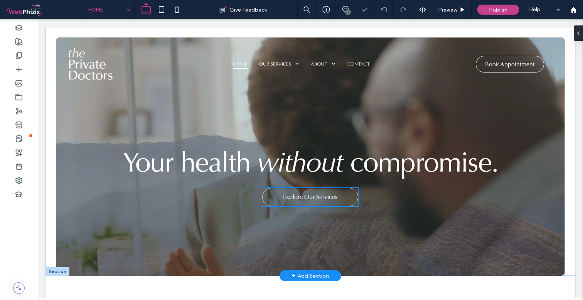
click at [297, 200] on span "Explore Our Services" at bounding box center [310, 197] width 54 height 16
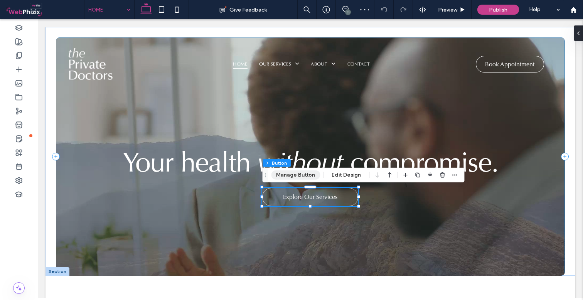
click at [297, 178] on button "Manage Button" at bounding box center [295, 175] width 49 height 9
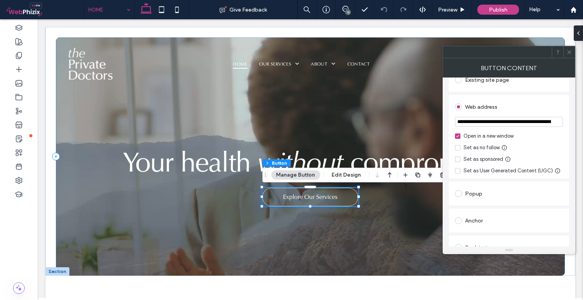
scroll to position [91, 0]
click at [571, 47] on span at bounding box center [570, 52] width 6 height 12
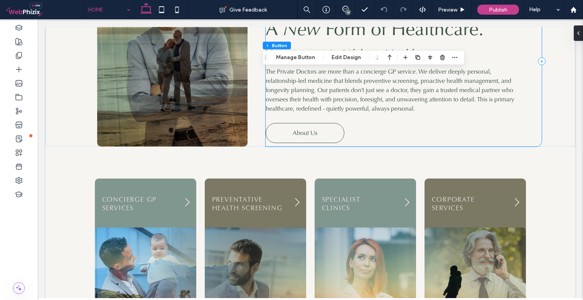
scroll to position [489, 0]
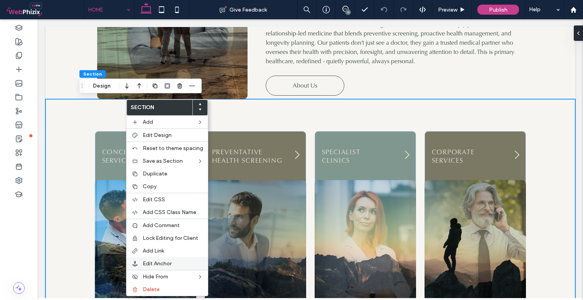
click at [166, 262] on span "Edit Anchor" at bounding box center [157, 263] width 29 height 7
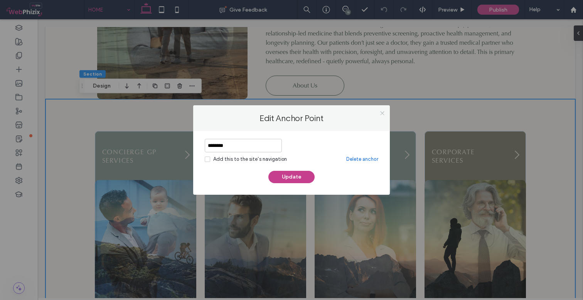
click at [385, 113] on icon at bounding box center [383, 113] width 6 height 6
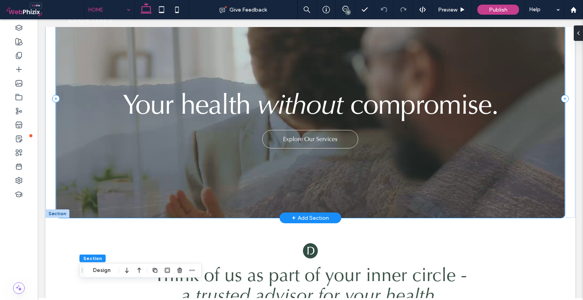
scroll to position [58, 0]
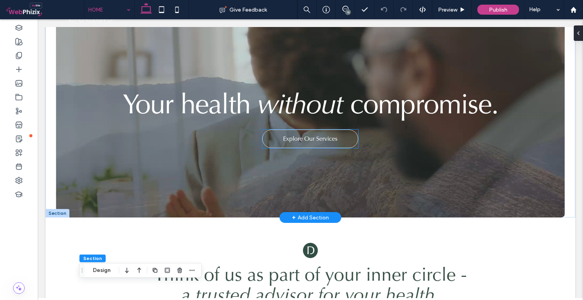
click at [307, 142] on span "Explore Our Services" at bounding box center [310, 139] width 54 height 16
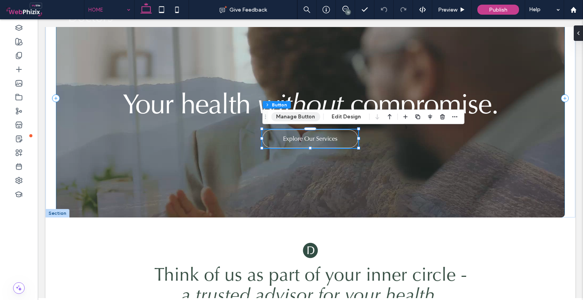
click at [304, 118] on button "Manage Button" at bounding box center [295, 116] width 49 height 9
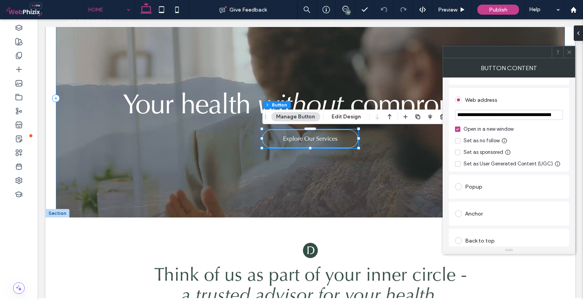
scroll to position [110, 0]
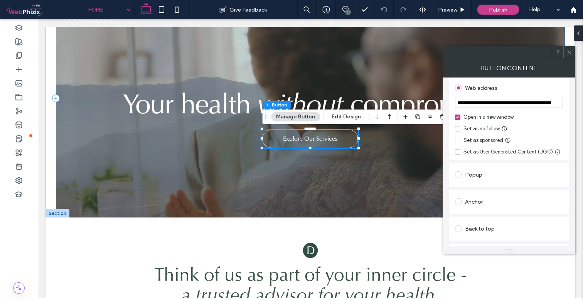
click at [475, 202] on div "Anchor" at bounding box center [509, 202] width 108 height 12
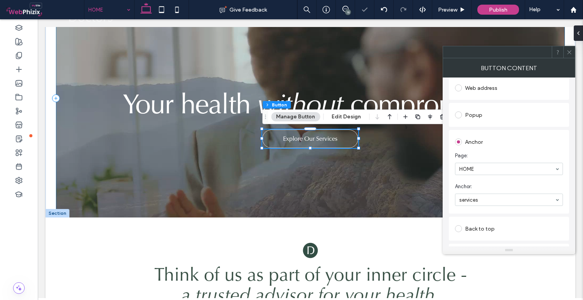
click at [573, 51] on div at bounding box center [570, 52] width 12 height 12
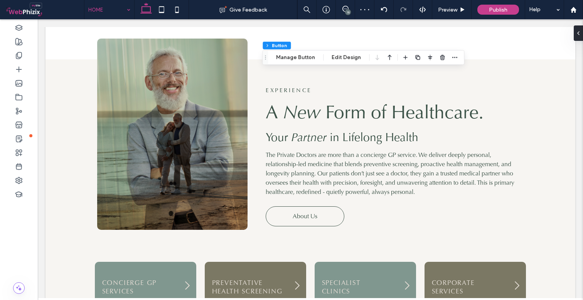
scroll to position [380, 0]
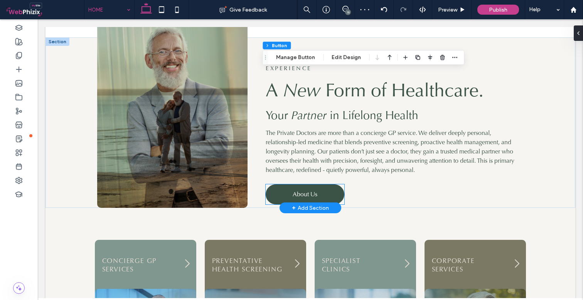
click at [304, 191] on span "About Us" at bounding box center [305, 194] width 25 height 8
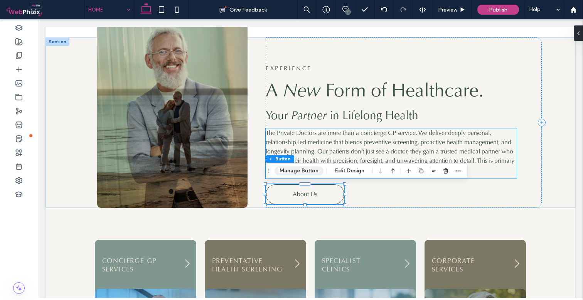
click at [305, 172] on button "Manage Button" at bounding box center [299, 170] width 49 height 9
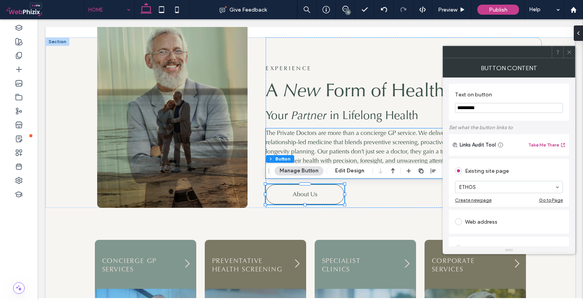
click at [570, 54] on icon at bounding box center [570, 52] width 6 height 6
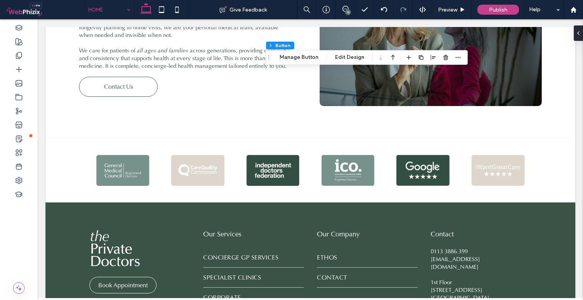
scroll to position [1063, 0]
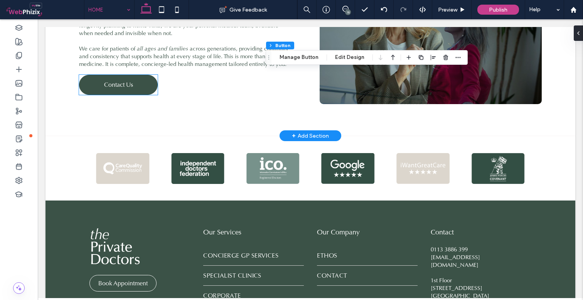
click at [130, 81] on span "Contact Us" at bounding box center [118, 85] width 29 height 8
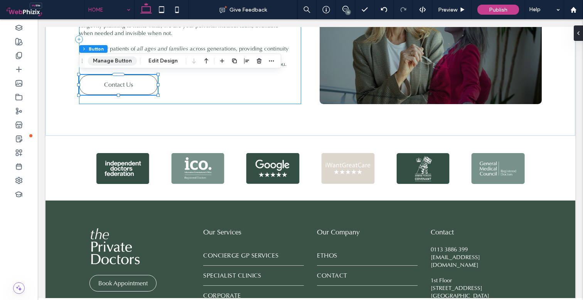
click at [127, 64] on button "Manage Button" at bounding box center [112, 60] width 49 height 9
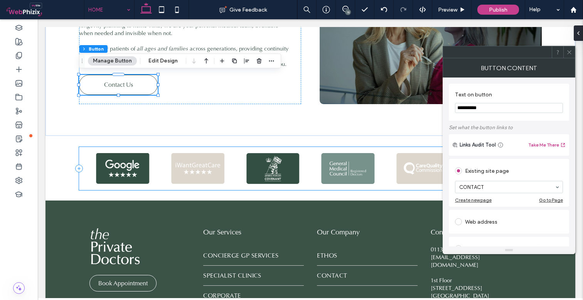
drag, startPoint x: 573, startPoint y: 51, endPoint x: 535, endPoint y: 35, distance: 42.0
click at [573, 51] on div at bounding box center [570, 52] width 12 height 12
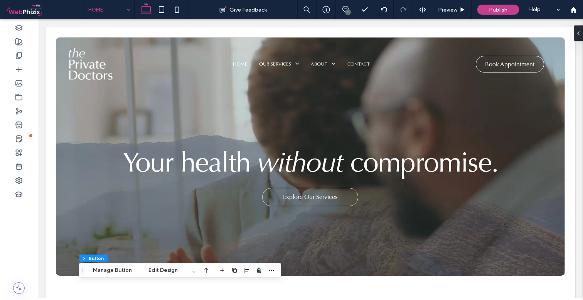
scroll to position [0, 0]
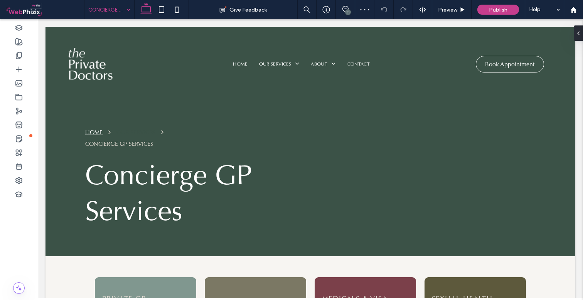
click at [118, 14] on input at bounding box center [107, 9] width 38 height 19
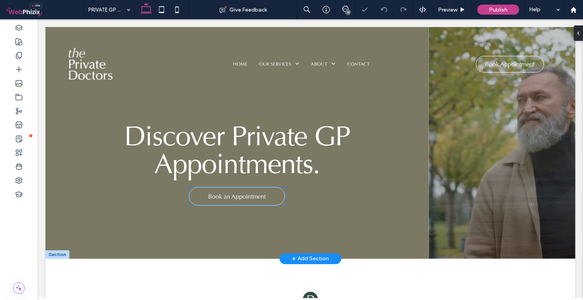
click at [225, 199] on span "Book an Appointment" at bounding box center [236, 197] width 57 height 16
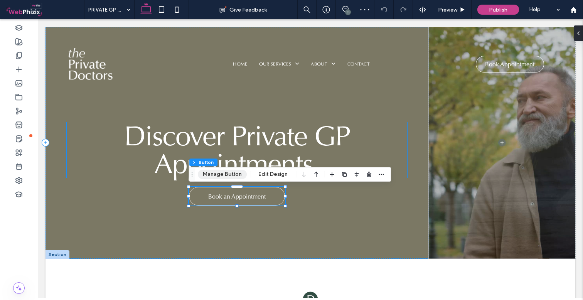
click at [236, 176] on button "Manage Button" at bounding box center [222, 174] width 49 height 9
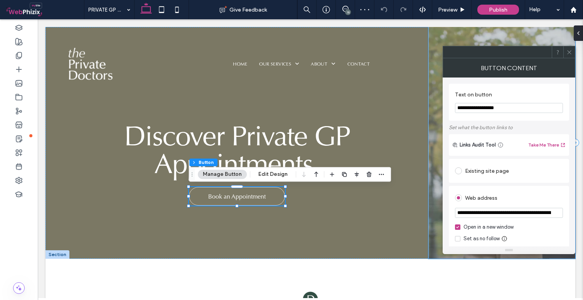
click at [503, 170] on div "Existing site page" at bounding box center [509, 171] width 108 height 12
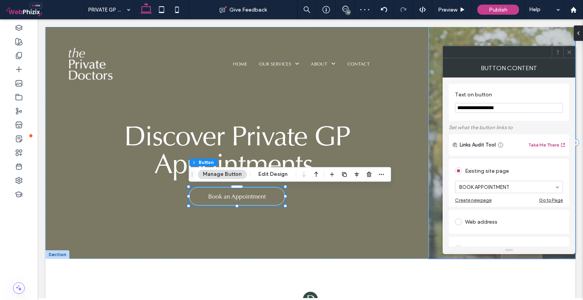
click at [571, 52] on icon at bounding box center [570, 52] width 6 height 6
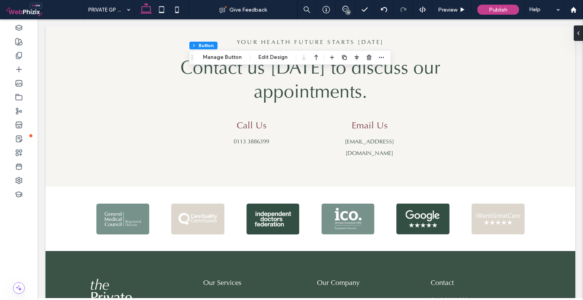
scroll to position [1558, 0]
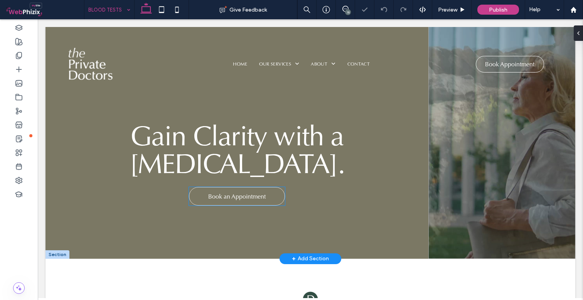
click at [226, 197] on span "Book an Appointment" at bounding box center [236, 197] width 57 height 16
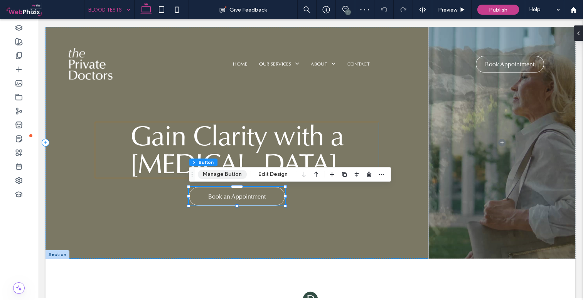
click at [232, 176] on button "Manage Button" at bounding box center [222, 174] width 49 height 9
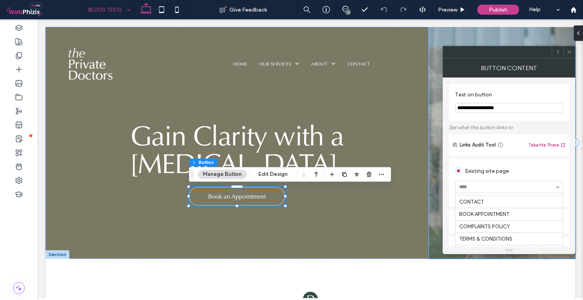
scroll to position [368, 0]
click at [573, 54] on div at bounding box center [570, 52] width 12 height 12
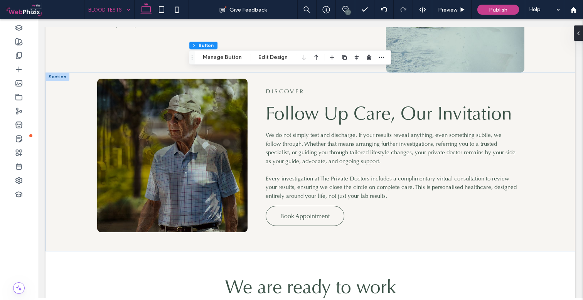
scroll to position [914, 0]
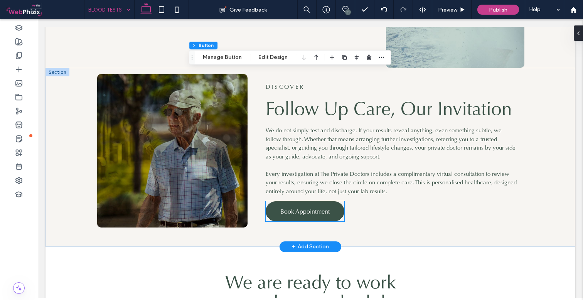
click at [319, 212] on span "Book Appointment" at bounding box center [304, 212] width 49 height 8
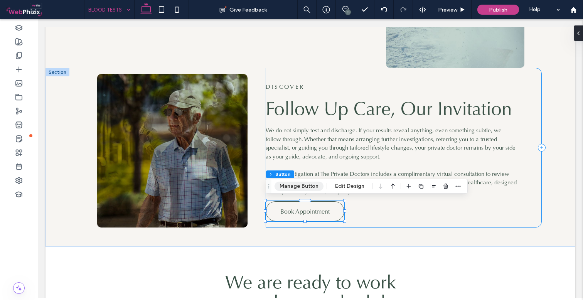
click at [302, 191] on button "Manage Button" at bounding box center [299, 186] width 49 height 9
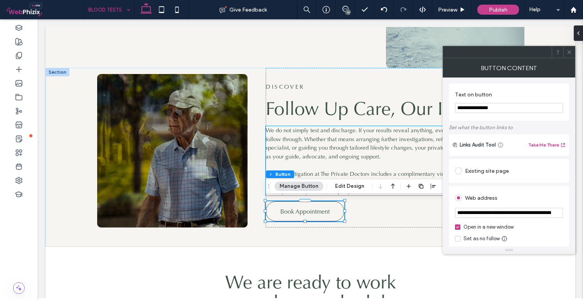
click at [490, 175] on div "Existing site page" at bounding box center [509, 171] width 108 height 12
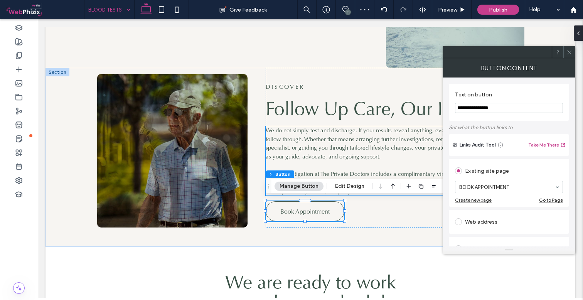
click at [568, 53] on icon at bounding box center [570, 52] width 6 height 6
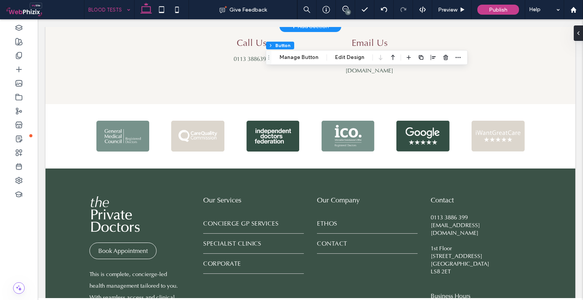
scroll to position [1497, 0]
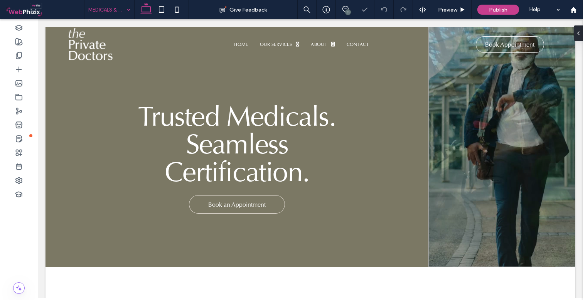
scroll to position [40, 0]
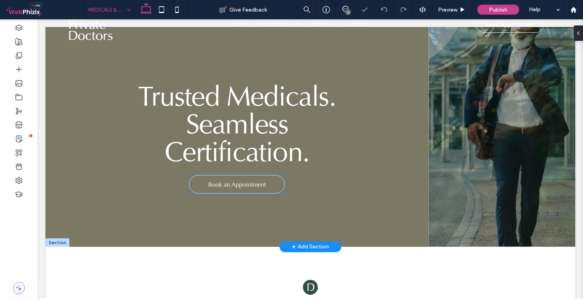
click at [257, 183] on span "Book an Appointment" at bounding box center [236, 185] width 57 height 16
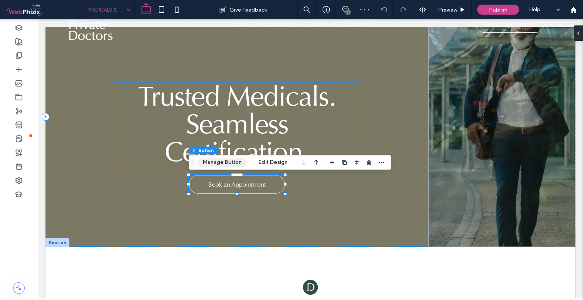
click at [230, 161] on button "Manage Button" at bounding box center [222, 162] width 49 height 9
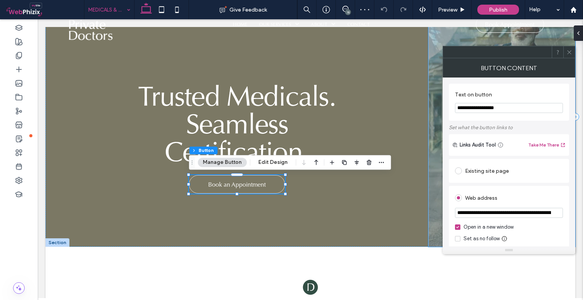
click at [500, 174] on div "Existing site page" at bounding box center [509, 171] width 108 height 12
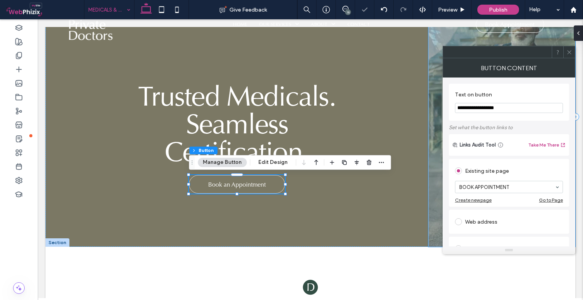
click at [570, 51] on icon at bounding box center [570, 52] width 6 height 6
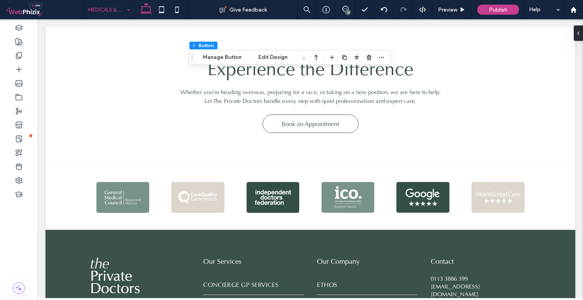
scroll to position [1285, 0]
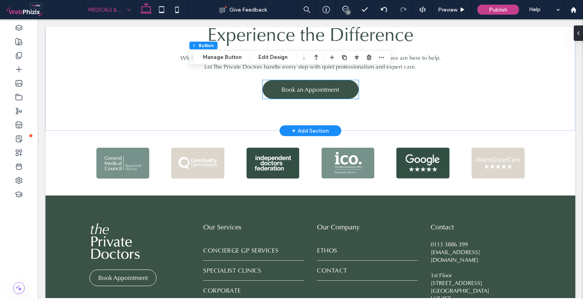
click at [305, 86] on span "Book an Appointment" at bounding box center [310, 90] width 57 height 16
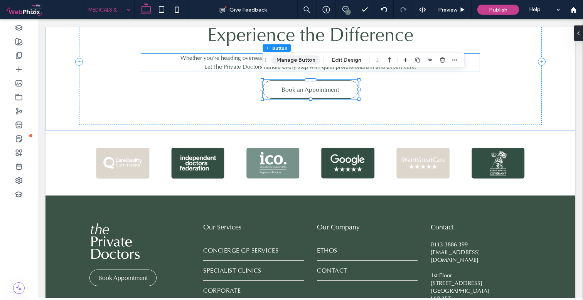
click at [295, 60] on button "Manage Button" at bounding box center [296, 60] width 49 height 9
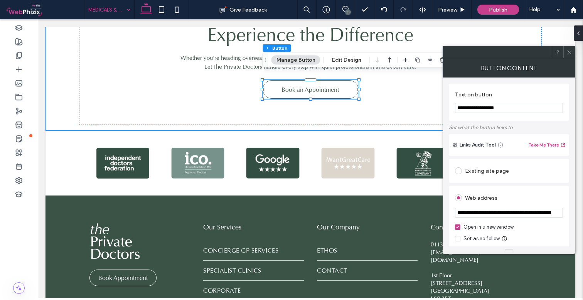
click at [485, 168] on div "Existing site page" at bounding box center [509, 171] width 108 height 12
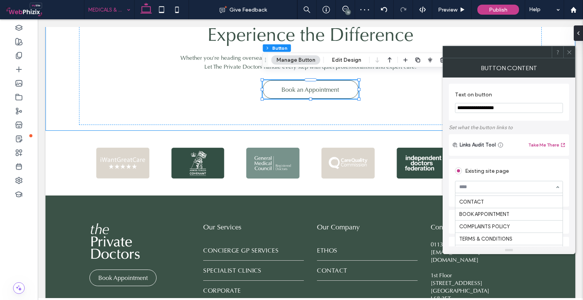
scroll to position [368, 0]
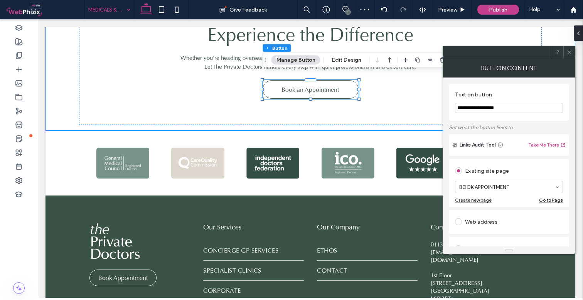
click at [571, 52] on icon at bounding box center [570, 52] width 6 height 6
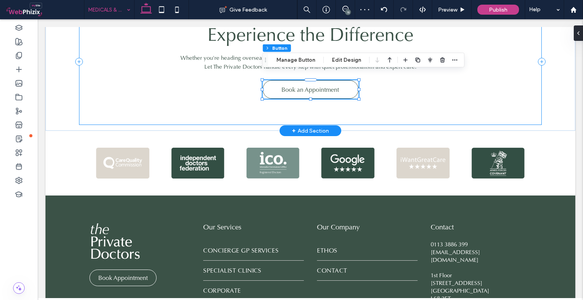
click at [381, 94] on div "Experience the Difference Whether you're heading overseas, preparing for a race…" at bounding box center [310, 61] width 463 height 127
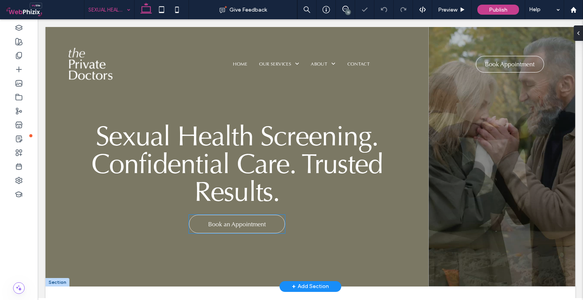
click at [230, 218] on span "Book an Appointment" at bounding box center [236, 224] width 57 height 16
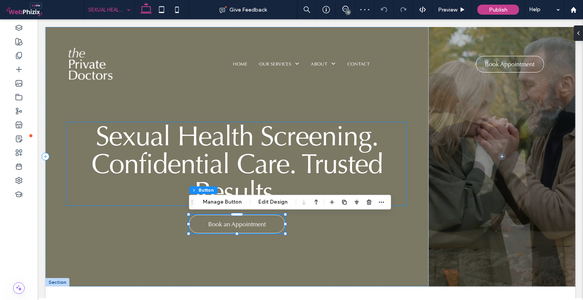
click at [230, 208] on div "Section Column Button Manage Button Edit Design" at bounding box center [290, 202] width 202 height 15
click at [229, 204] on button "Manage Button" at bounding box center [222, 202] width 49 height 9
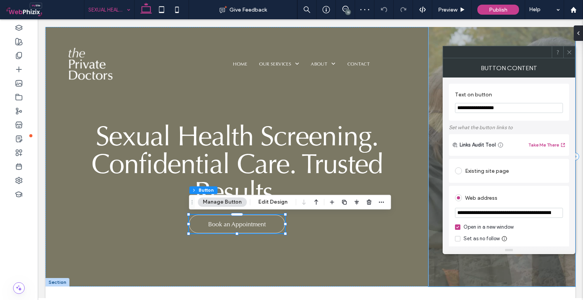
click at [481, 177] on div "Existing site page" at bounding box center [509, 171] width 108 height 16
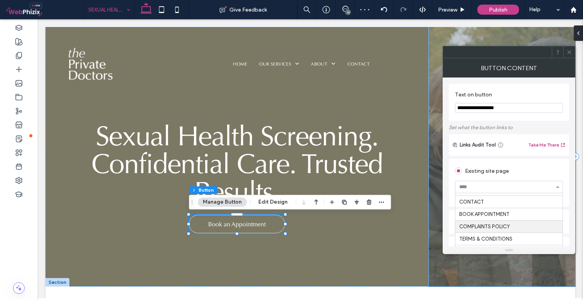
scroll to position [368, 0]
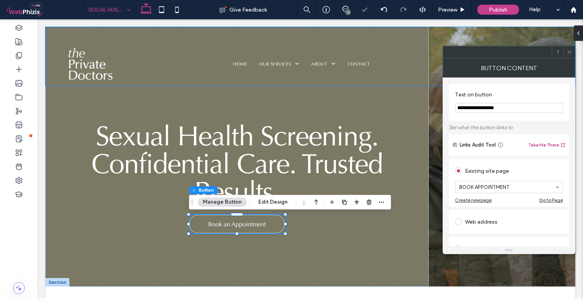
click at [574, 51] on div at bounding box center [570, 52] width 12 height 12
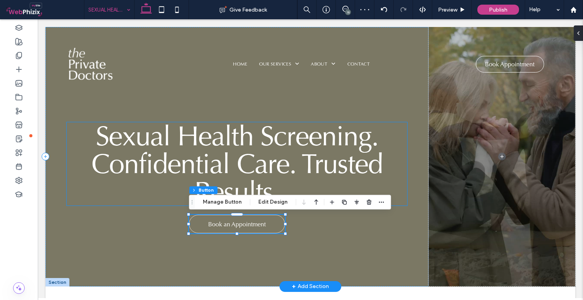
click at [371, 149] on span "Sexual Health Screening. Confidential Care. Trusted Results." at bounding box center [236, 163] width 291 height 91
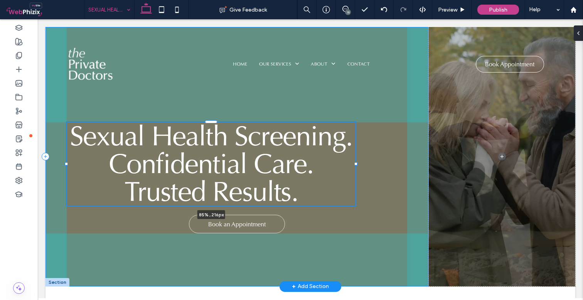
drag, startPoint x: 408, startPoint y: 163, endPoint x: 356, endPoint y: 155, distance: 52.3
click at [356, 155] on div "Sexual Health Screening. Confidential Care. Trusted Results. 85% , 216px Book a…" at bounding box center [311, 157] width 530 height 260
type input "**"
type input "****"
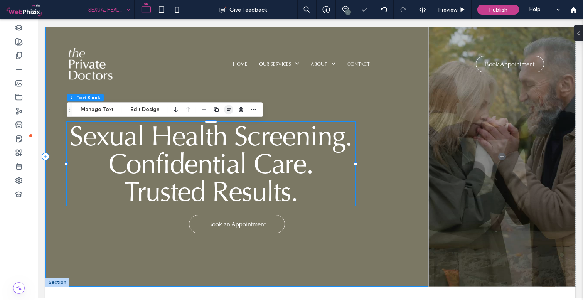
click at [228, 112] on icon "button" at bounding box center [229, 109] width 6 height 6
click at [218, 126] on icon "center" at bounding box center [221, 125] width 6 height 6
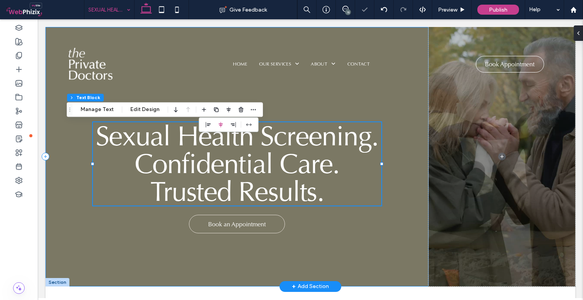
click at [402, 197] on div "Sexual Health Screening. Confidential Care. Trusted Results. 85% , 216px Book a…" at bounding box center [237, 157] width 383 height 260
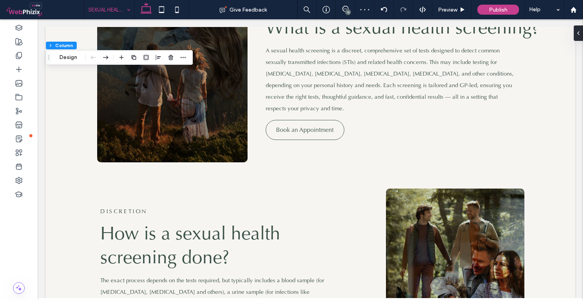
scroll to position [655, 0]
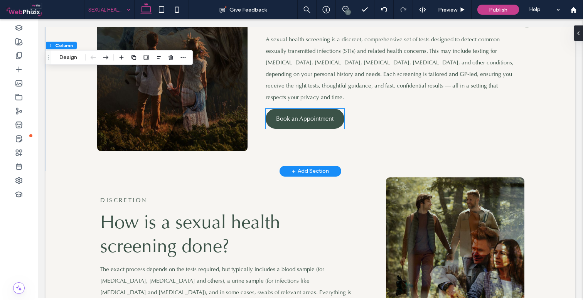
click at [311, 115] on span "Book an Appointment" at bounding box center [304, 119] width 57 height 8
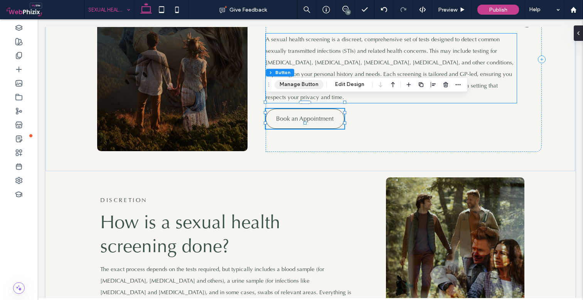
click at [300, 86] on button "Manage Button" at bounding box center [299, 84] width 49 height 9
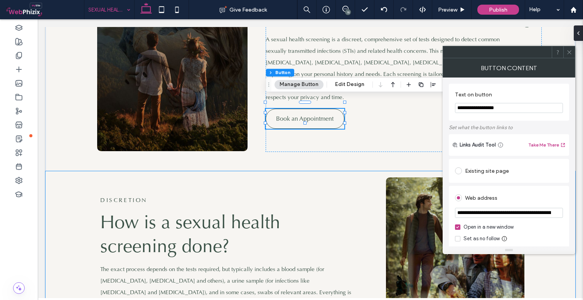
click at [492, 171] on div "Existing site page" at bounding box center [509, 171] width 108 height 12
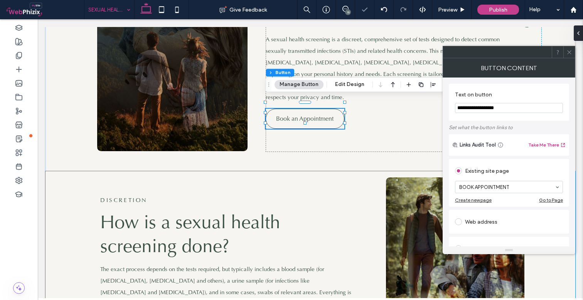
click at [571, 54] on icon at bounding box center [570, 52] width 6 height 6
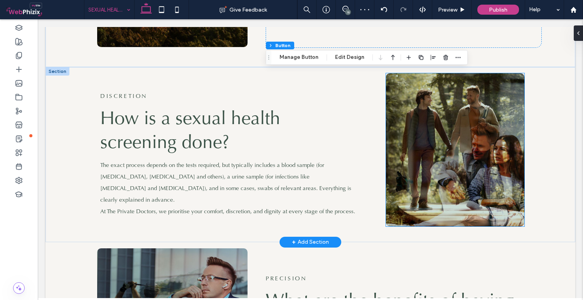
scroll to position [753, 0]
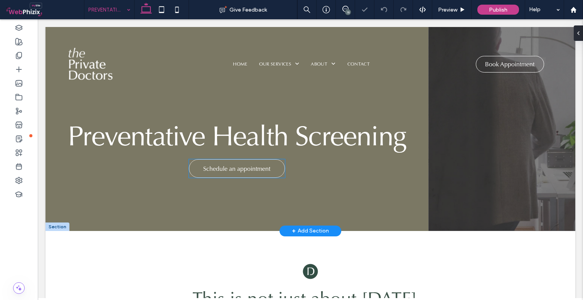
click at [252, 170] on span "Schedule an appointment" at bounding box center [236, 169] width 67 height 16
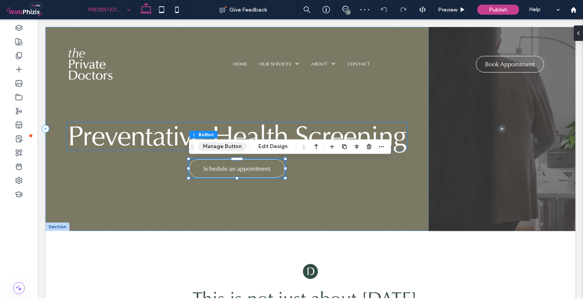
click at [229, 147] on button "Manage Button" at bounding box center [222, 146] width 49 height 9
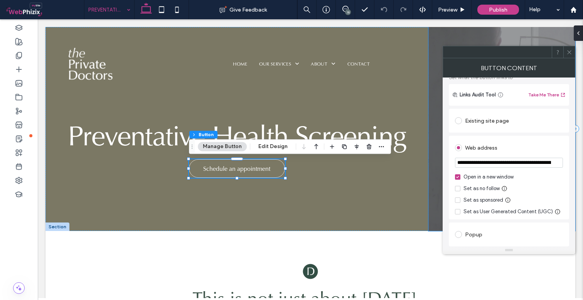
scroll to position [44, 0]
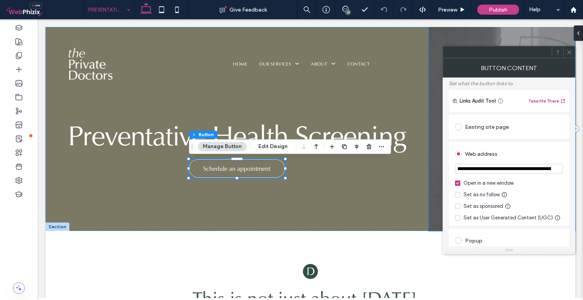
click at [471, 123] on div "Existing site page" at bounding box center [509, 127] width 108 height 12
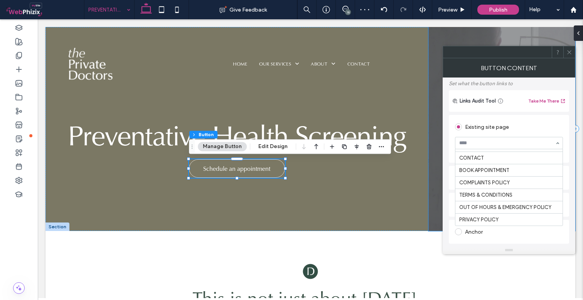
scroll to position [368, 0]
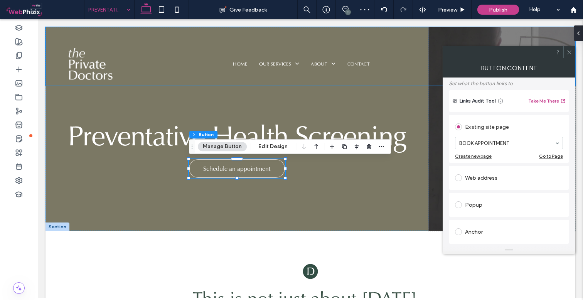
click at [570, 55] on span at bounding box center [570, 52] width 6 height 12
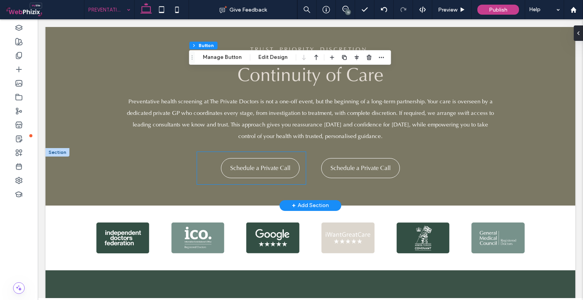
scroll to position [1427, 0]
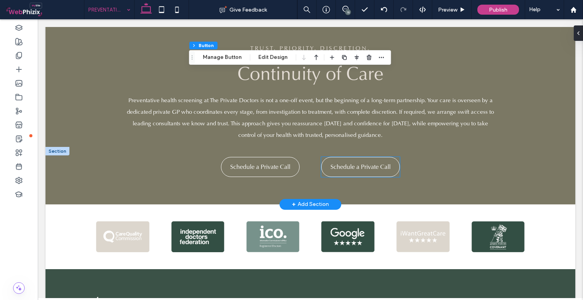
click at [360, 166] on span "Schedule a Private Call" at bounding box center [361, 167] width 60 height 8
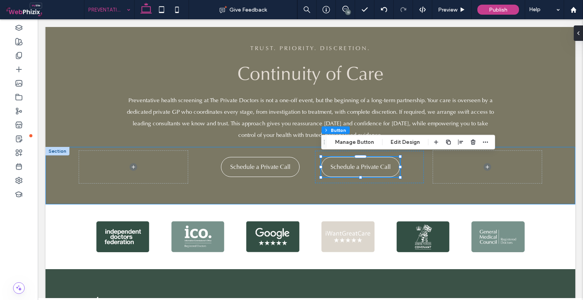
click at [356, 137] on div "Section Column Button Manage Button Edit Design" at bounding box center [408, 142] width 174 height 15
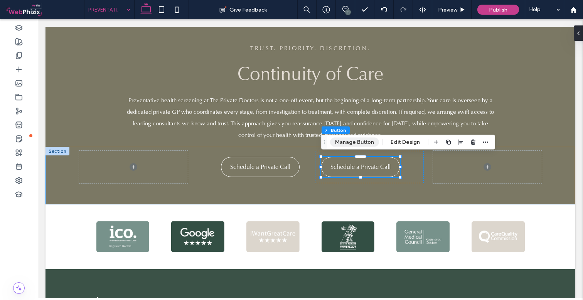
click at [356, 142] on button "Manage Button" at bounding box center [354, 142] width 49 height 9
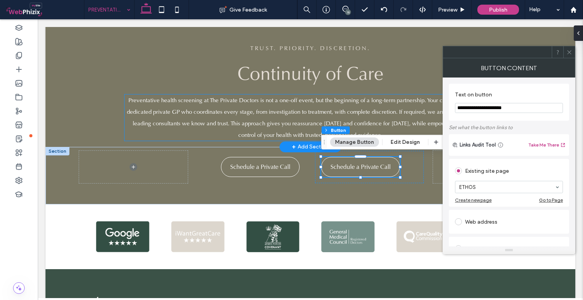
drag, startPoint x: 554, startPoint y: 127, endPoint x: 432, endPoint y: 103, distance: 124.3
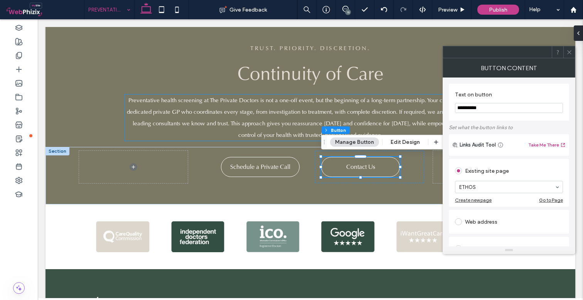
type input "**********"
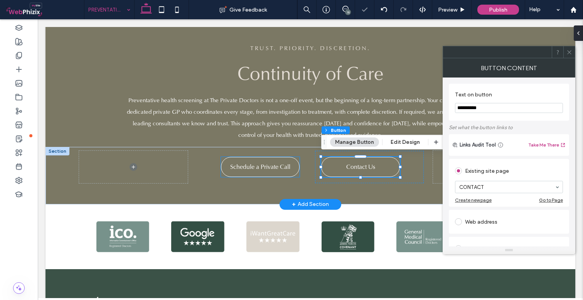
click at [275, 165] on span "Schedule a Private Call" at bounding box center [260, 167] width 60 height 8
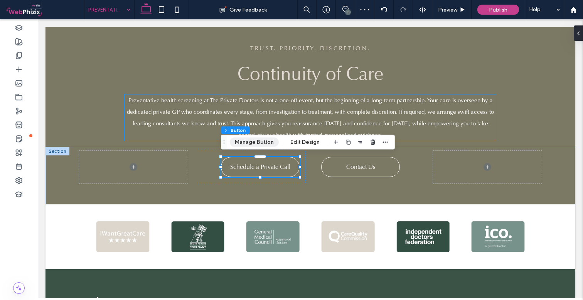
click at [252, 143] on button "Manage Button" at bounding box center [254, 142] width 49 height 9
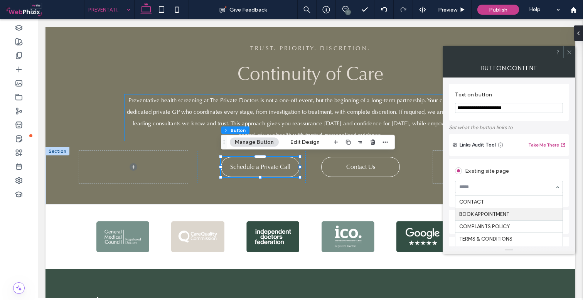
scroll to position [368, 0]
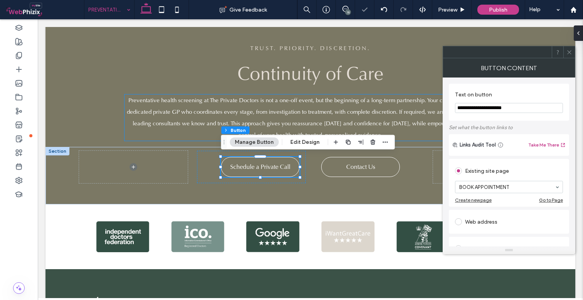
click at [571, 51] on icon at bounding box center [570, 52] width 6 height 6
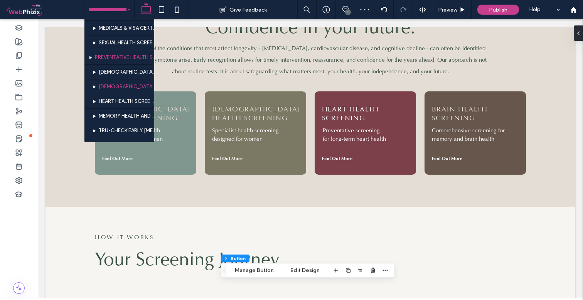
scroll to position [60, 0]
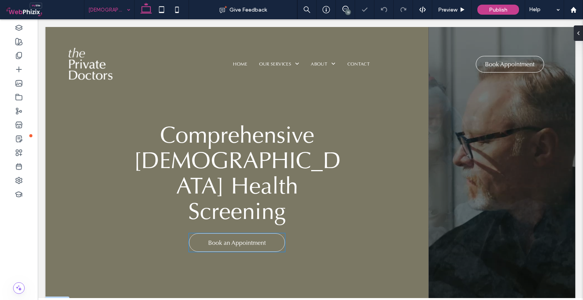
click at [228, 235] on span "Book an Appointment" at bounding box center [236, 243] width 57 height 16
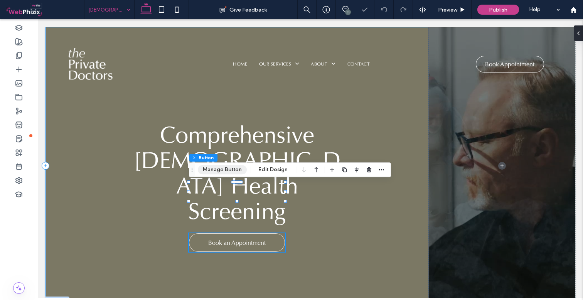
click at [228, 170] on button "Manage Button" at bounding box center [222, 169] width 49 height 9
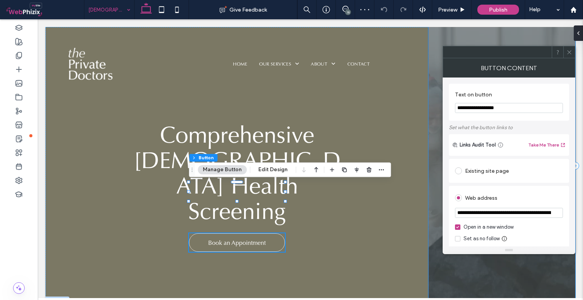
click at [502, 167] on div "Existing site page" at bounding box center [509, 171] width 108 height 12
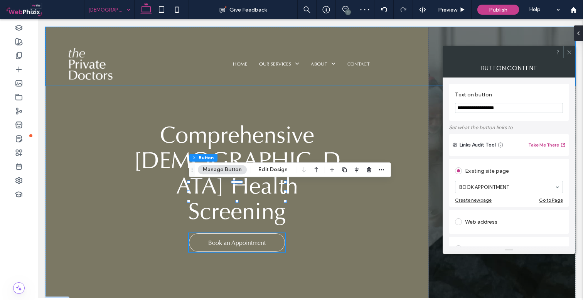
click at [572, 55] on span at bounding box center [570, 52] width 6 height 12
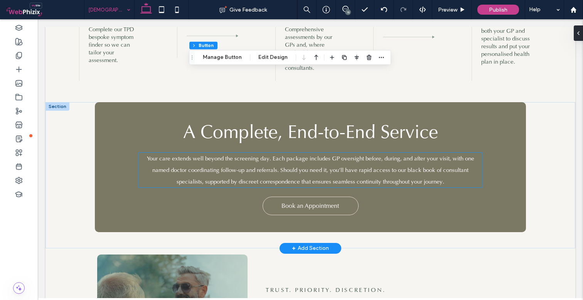
scroll to position [1049, 0]
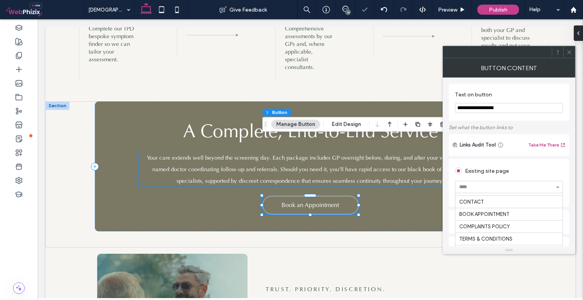
scroll to position [368, 0]
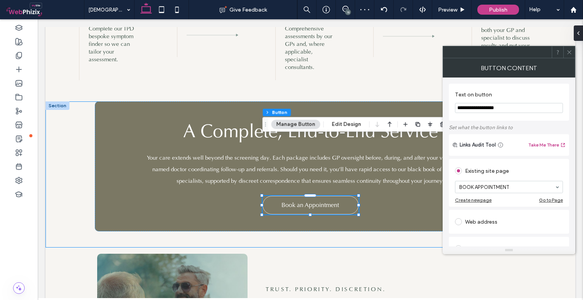
click at [574, 51] on div at bounding box center [570, 52] width 12 height 12
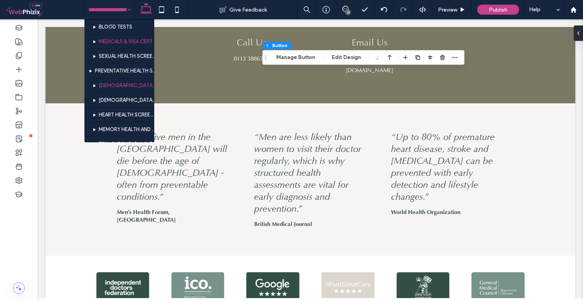
scroll to position [53, 0]
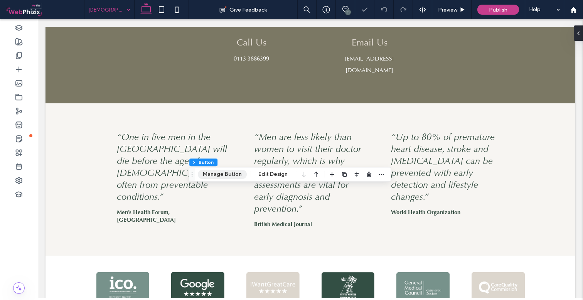
click at [226, 176] on button "Manage Button" at bounding box center [222, 174] width 49 height 9
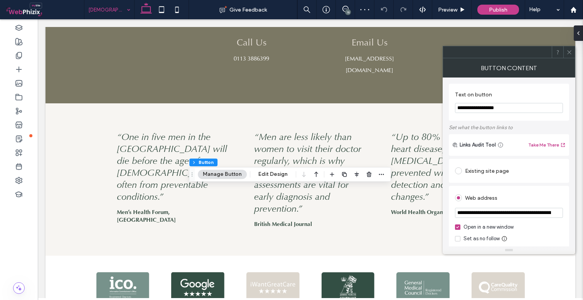
click at [484, 168] on div "Existing site page" at bounding box center [509, 171] width 108 height 12
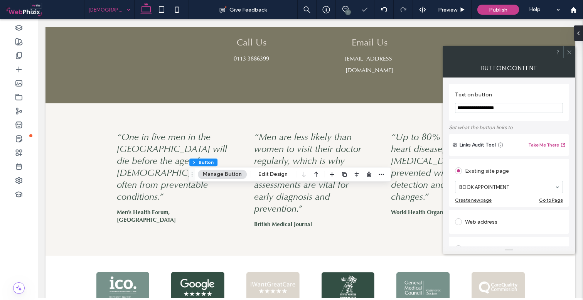
click at [571, 51] on use at bounding box center [570, 52] width 4 height 4
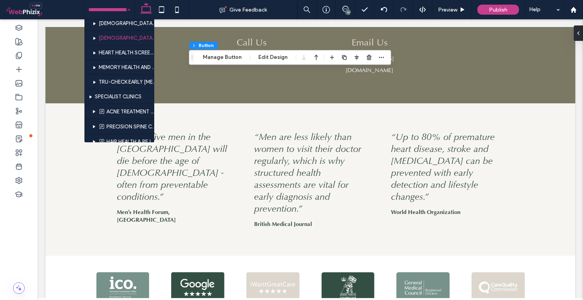
scroll to position [110, 0]
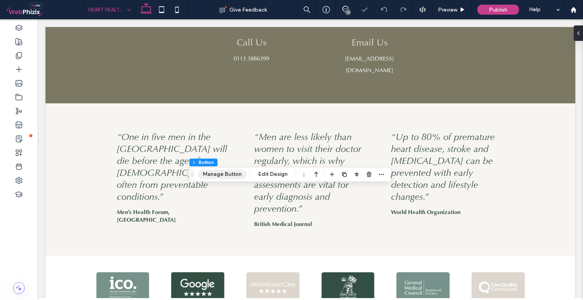
click at [223, 177] on button "Manage Button" at bounding box center [222, 174] width 49 height 9
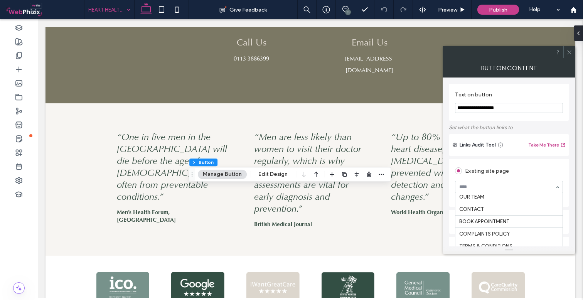
scroll to position [365, 0]
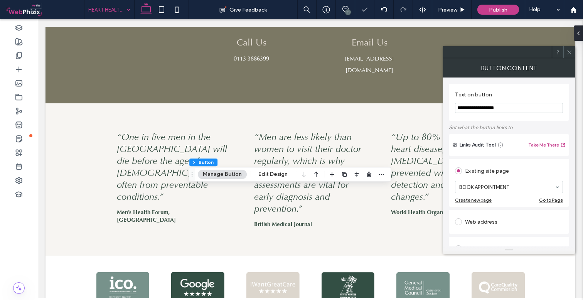
click at [572, 51] on icon at bounding box center [570, 52] width 6 height 6
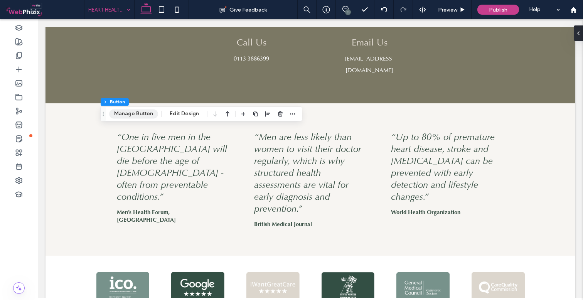
click at [146, 117] on button "Manage Button" at bounding box center [133, 113] width 49 height 9
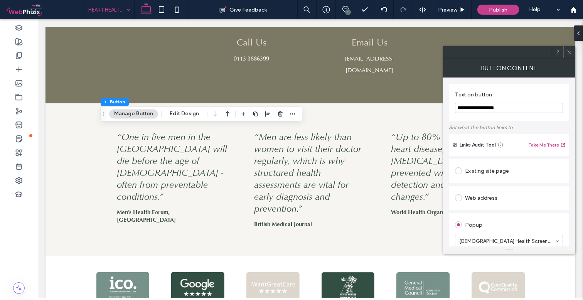
click at [493, 168] on div "Existing site page" at bounding box center [509, 171] width 108 height 12
click at [571, 55] on span at bounding box center [570, 52] width 6 height 12
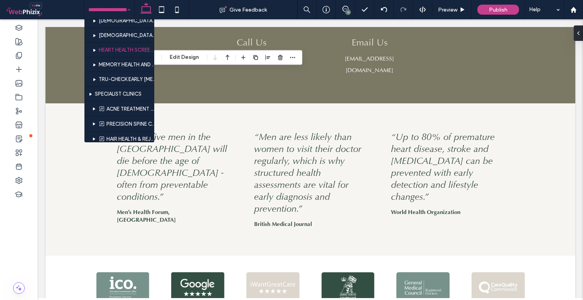
scroll to position [104, 0]
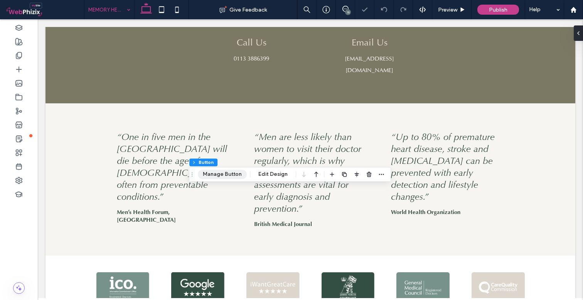
click at [229, 176] on button "Manage Button" at bounding box center [222, 174] width 49 height 9
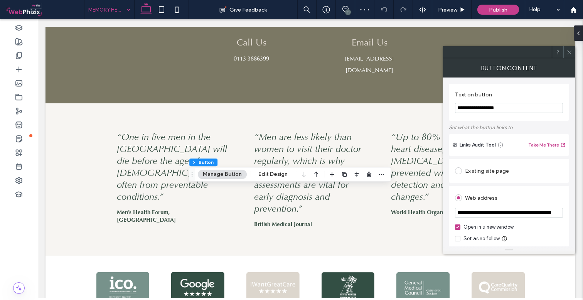
click at [501, 173] on div "Existing site page" at bounding box center [509, 171] width 108 height 12
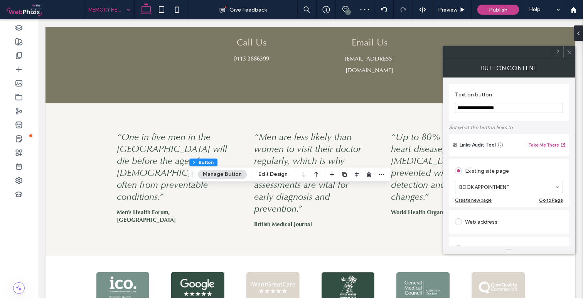
click at [571, 52] on icon at bounding box center [570, 52] width 6 height 6
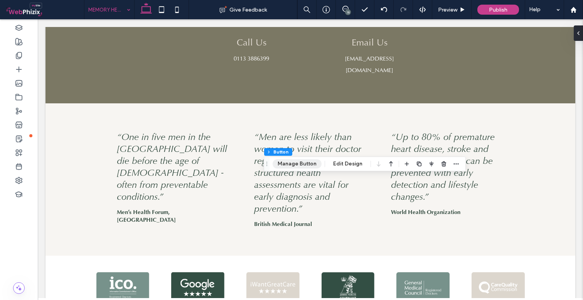
click at [284, 165] on button "Manage Button" at bounding box center [297, 163] width 49 height 9
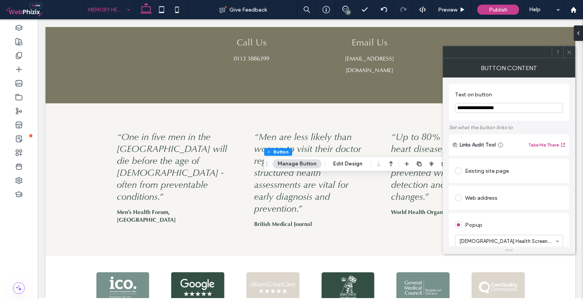
click at [476, 173] on div "Existing site page" at bounding box center [509, 171] width 108 height 12
click at [569, 52] on use at bounding box center [570, 52] width 4 height 4
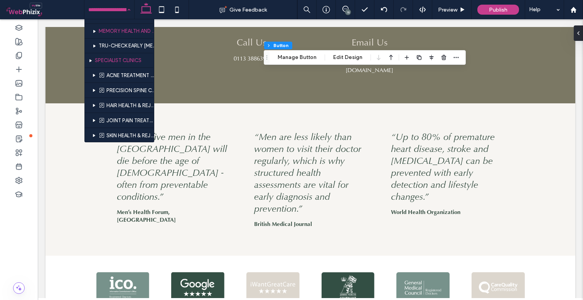
scroll to position [142, 0]
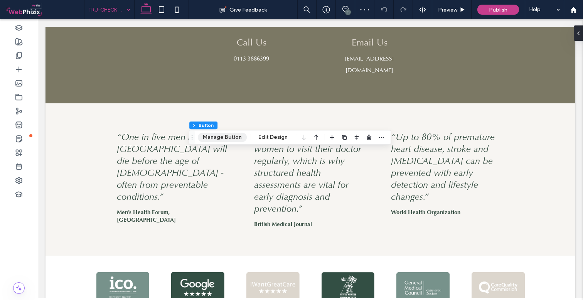
click at [224, 137] on button "Manage Button" at bounding box center [222, 137] width 49 height 9
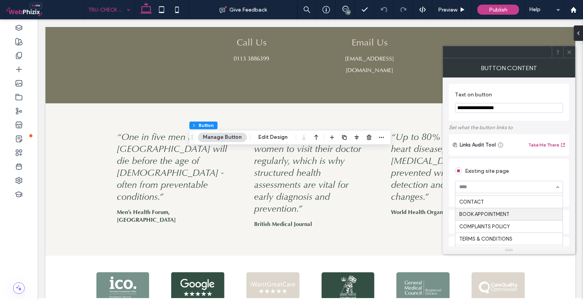
scroll to position [368, 0]
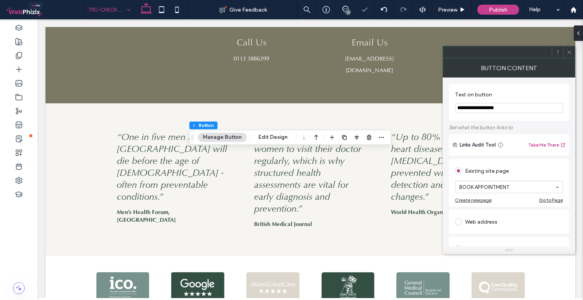
click at [570, 52] on icon at bounding box center [570, 52] width 6 height 6
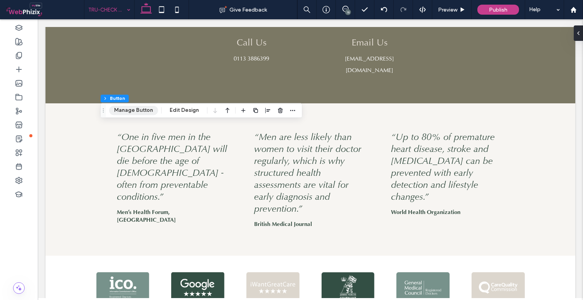
click at [147, 110] on button "Manage Button" at bounding box center [133, 110] width 49 height 9
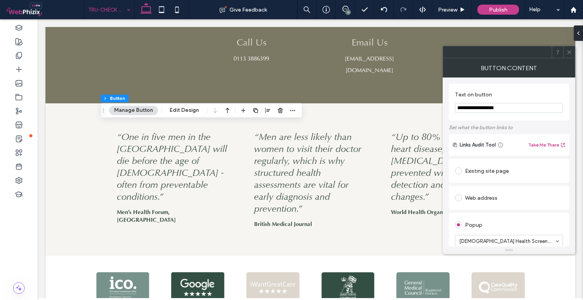
click at [489, 167] on div "Existing site page" at bounding box center [509, 171] width 108 height 12
click at [571, 49] on span at bounding box center [570, 52] width 6 height 12
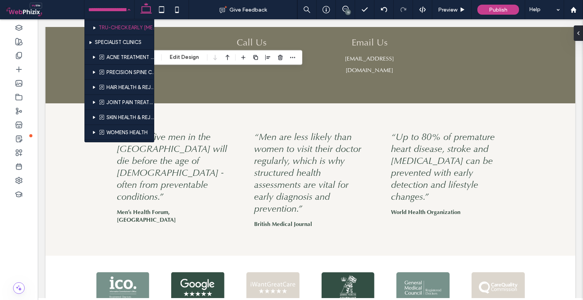
scroll to position [159, 0]
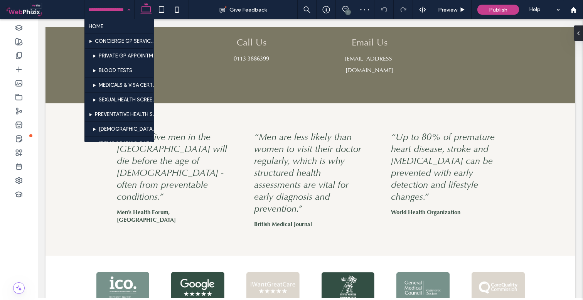
click at [105, 12] on input at bounding box center [107, 9] width 38 height 19
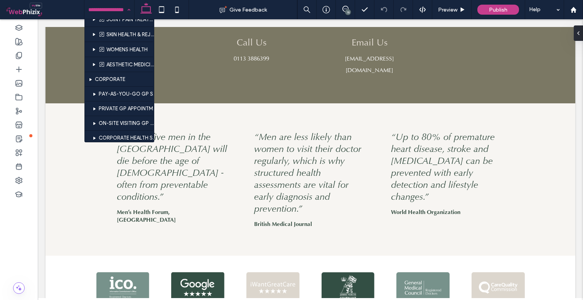
scroll to position [242, 0]
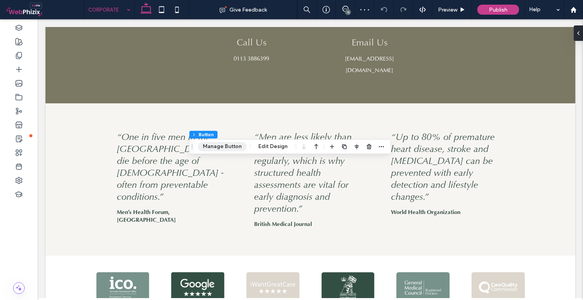
click at [233, 149] on button "Manage Button" at bounding box center [222, 146] width 49 height 9
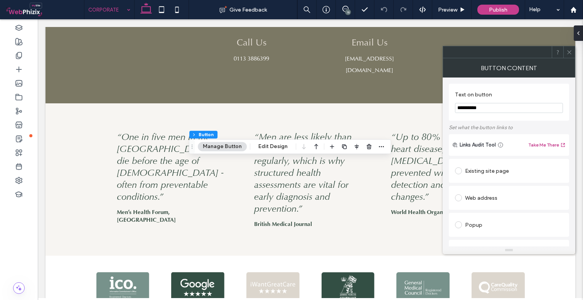
click at [503, 170] on div "Existing site page" at bounding box center [509, 171] width 108 height 12
click at [485, 180] on section "HOME" at bounding box center [509, 187] width 108 height 20
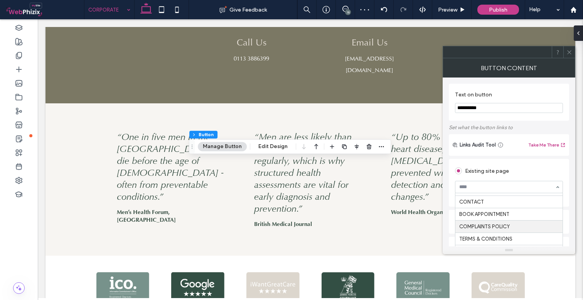
scroll to position [368, 0]
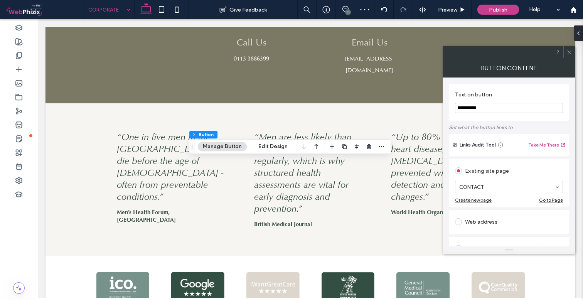
click at [572, 52] on icon at bounding box center [570, 52] width 6 height 6
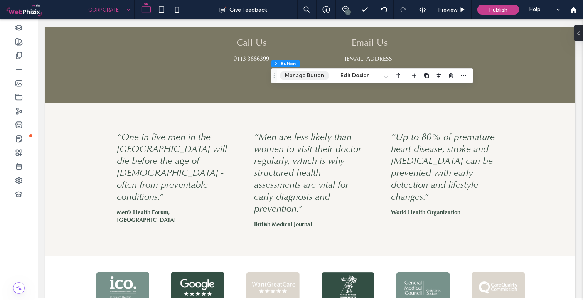
click at [299, 78] on button "Manage Button" at bounding box center [304, 75] width 49 height 9
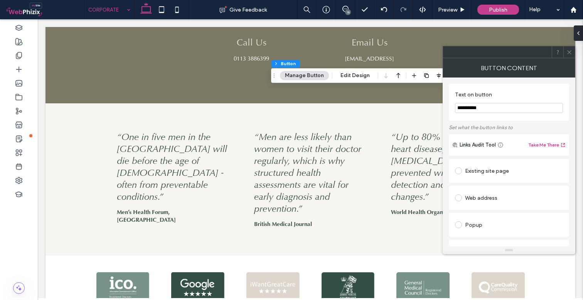
click at [483, 165] on div "Existing site page" at bounding box center [509, 171] width 108 height 12
click at [569, 51] on icon at bounding box center [570, 52] width 6 height 6
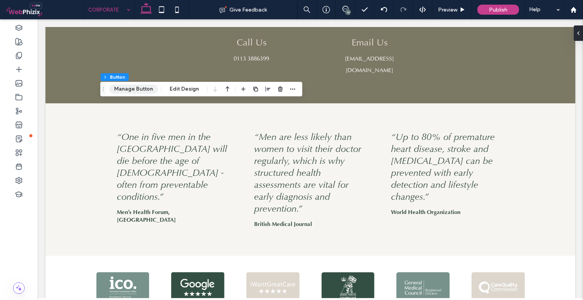
click at [134, 90] on button "Manage Button" at bounding box center [133, 88] width 49 height 9
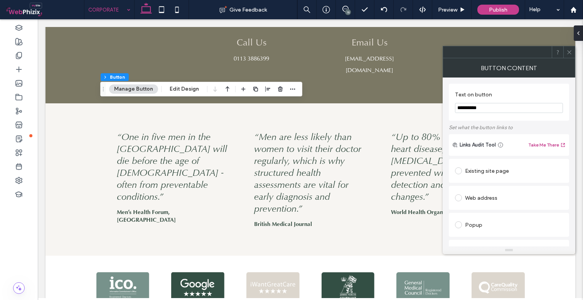
click at [489, 170] on div "Existing site page" at bounding box center [509, 171] width 108 height 12
click at [570, 53] on icon at bounding box center [570, 52] width 6 height 6
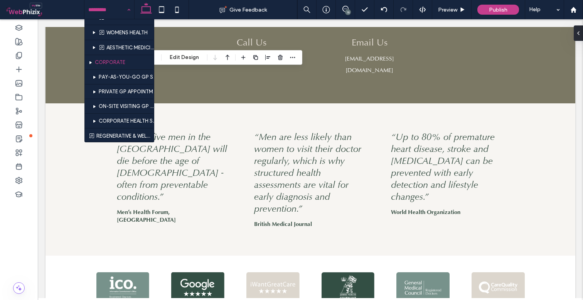
scroll to position [273, 0]
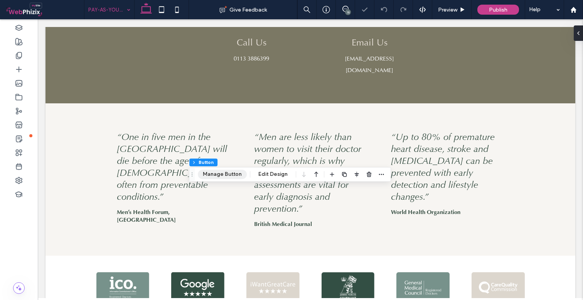
click at [224, 176] on button "Manage Button" at bounding box center [222, 174] width 49 height 9
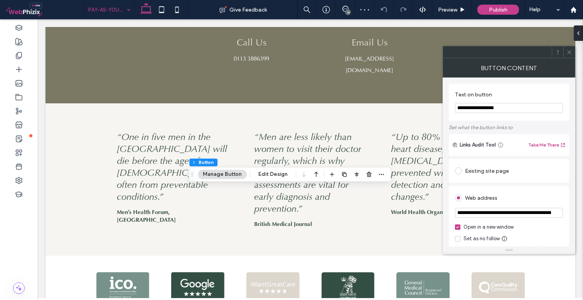
click at [486, 172] on div "Existing site page" at bounding box center [509, 171] width 108 height 12
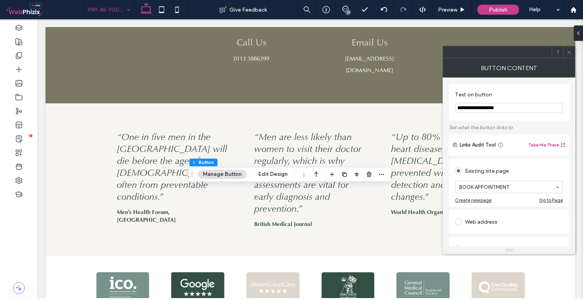
click at [569, 52] on use at bounding box center [570, 52] width 4 height 4
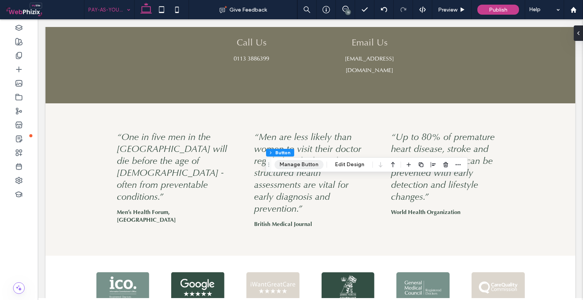
click at [297, 164] on button "Manage Button" at bounding box center [299, 164] width 49 height 9
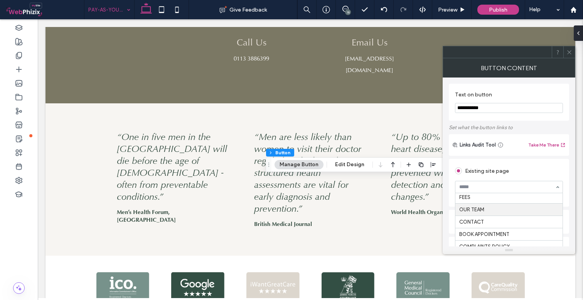
scroll to position [353, 0]
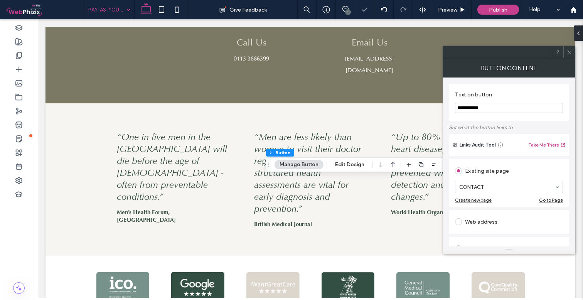
click at [571, 54] on icon at bounding box center [570, 52] width 6 height 6
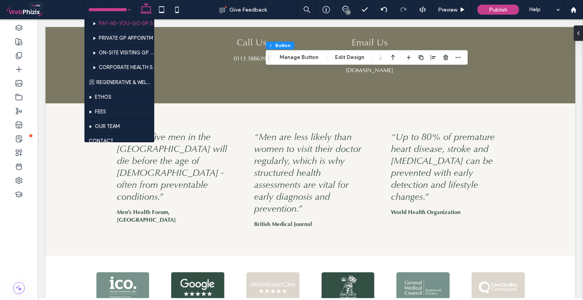
scroll to position [305, 0]
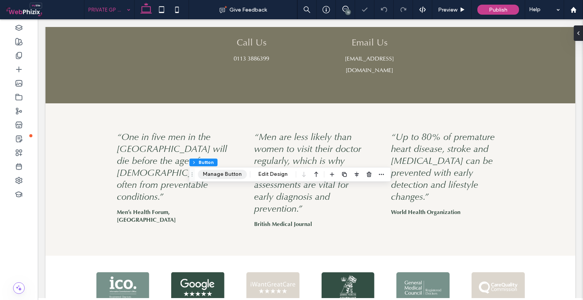
click at [226, 176] on button "Manage Button" at bounding box center [222, 174] width 49 height 9
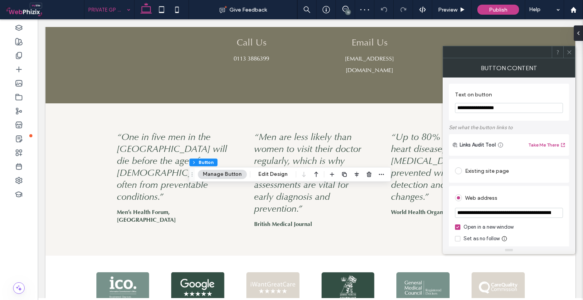
click at [494, 174] on div "Existing site page" at bounding box center [509, 171] width 108 height 12
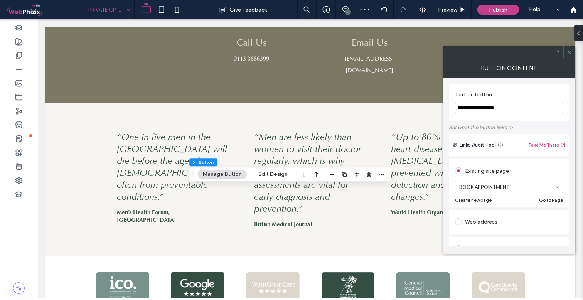
click at [569, 54] on icon at bounding box center [570, 52] width 6 height 6
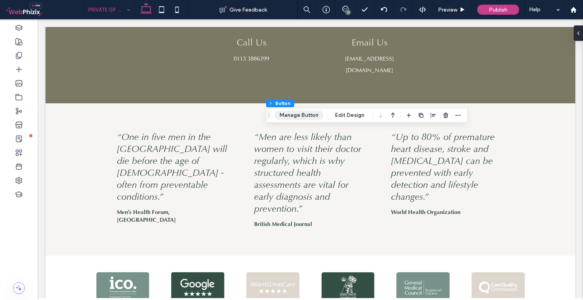
click at [304, 118] on button "Manage Button" at bounding box center [299, 115] width 49 height 9
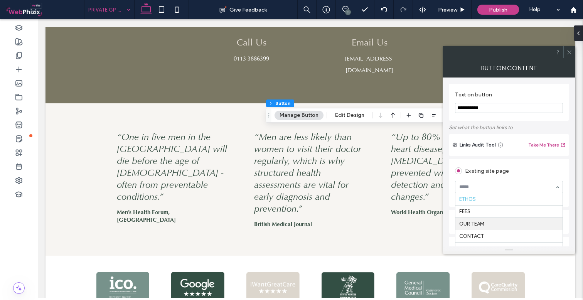
scroll to position [335, 0]
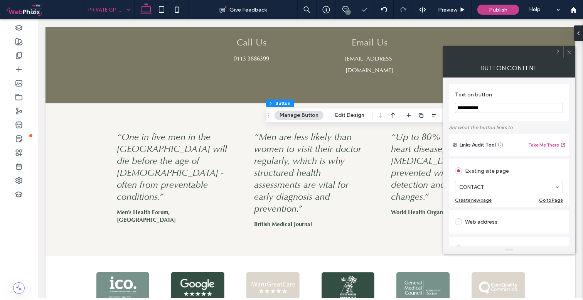
click at [569, 50] on icon at bounding box center [570, 52] width 6 height 6
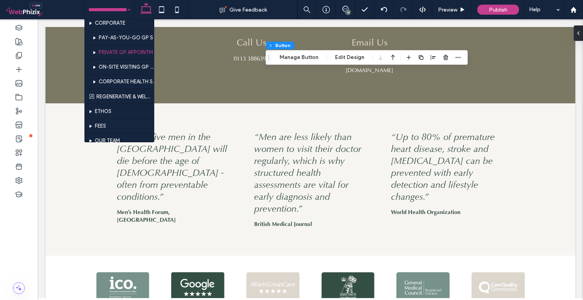
scroll to position [292, 0]
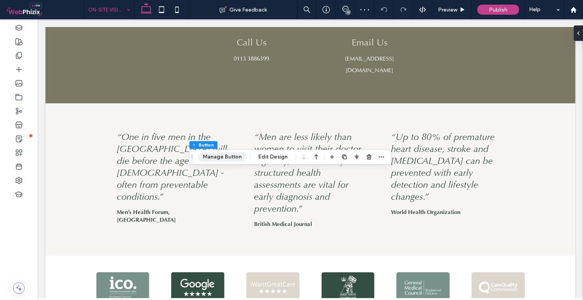
click at [232, 157] on button "Manage Button" at bounding box center [222, 156] width 49 height 9
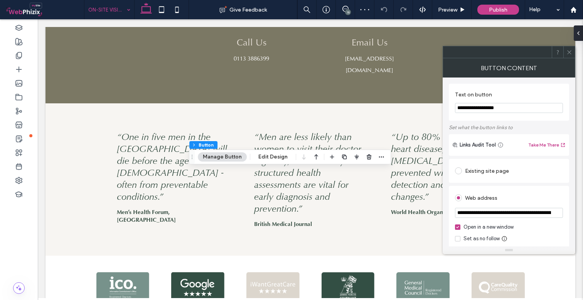
click at [513, 171] on div "Existing site page" at bounding box center [509, 171] width 108 height 12
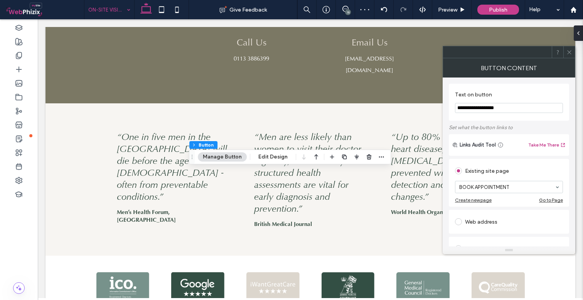
click at [573, 53] on div at bounding box center [570, 52] width 12 height 12
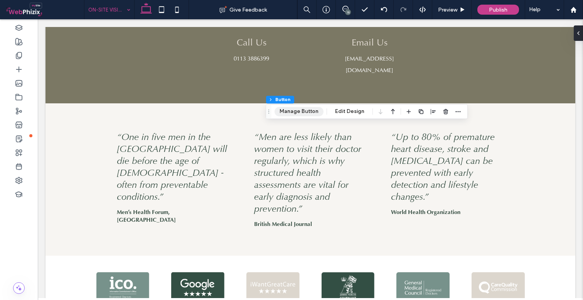
click at [288, 113] on button "Manage Button" at bounding box center [299, 111] width 49 height 9
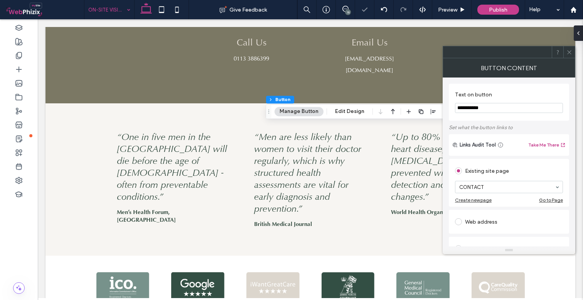
click at [574, 51] on div at bounding box center [570, 52] width 12 height 12
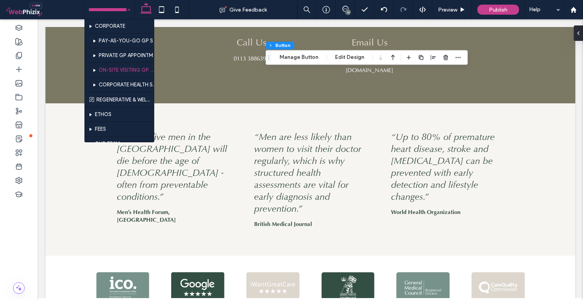
scroll to position [296, 0]
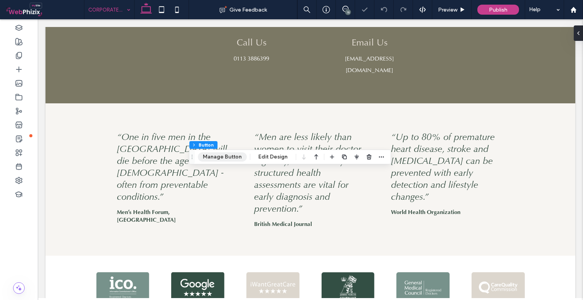
click at [233, 159] on button "Manage Button" at bounding box center [222, 156] width 49 height 9
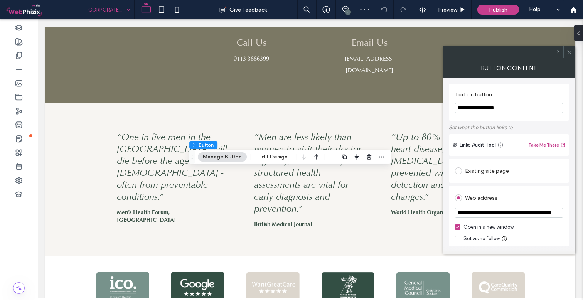
click at [486, 173] on div "Existing site page" at bounding box center [509, 171] width 108 height 12
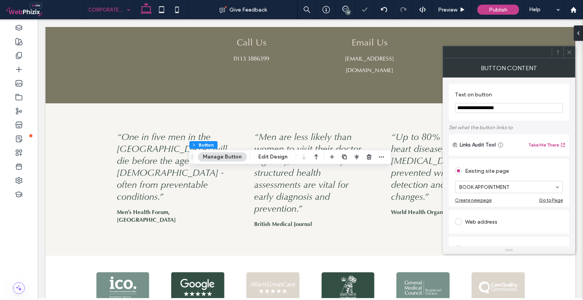
click at [573, 54] on div at bounding box center [570, 52] width 12 height 12
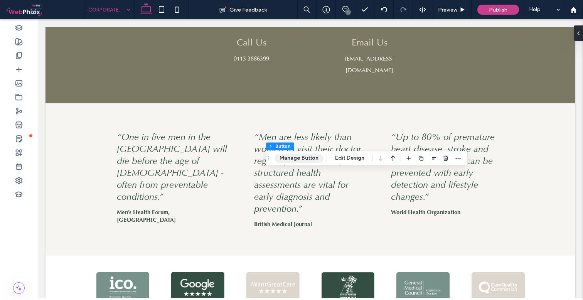
click at [301, 159] on button "Manage Button" at bounding box center [299, 158] width 49 height 9
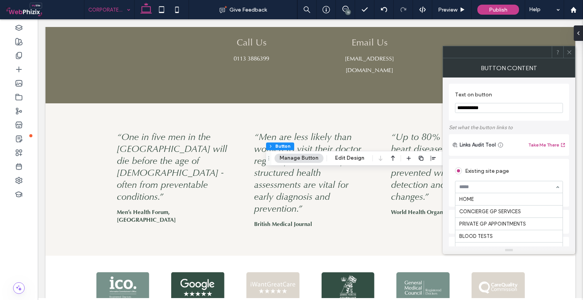
scroll to position [333, 0]
click at [571, 52] on icon at bounding box center [570, 52] width 6 height 6
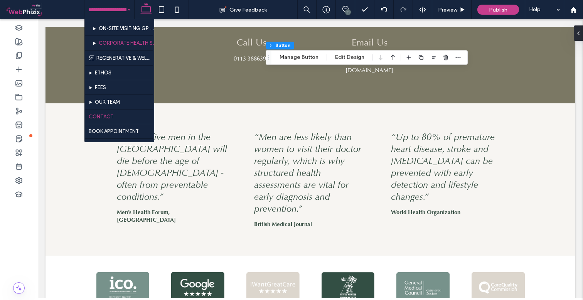
scroll to position [319, 0]
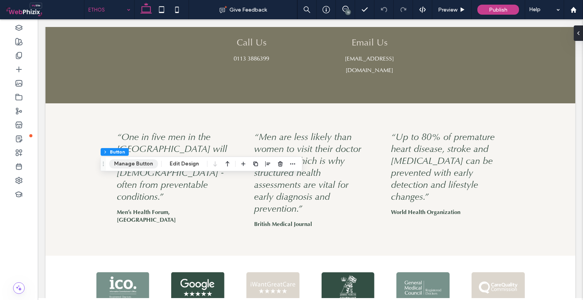
click at [138, 166] on button "Manage Button" at bounding box center [133, 163] width 49 height 9
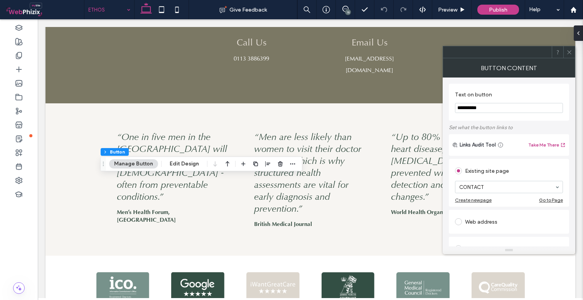
click at [570, 51] on icon at bounding box center [570, 52] width 6 height 6
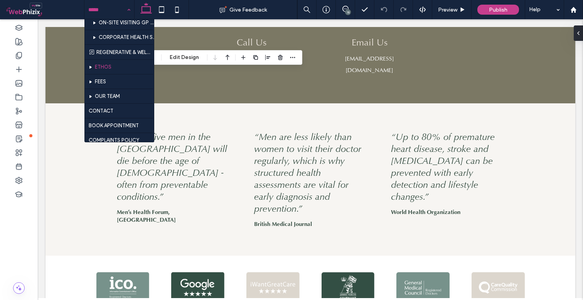
scroll to position [341, 0]
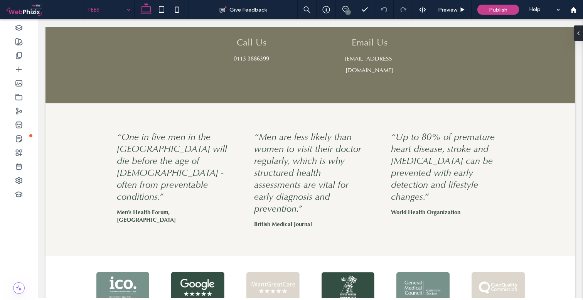
click at [111, 7] on input at bounding box center [107, 9] width 38 height 19
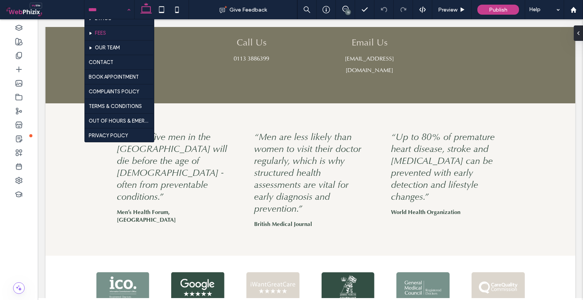
scroll to position [392, 0]
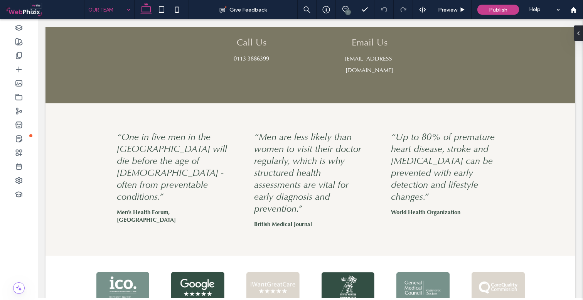
click at [121, 15] on input at bounding box center [107, 9] width 38 height 19
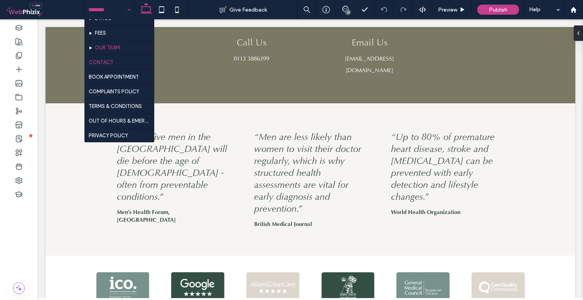
scroll to position [392, 0]
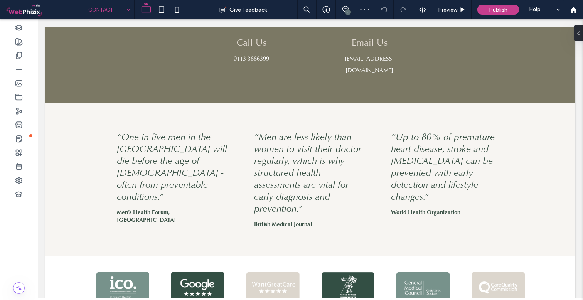
click at [104, 8] on input at bounding box center [107, 9] width 38 height 19
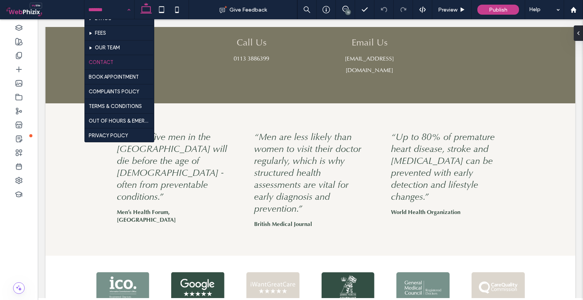
scroll to position [392, 0]
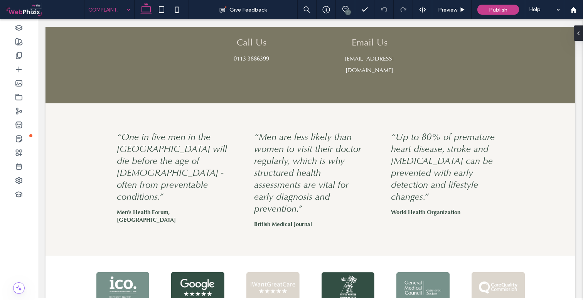
click at [106, 7] on input at bounding box center [107, 9] width 38 height 19
